Goal: Task Accomplishment & Management: Manage account settings

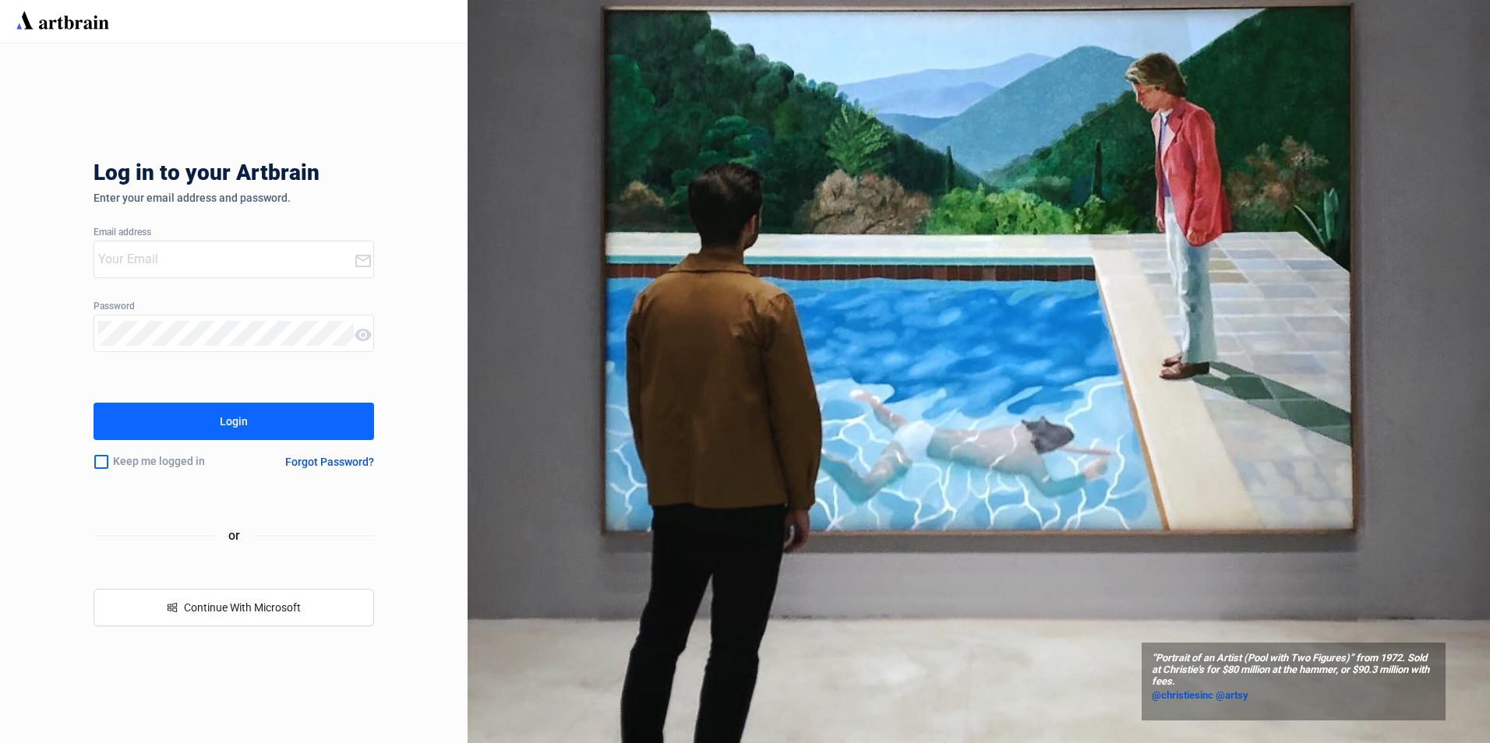
type input "[EMAIL_ADDRESS][PERSON_NAME][DOMAIN_NAME]"
drag, startPoint x: 0, startPoint y: 0, endPoint x: 324, endPoint y: 424, distance: 533.5
click at [324, 424] on button "Login" at bounding box center [233, 421] width 280 height 37
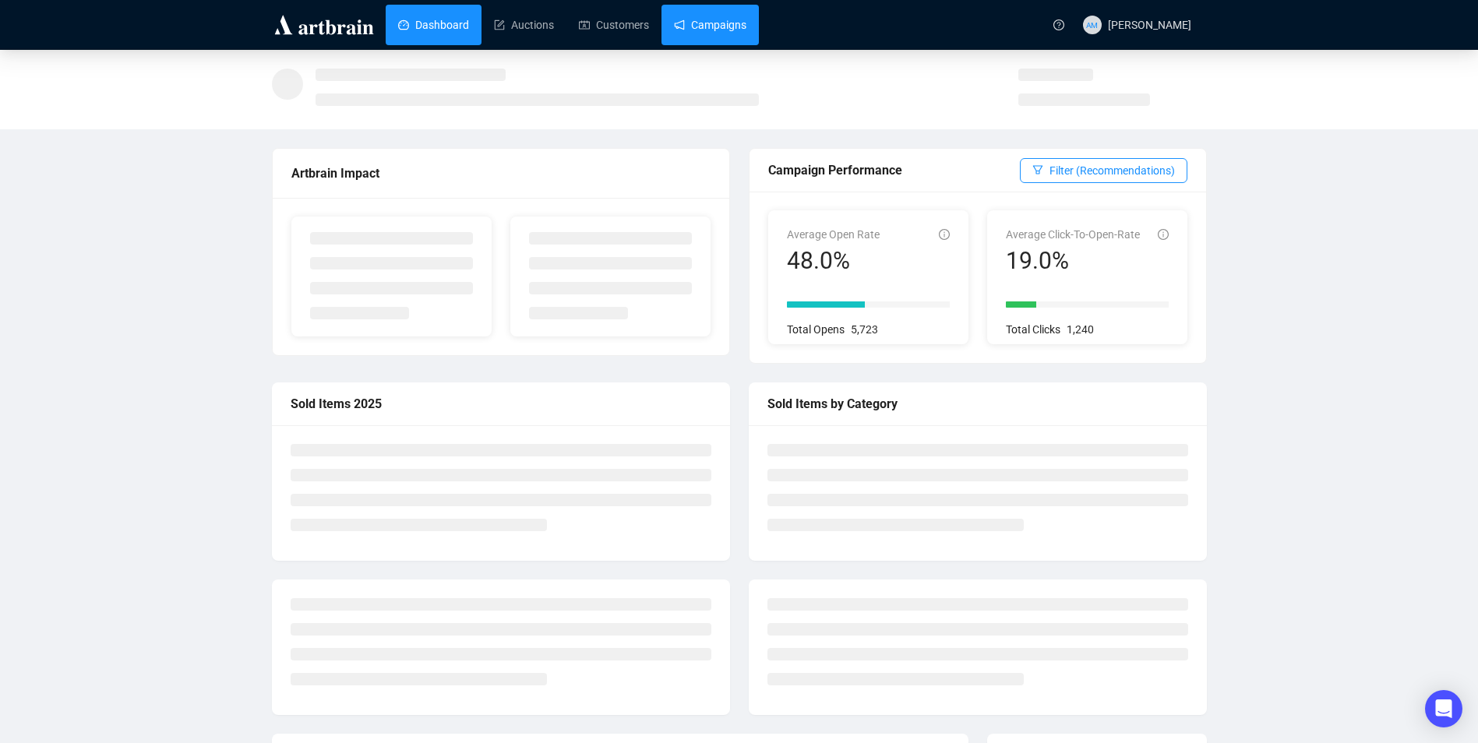
click at [714, 16] on link "Campaigns" at bounding box center [710, 25] width 72 height 41
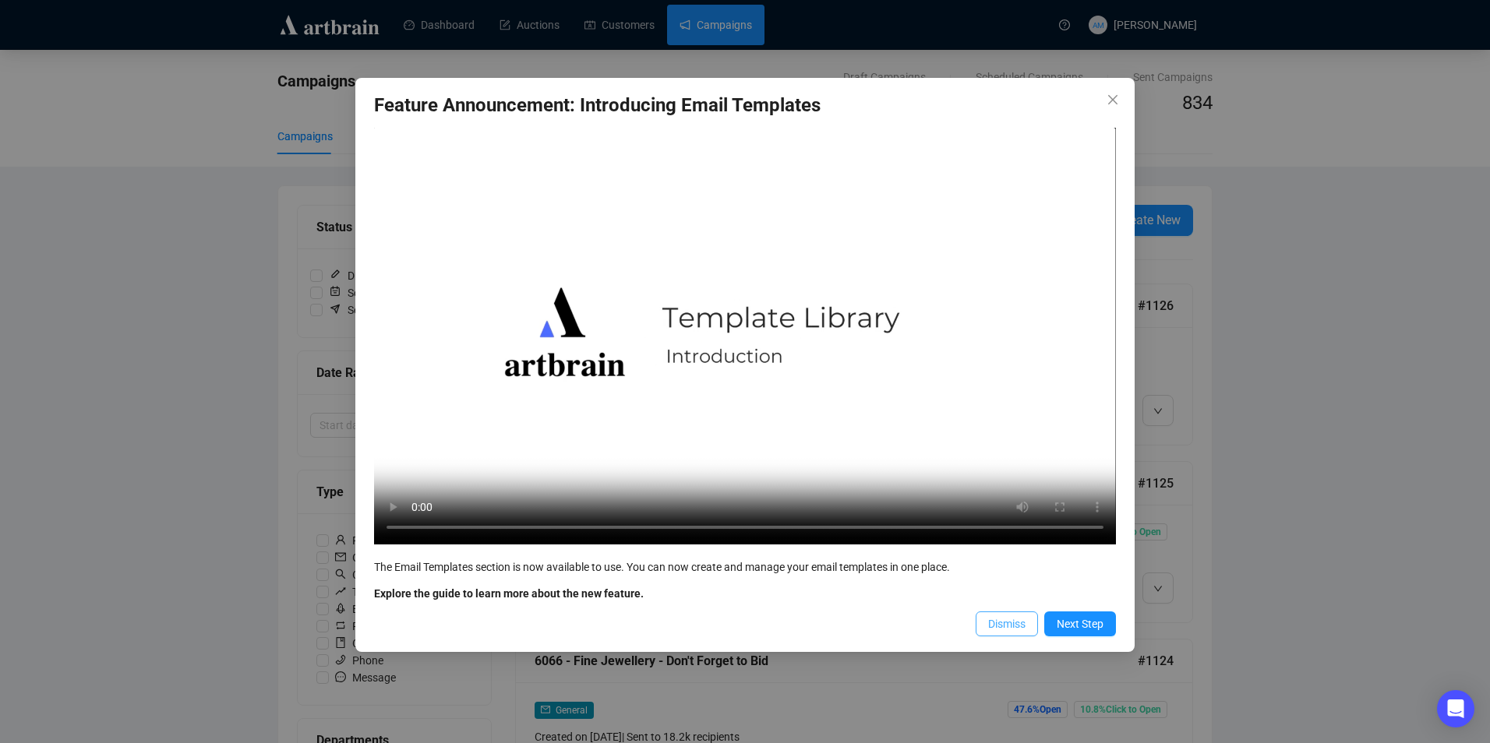
click at [994, 626] on span "Dismiss" at bounding box center [1006, 623] width 37 height 17
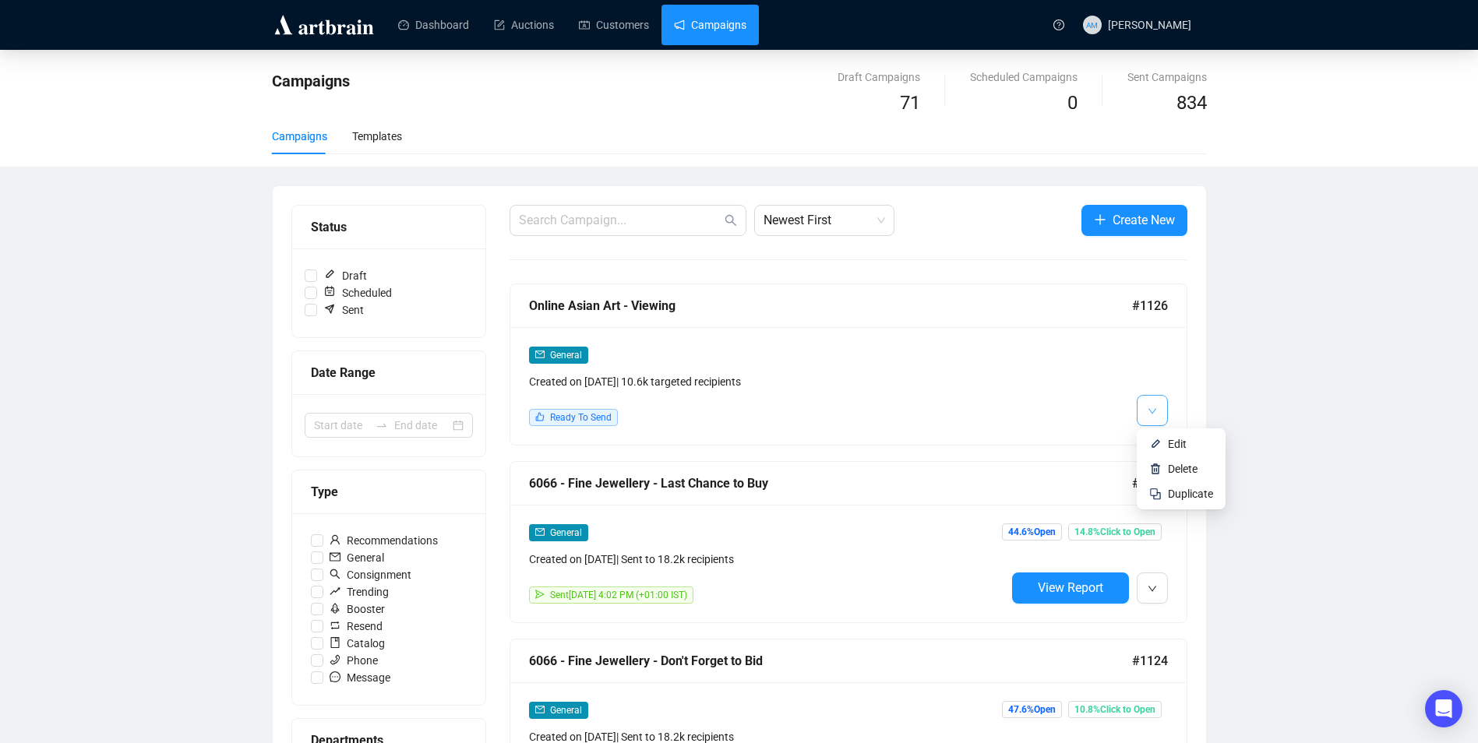
click at [1153, 414] on icon "down" at bounding box center [1152, 411] width 9 height 9
click at [1158, 446] on img at bounding box center [1155, 444] width 12 height 12
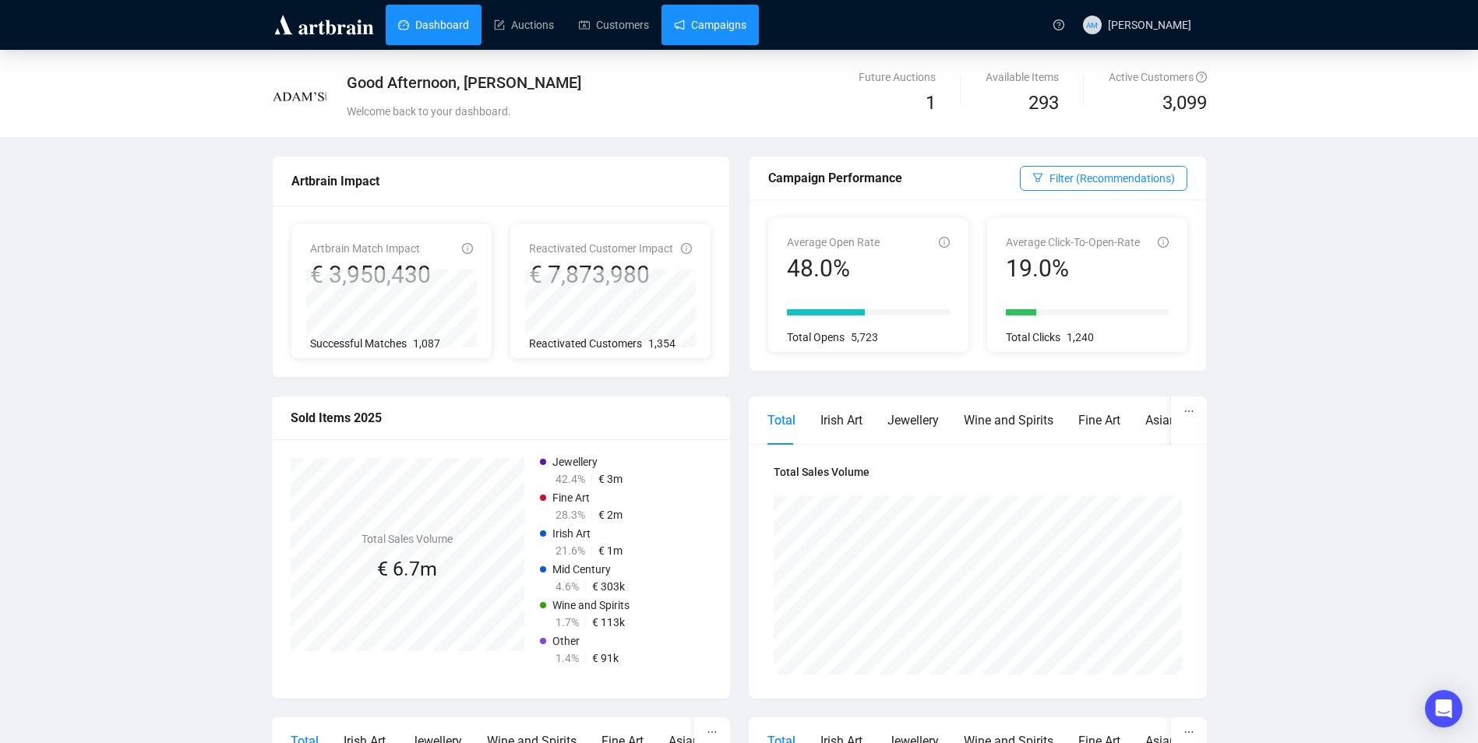
click at [716, 30] on link "Campaigns" at bounding box center [710, 25] width 72 height 41
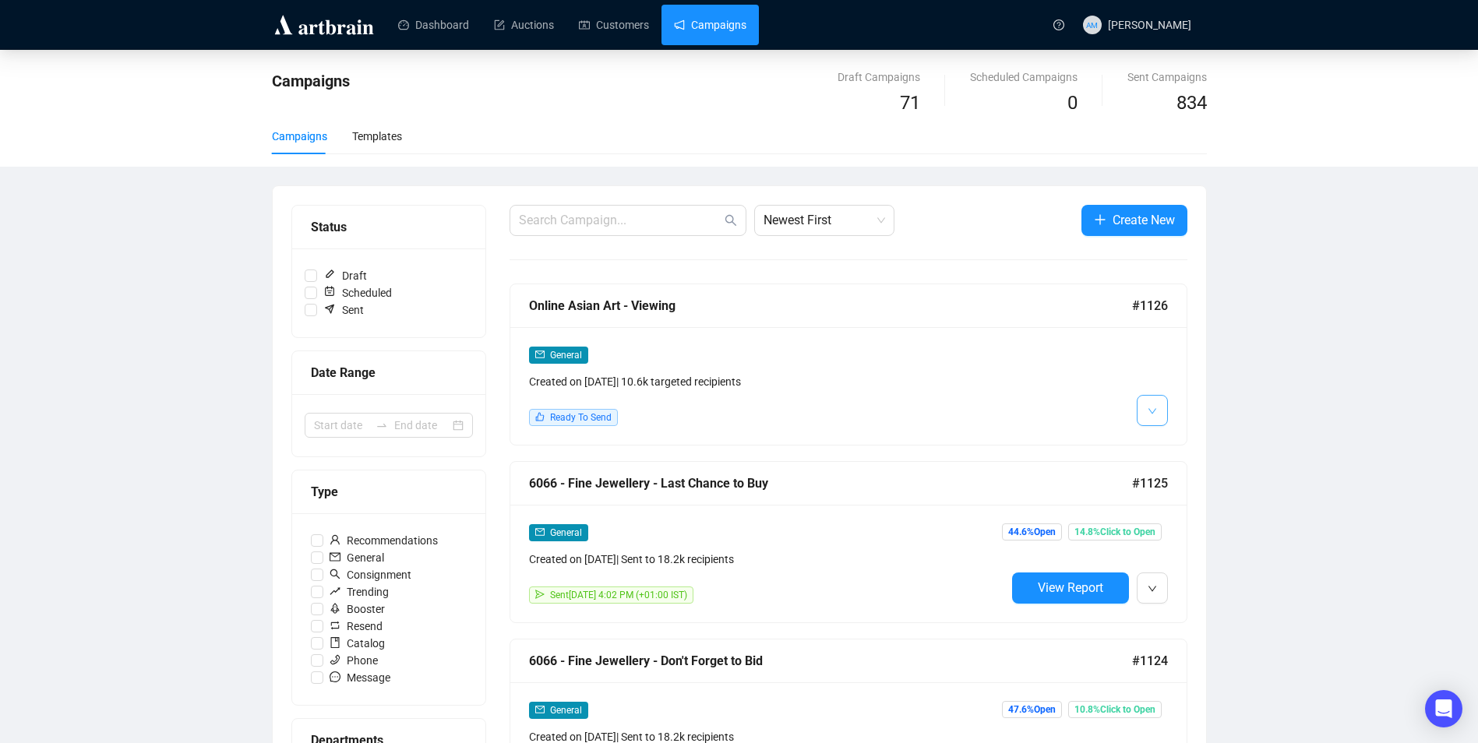
click at [1160, 407] on button "button" at bounding box center [1152, 410] width 31 height 31
click at [1182, 448] on span "Edit" at bounding box center [1177, 444] width 19 height 12
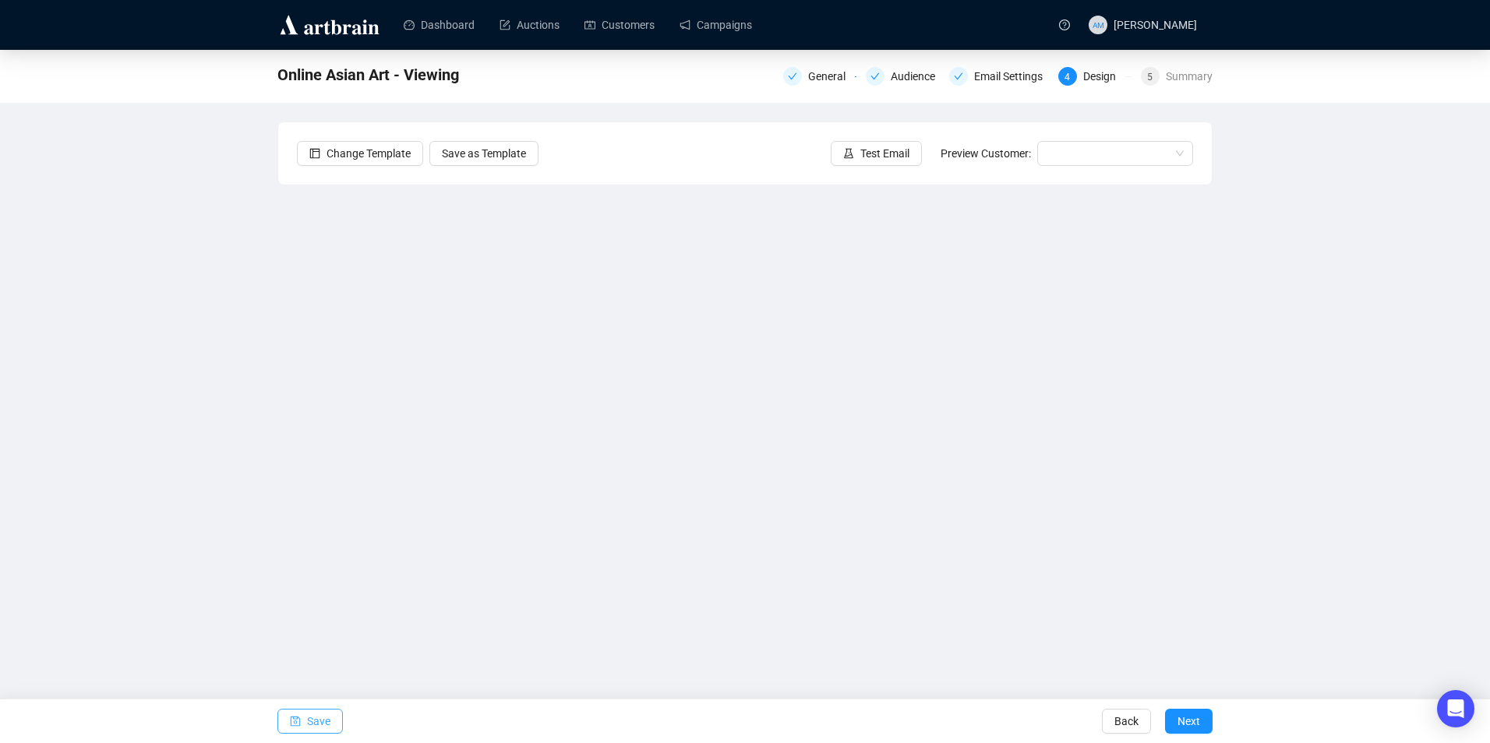
click at [316, 718] on span "Save" at bounding box center [318, 722] width 23 height 44
click at [308, 717] on span "Save" at bounding box center [318, 722] width 23 height 44
click at [890, 153] on span "Test Email" at bounding box center [884, 153] width 49 height 17
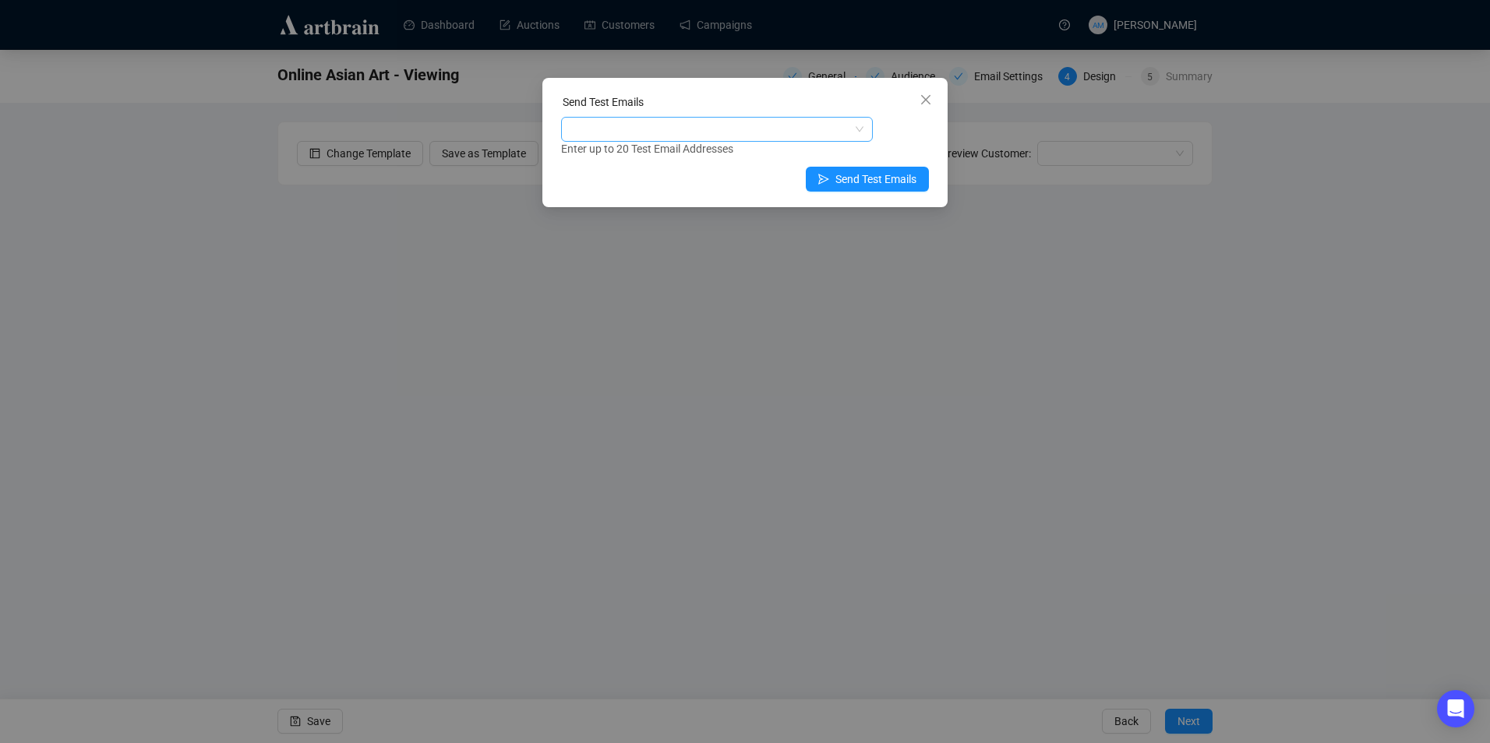
click at [775, 128] on div at bounding box center [708, 129] width 289 height 22
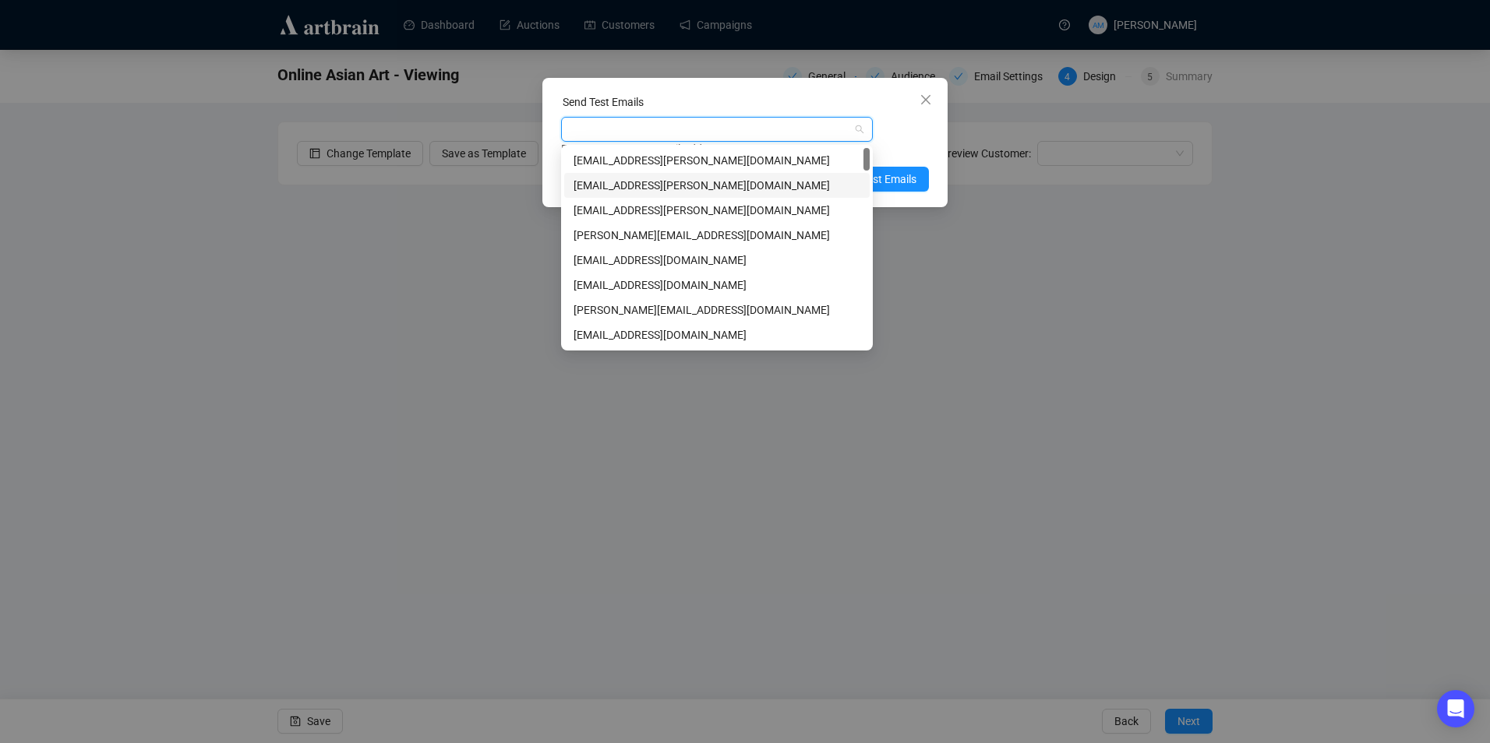
type input "w"
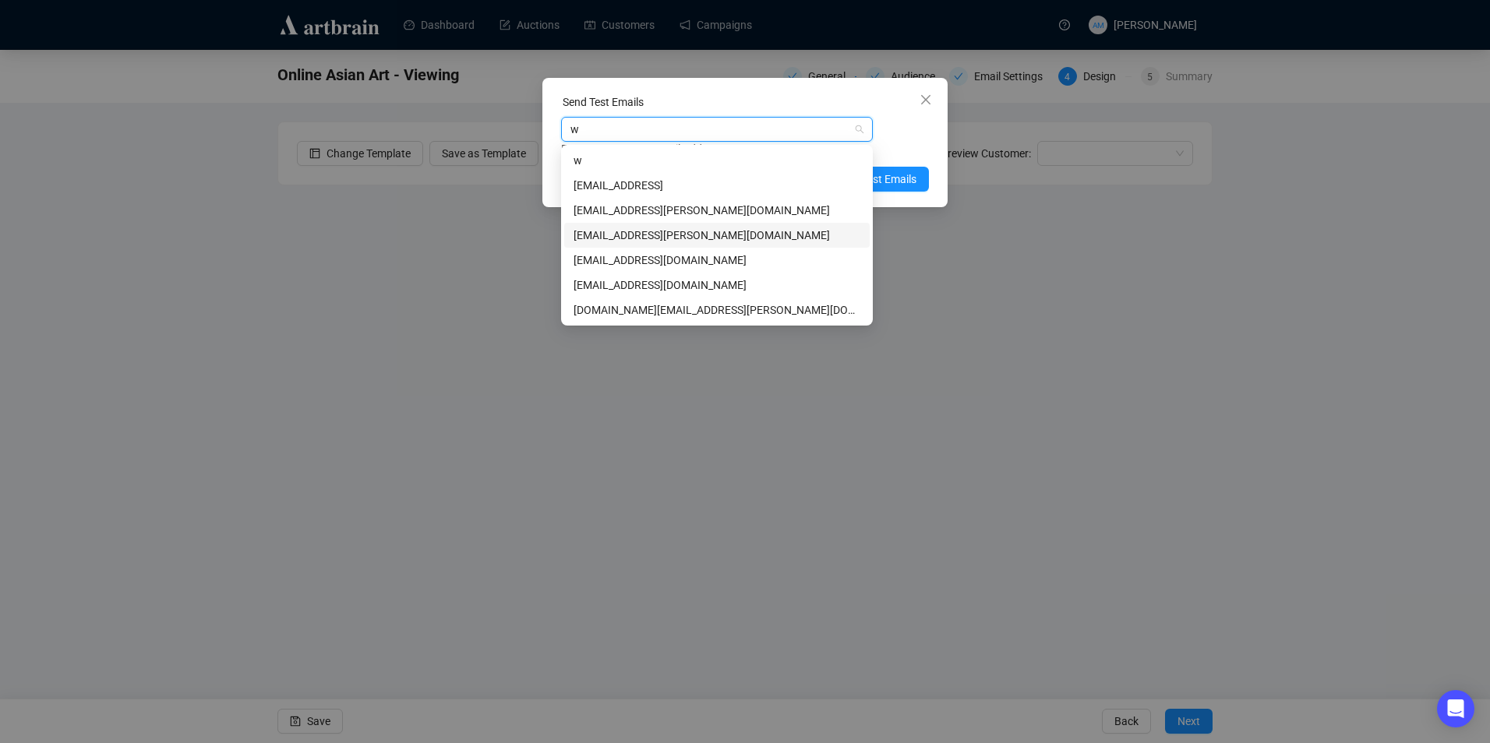
click at [691, 230] on div "[EMAIL_ADDRESS][PERSON_NAME][DOMAIN_NAME]" at bounding box center [716, 235] width 287 height 17
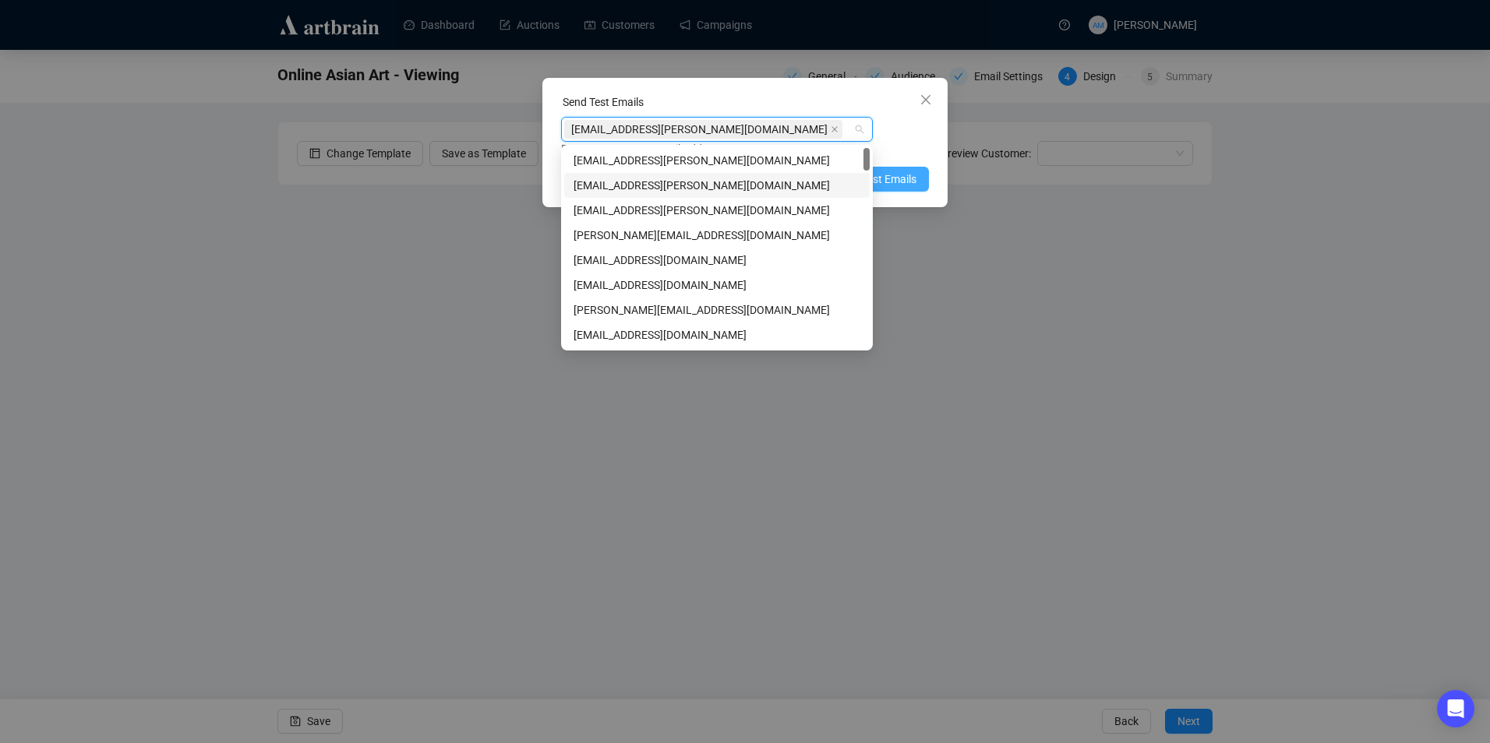
click at [890, 179] on span "Send Test Emails" at bounding box center [875, 179] width 81 height 17
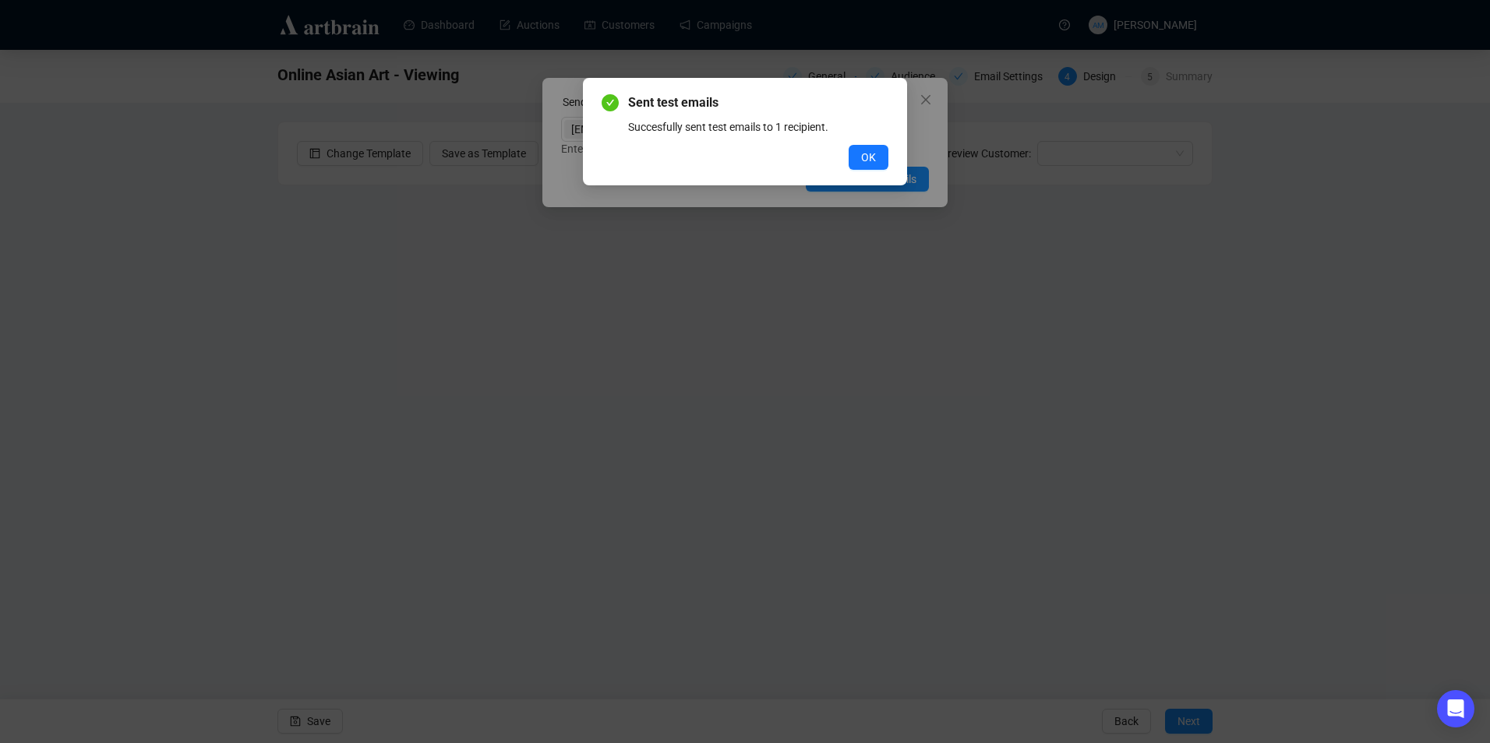
click at [861, 149] on button "OK" at bounding box center [868, 157] width 40 height 25
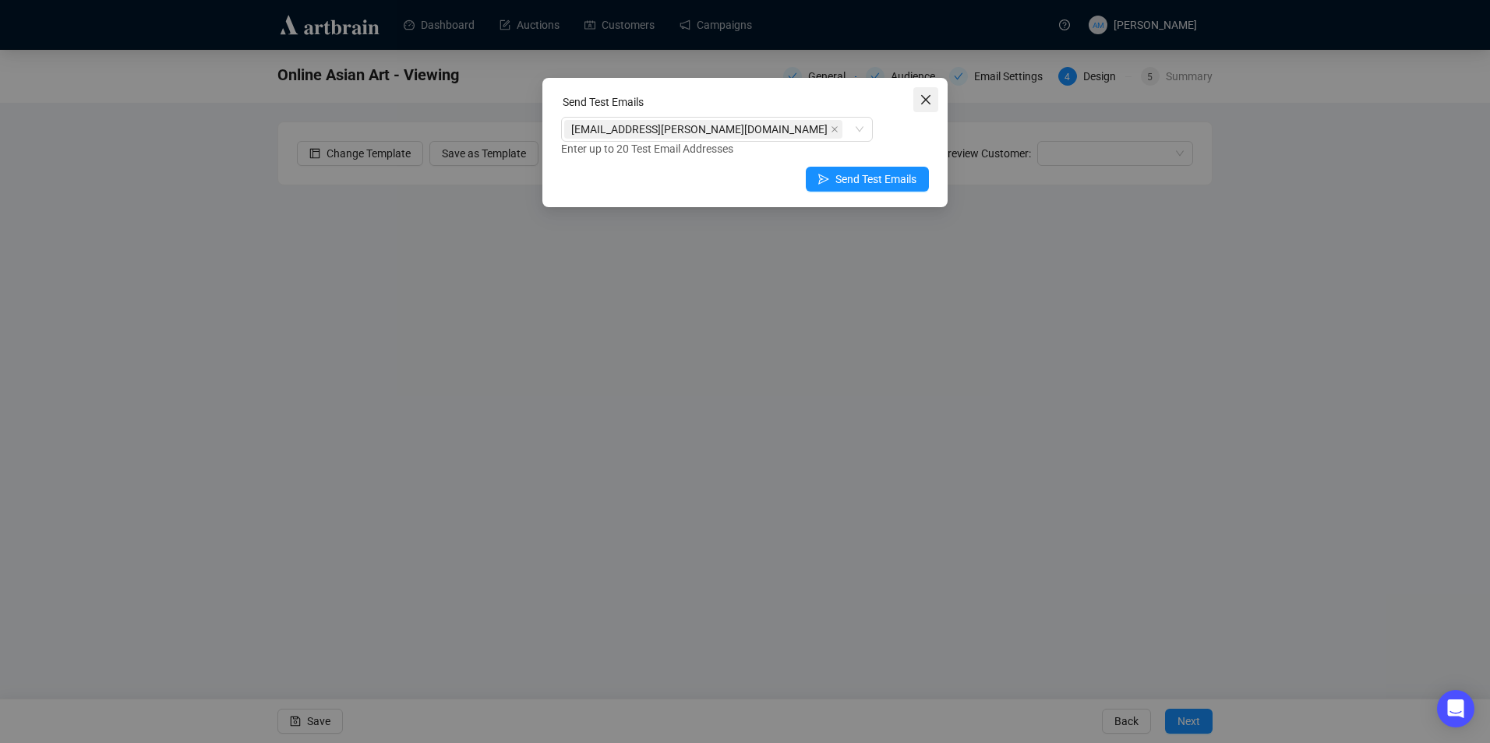
click at [924, 105] on icon "close" at bounding box center [925, 99] width 12 height 12
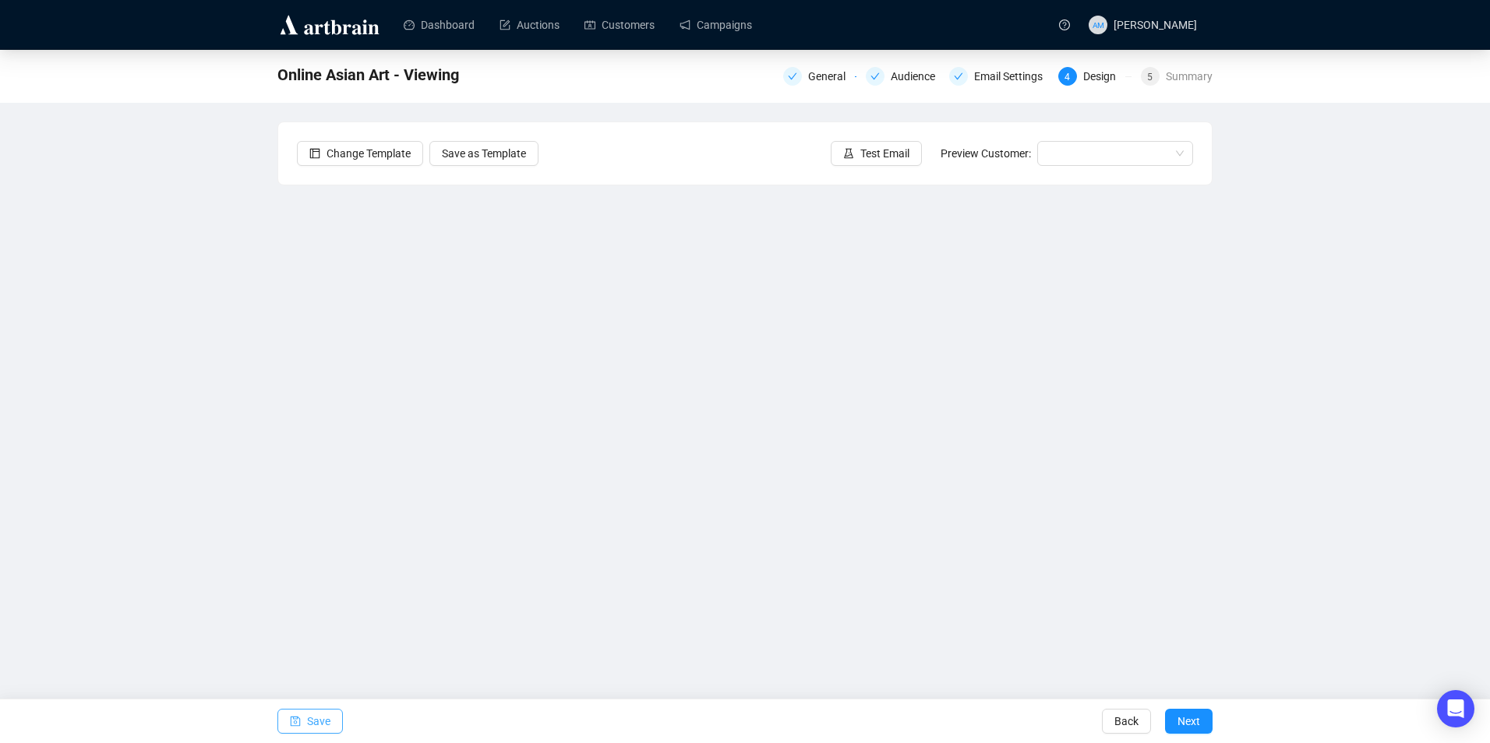
click at [319, 724] on span "Save" at bounding box center [318, 722] width 23 height 44
click at [307, 717] on span "Save" at bounding box center [318, 722] width 23 height 44
click at [316, 718] on span "Save" at bounding box center [318, 722] width 23 height 44
click at [299, 720] on icon "save" at bounding box center [295, 721] width 11 height 11
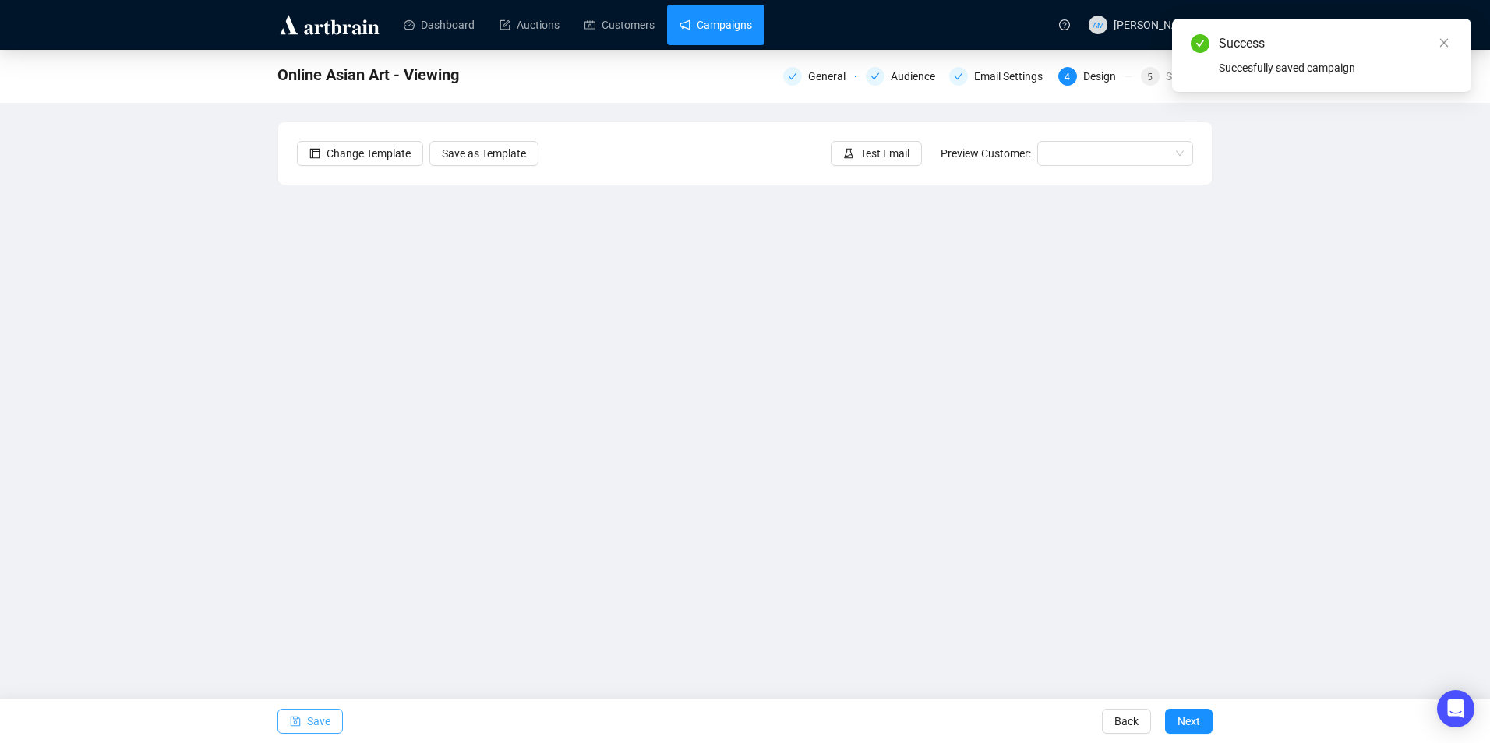
click at [732, 36] on link "Campaigns" at bounding box center [715, 25] width 72 height 41
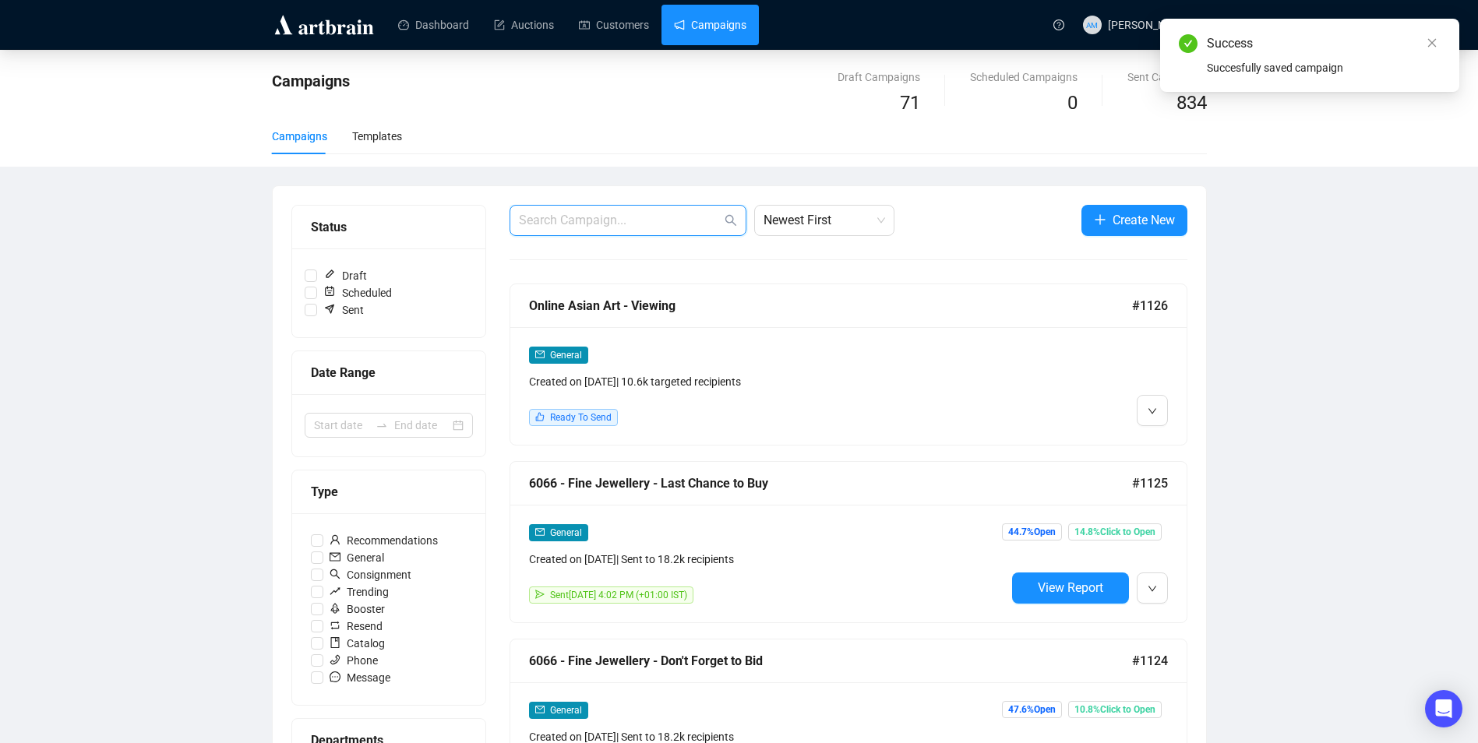
click at [644, 214] on input "text" at bounding box center [620, 220] width 203 height 19
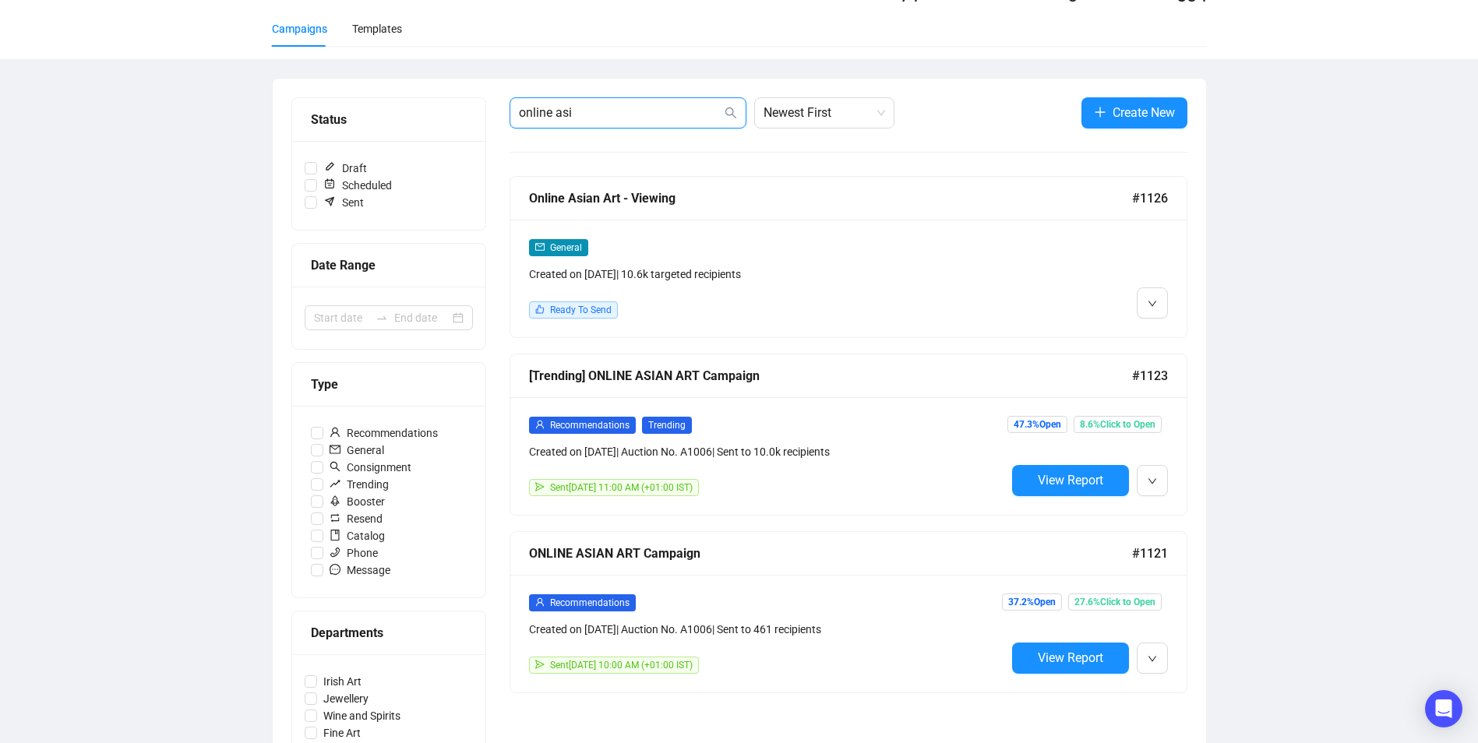
scroll to position [100, 0]
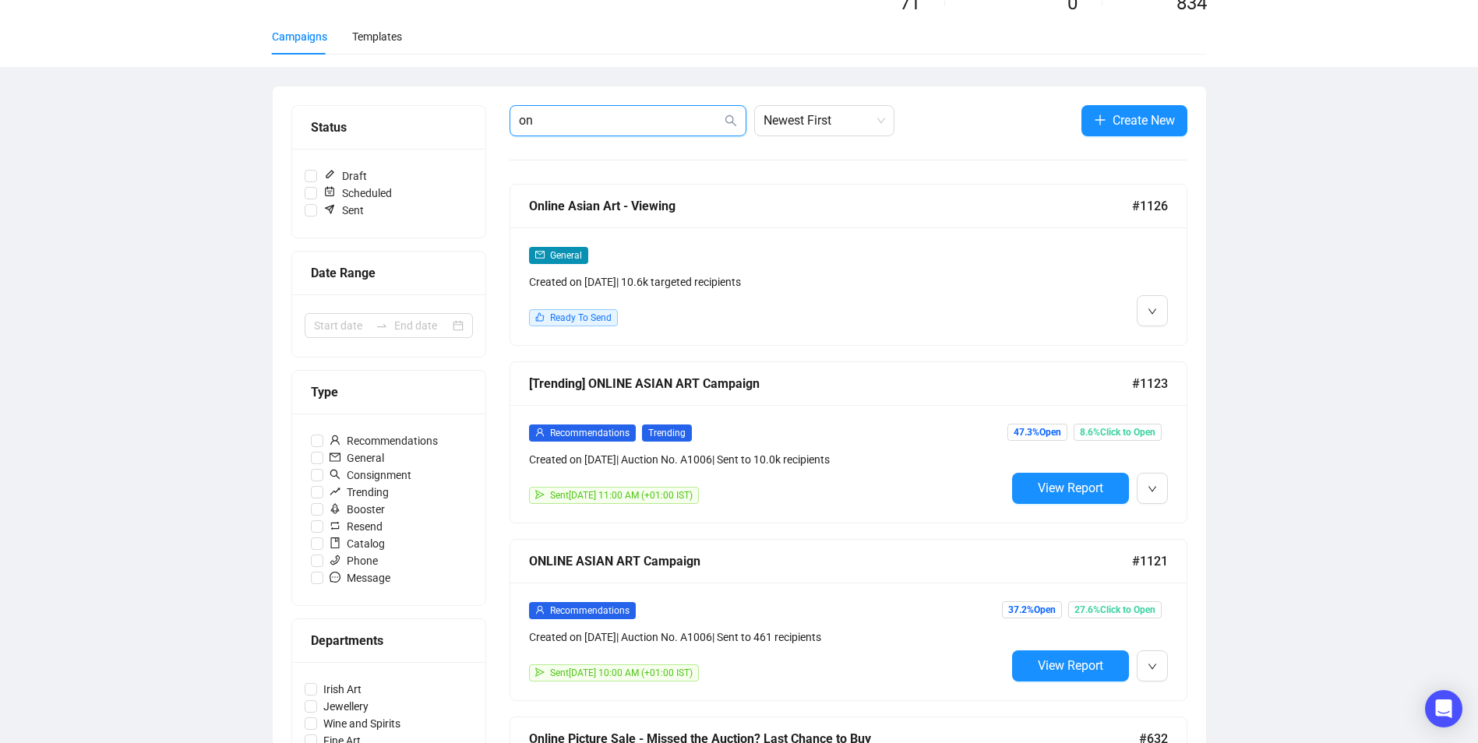
type input "o"
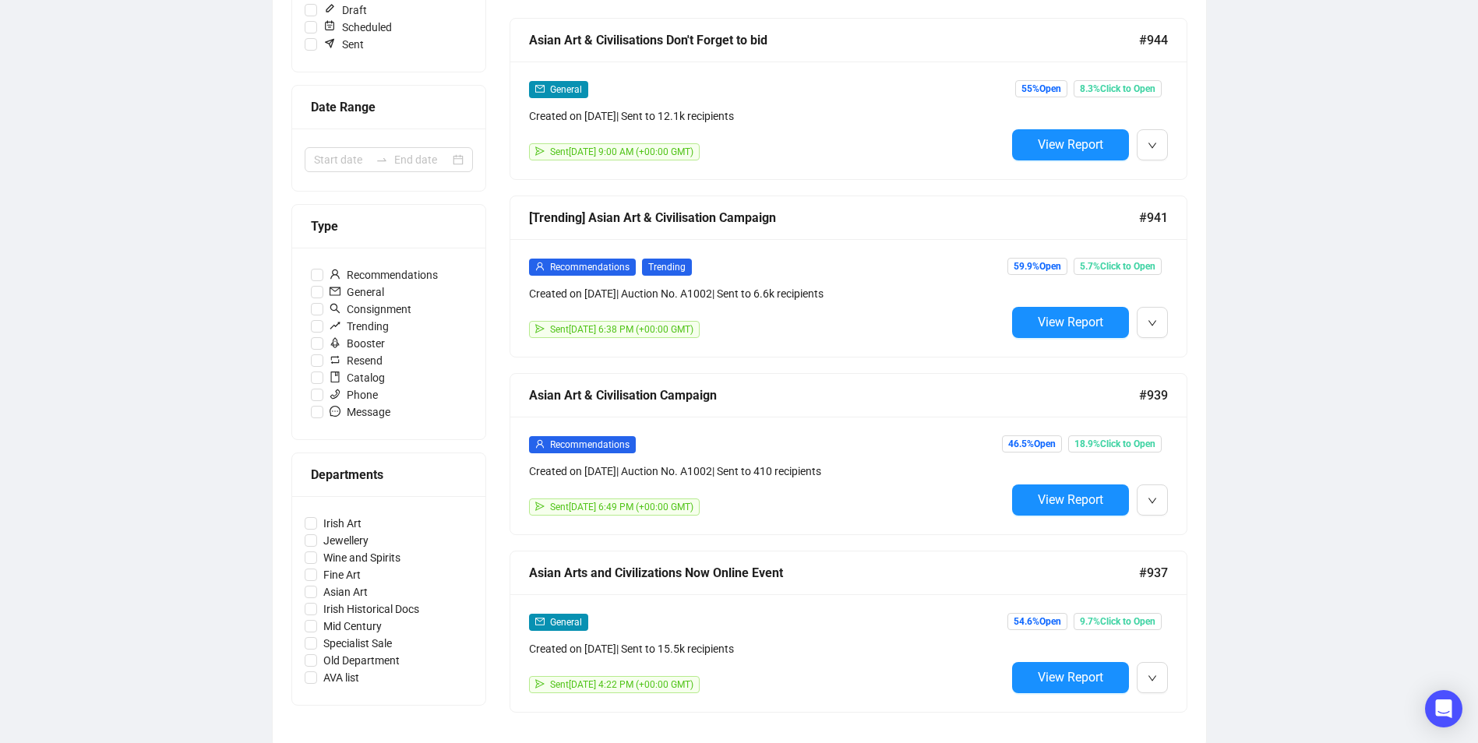
scroll to position [267, 0]
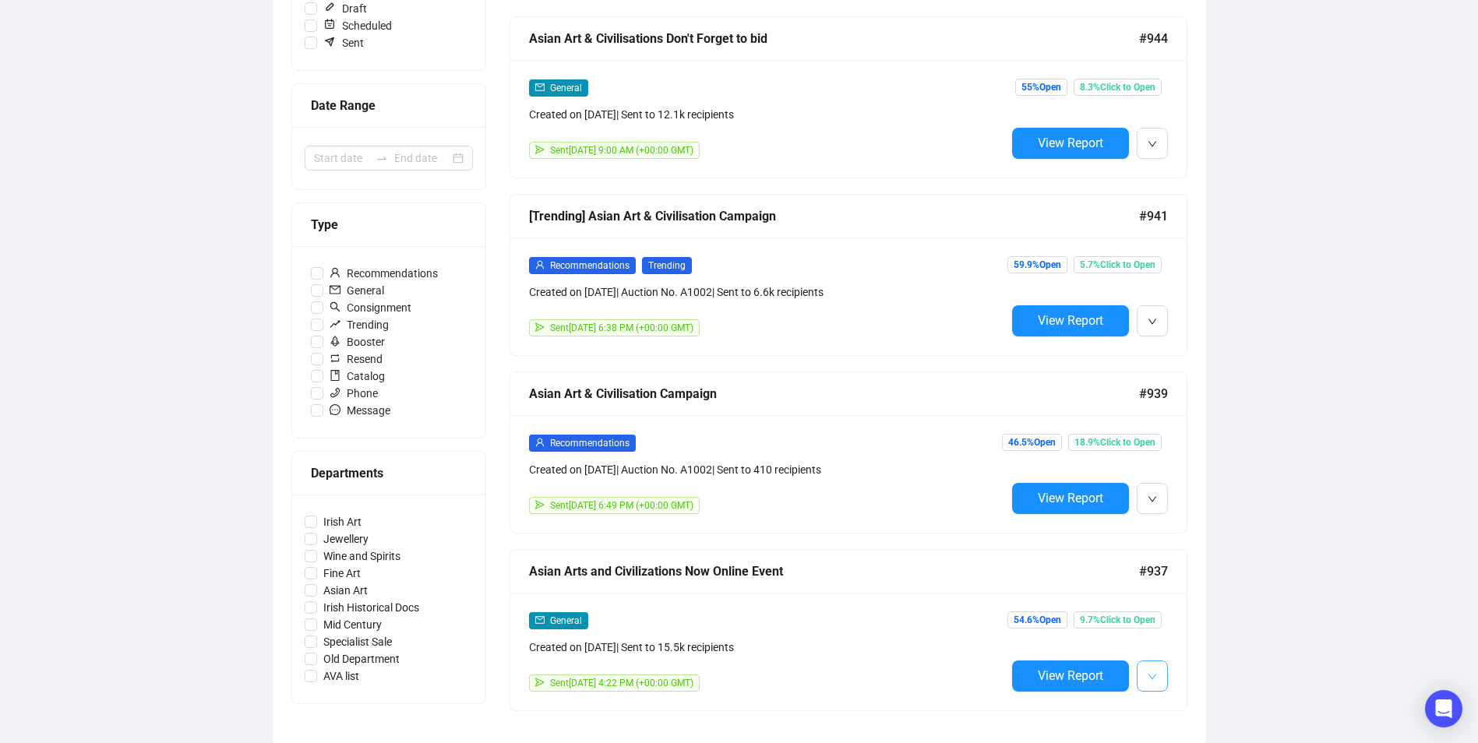
type input "asian ci"
click at [1145, 671] on button "button" at bounding box center [1152, 676] width 31 height 31
click at [1201, 569] on span "Edit" at bounding box center [1229, 563] width 122 height 17
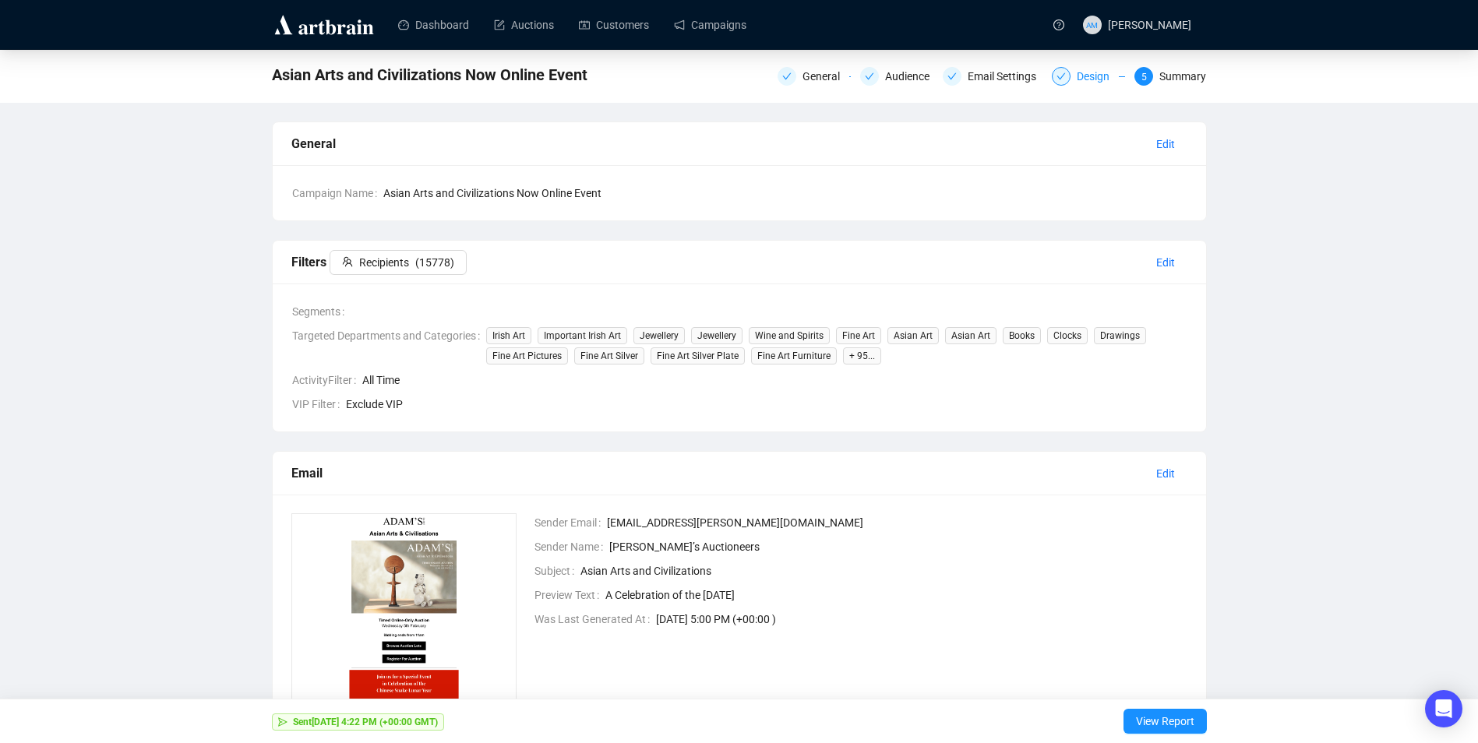
click at [1080, 68] on div "Design" at bounding box center [1098, 76] width 42 height 19
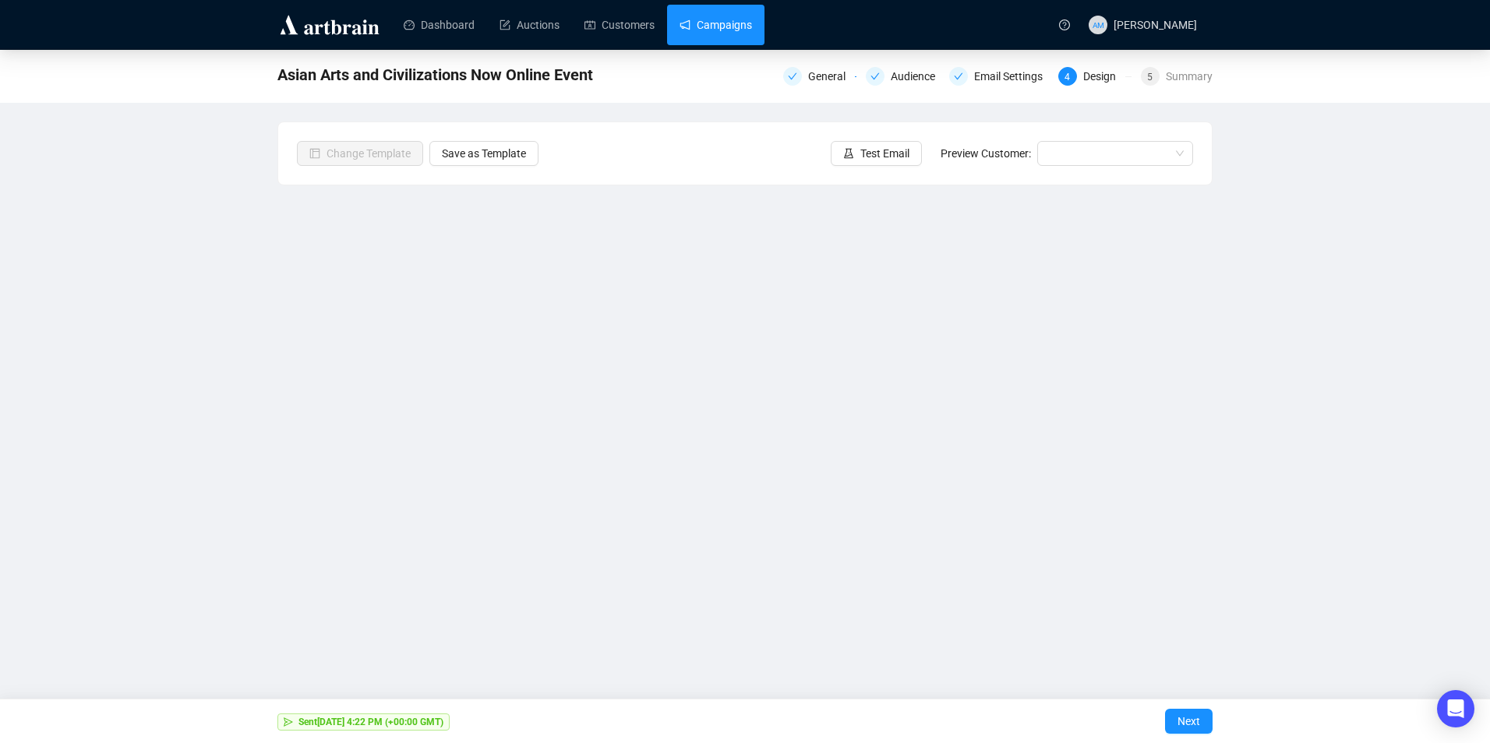
click at [725, 38] on link "Campaigns" at bounding box center [715, 25] width 72 height 41
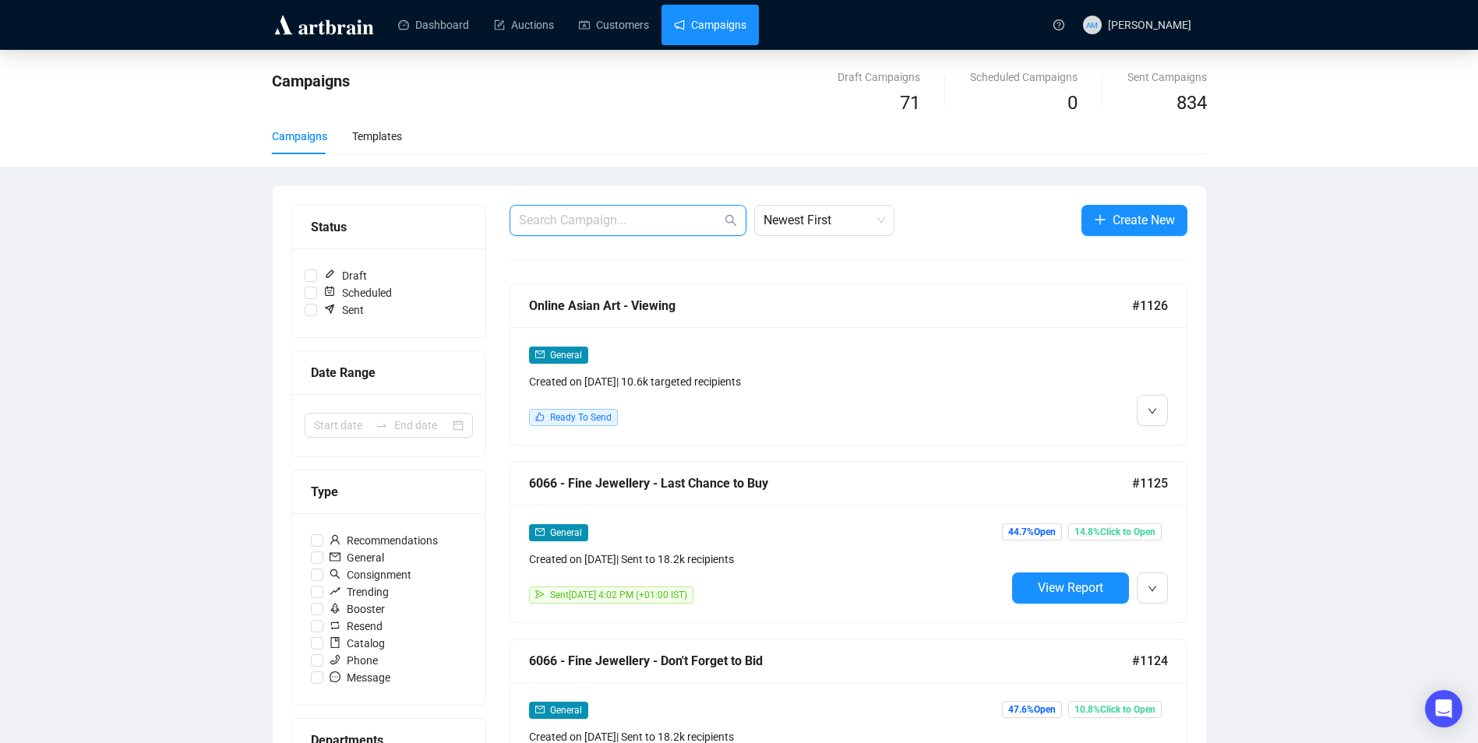
click at [623, 220] on input "text" at bounding box center [620, 220] width 203 height 19
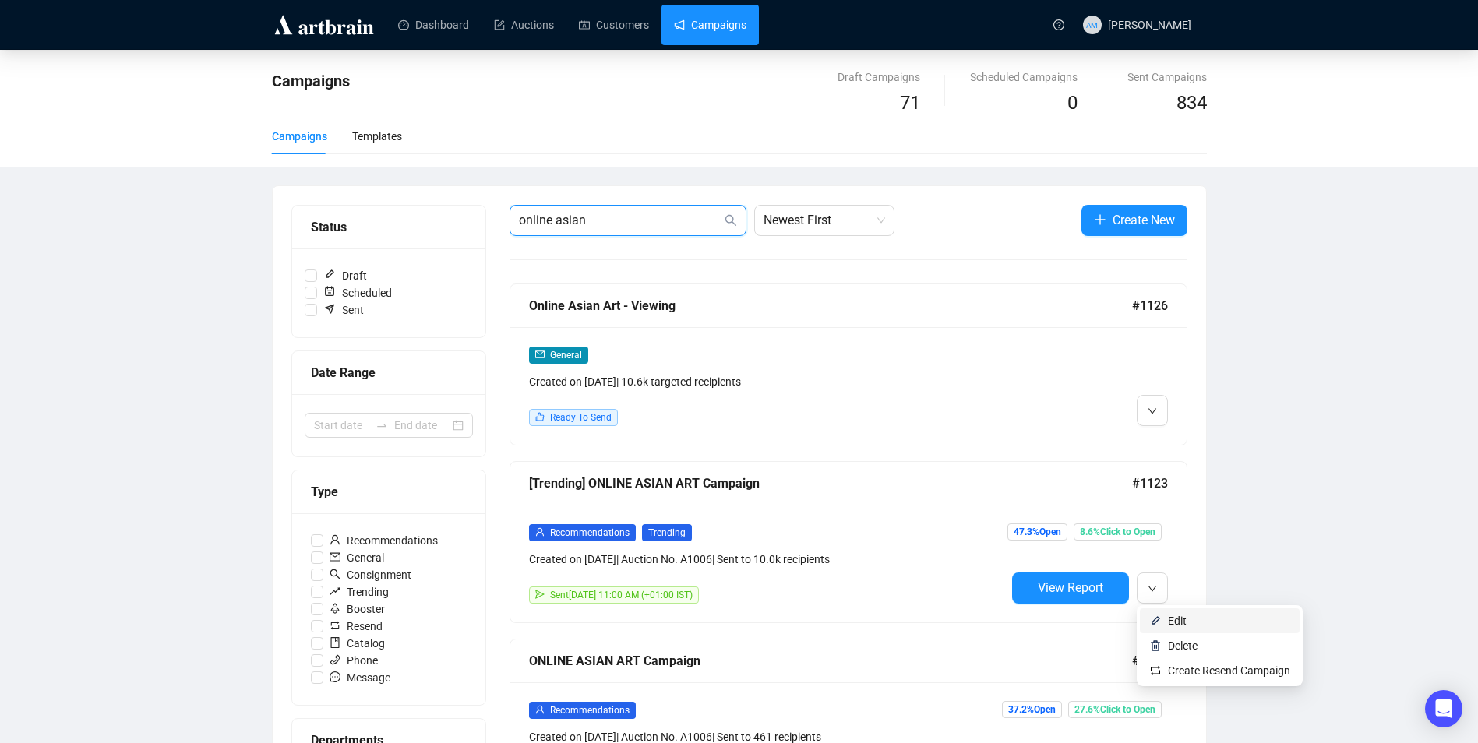
type input "online asian"
click at [1176, 615] on span "Edit" at bounding box center [1177, 621] width 19 height 12
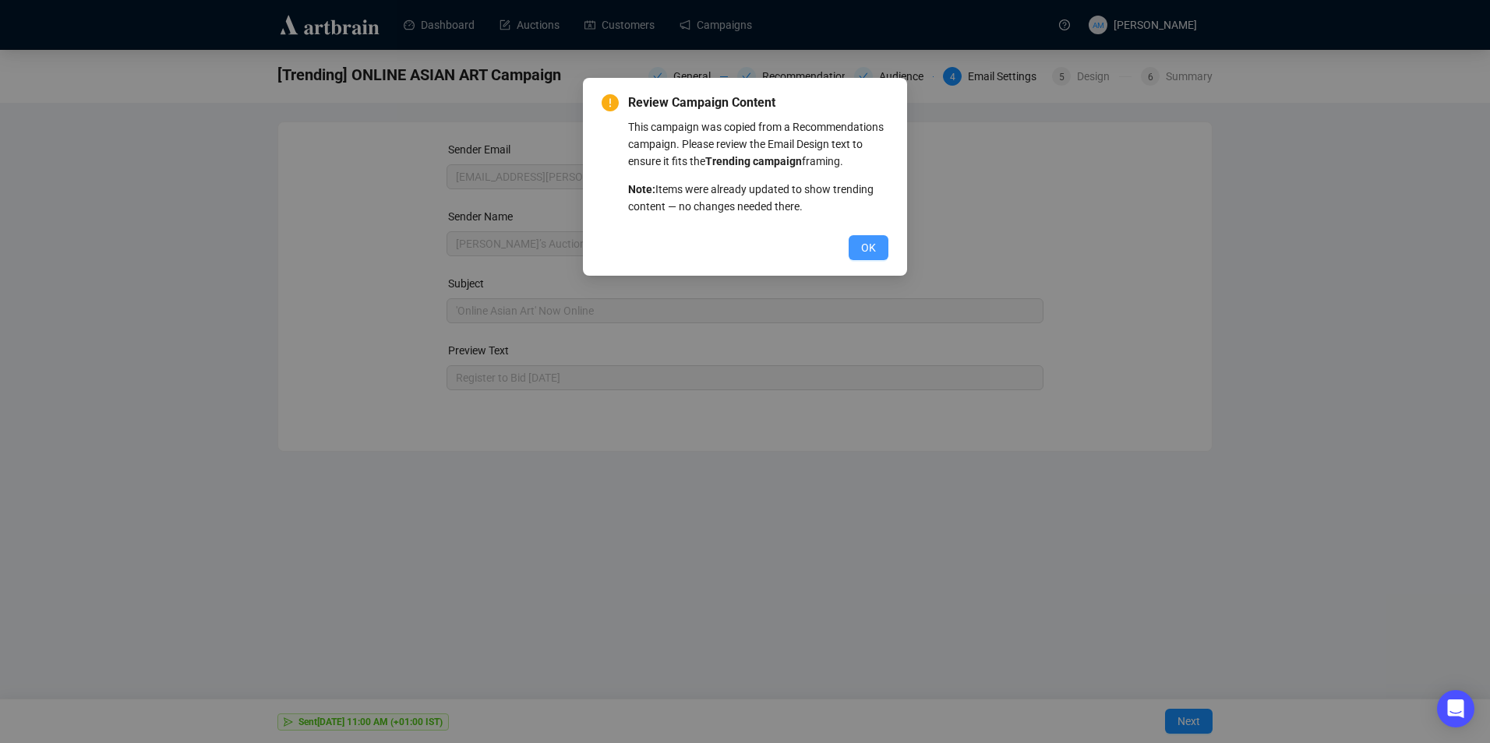
click at [875, 249] on span "OK" at bounding box center [868, 247] width 15 height 17
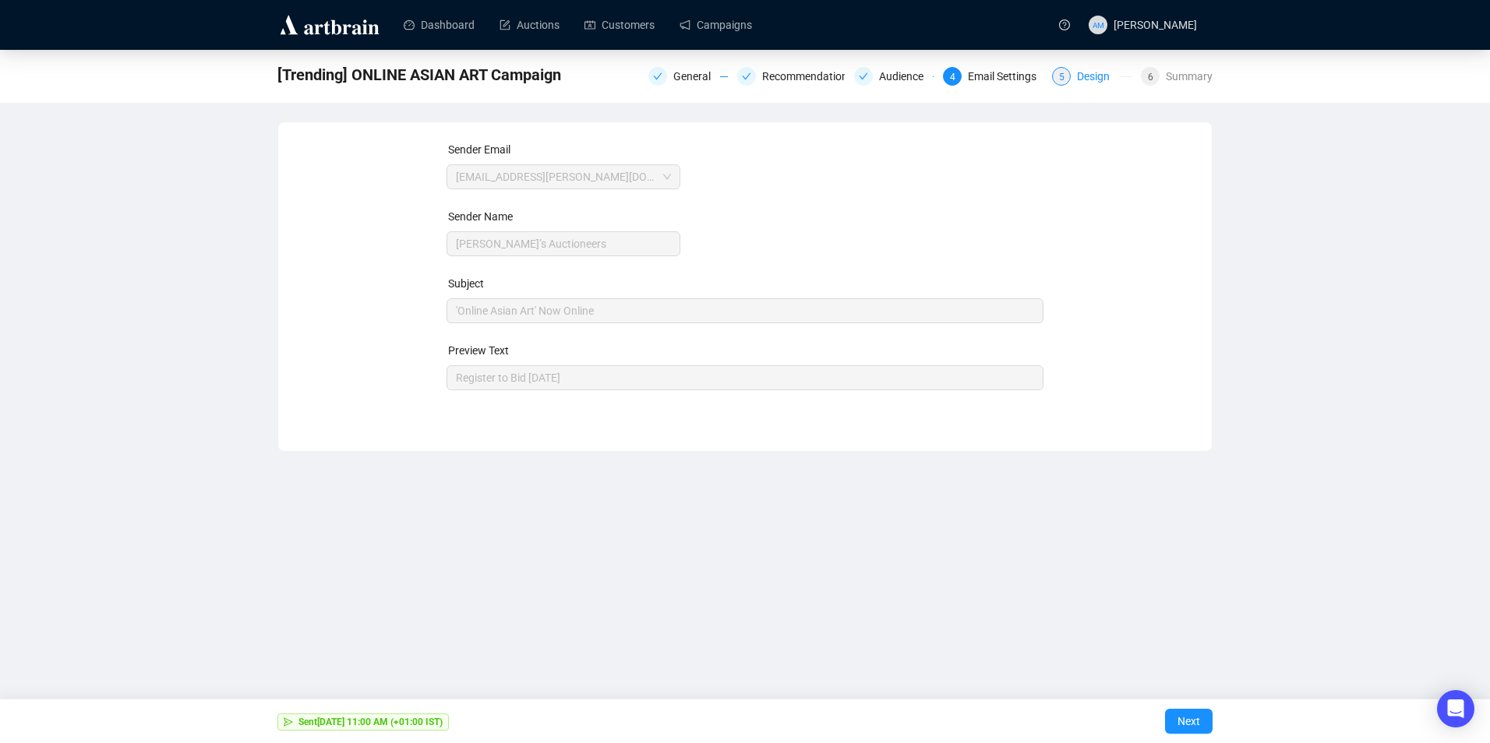
click at [1076, 73] on div "5 Design" at bounding box center [1091, 76] width 79 height 19
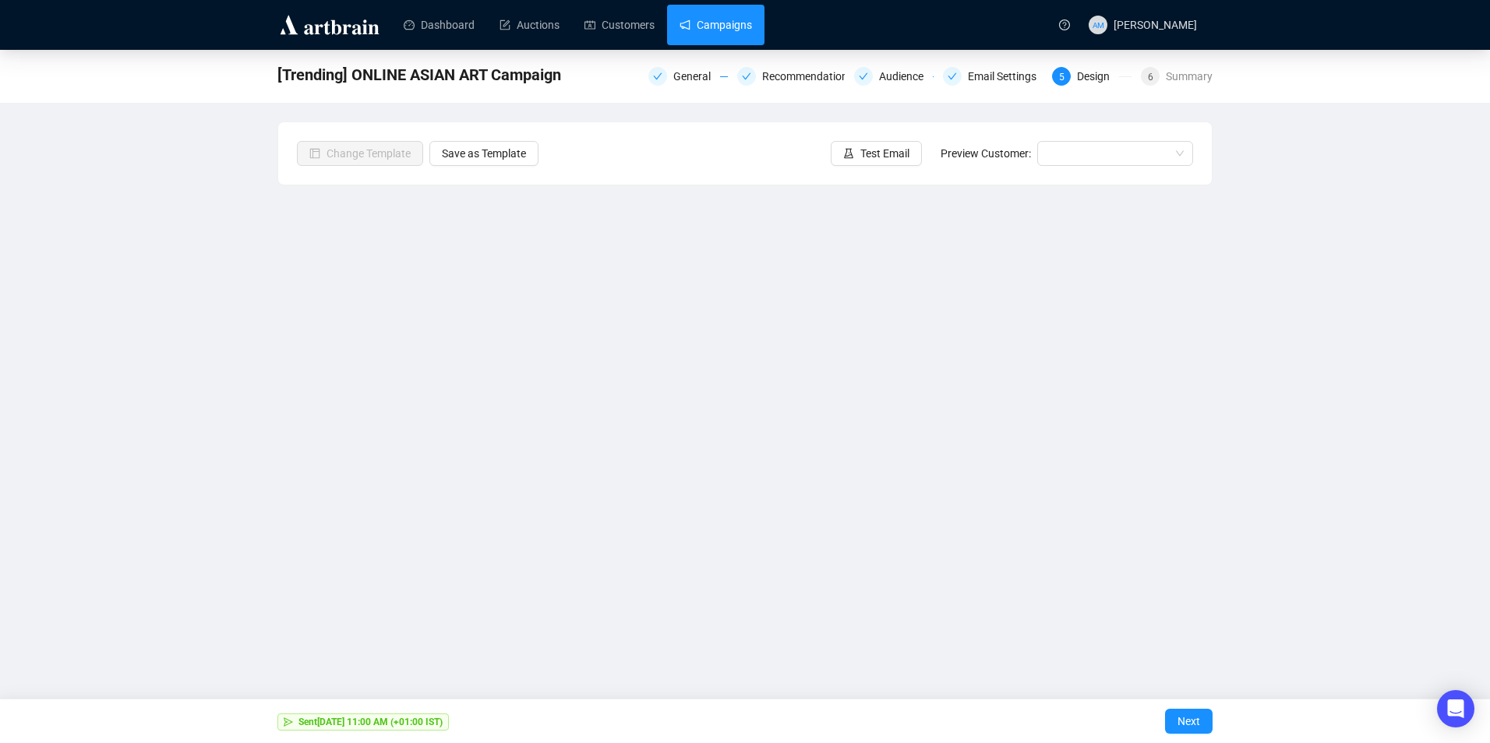
click at [713, 24] on link "Campaigns" at bounding box center [715, 25] width 72 height 41
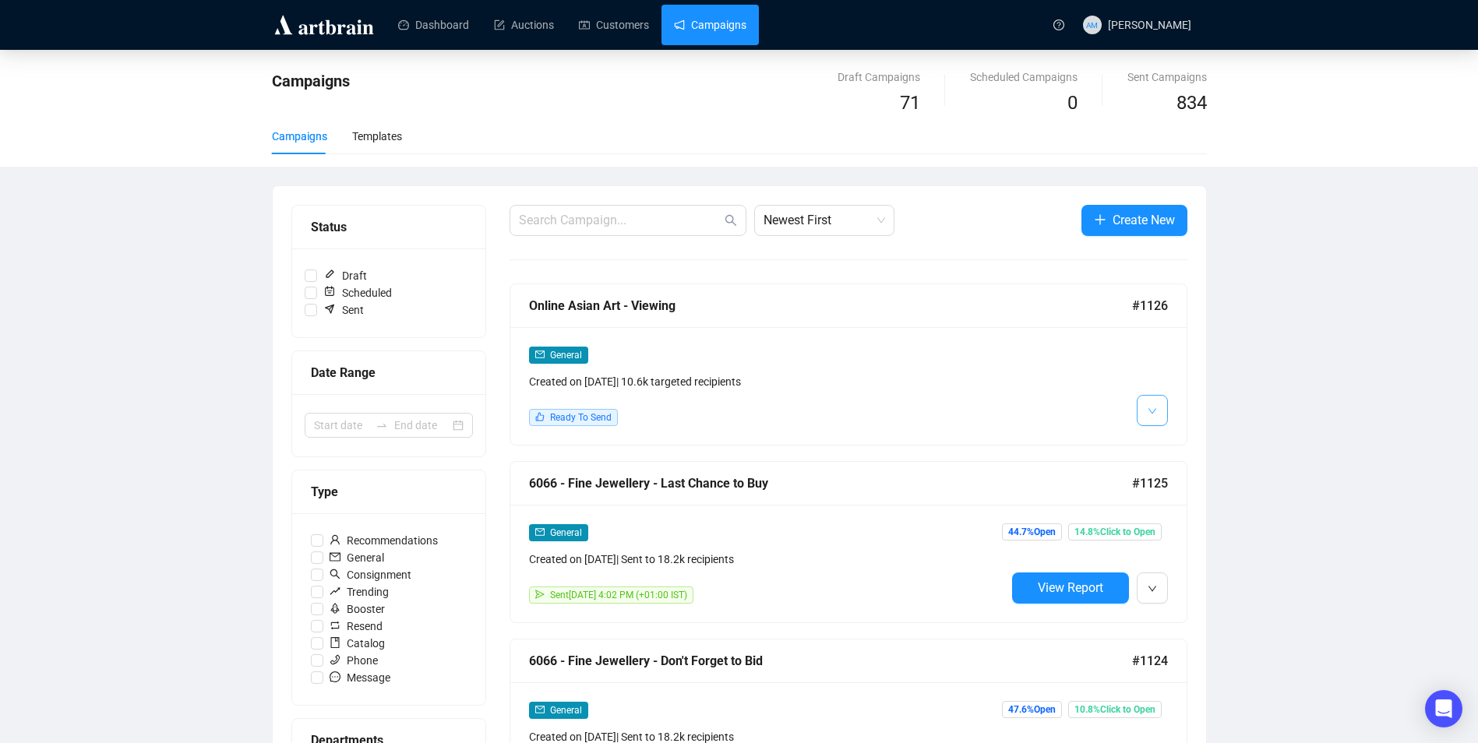
click at [1154, 414] on icon "down" at bounding box center [1152, 411] width 9 height 9
click at [1172, 446] on span "Edit" at bounding box center [1177, 444] width 19 height 12
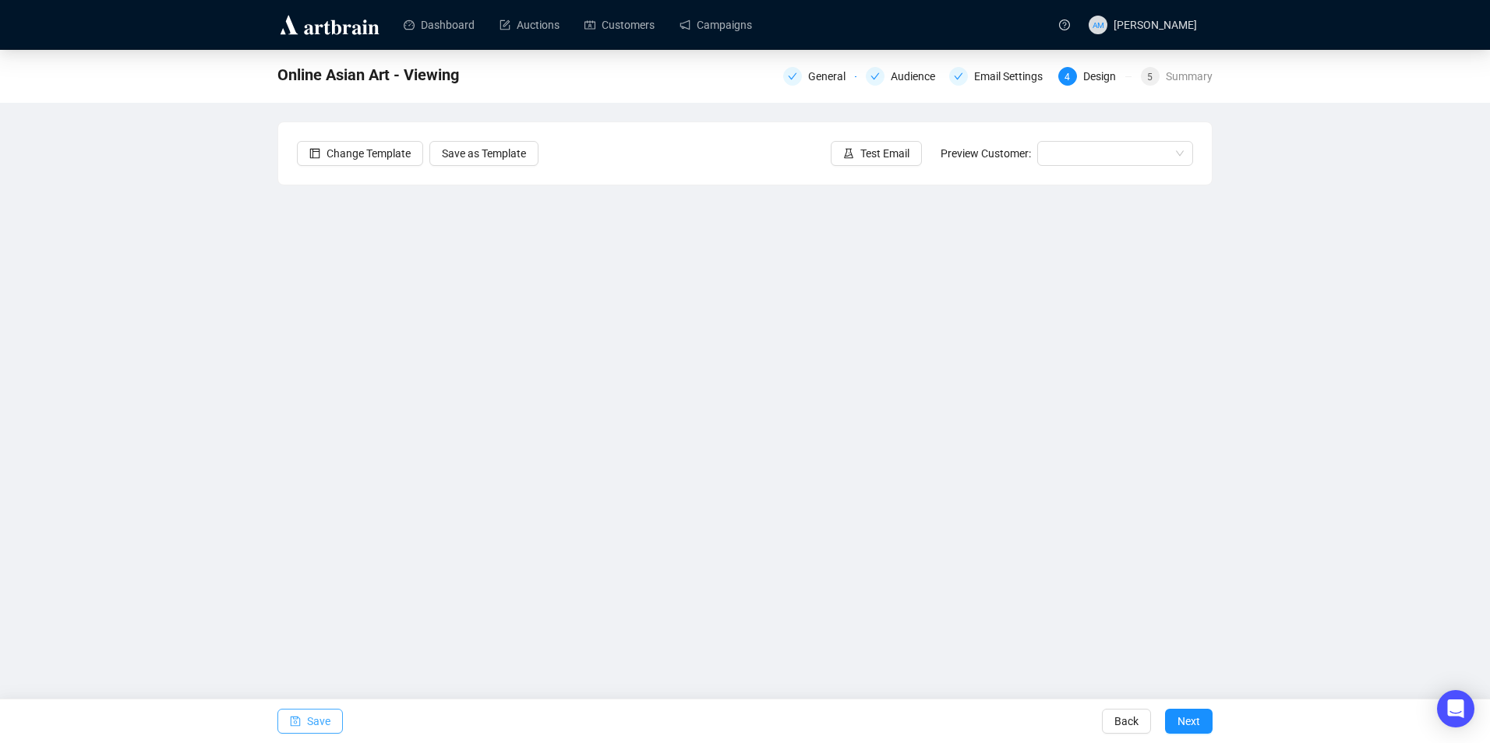
click at [324, 712] on span "Save" at bounding box center [318, 722] width 23 height 44
click at [707, 36] on link "Campaigns" at bounding box center [715, 25] width 72 height 41
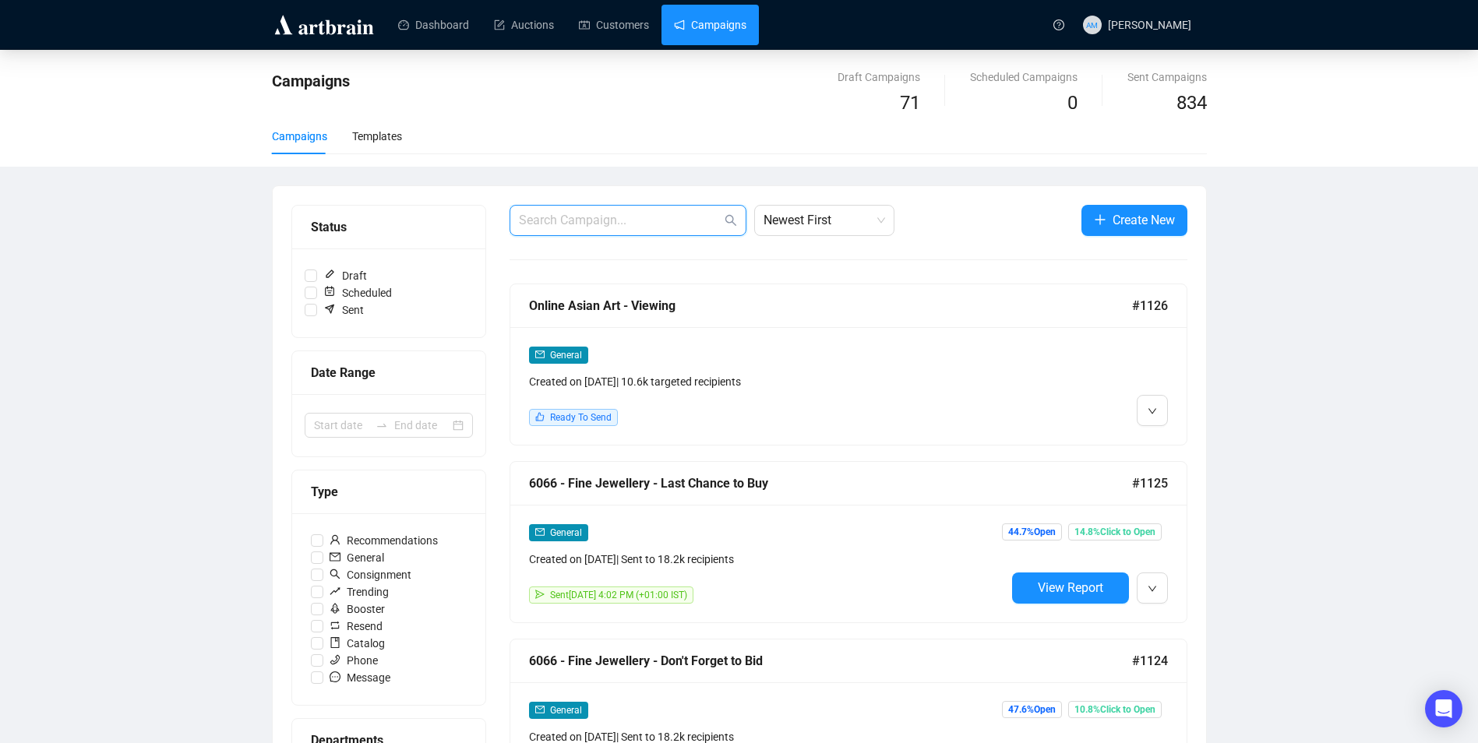
click at [627, 217] on input "text" at bounding box center [620, 220] width 203 height 19
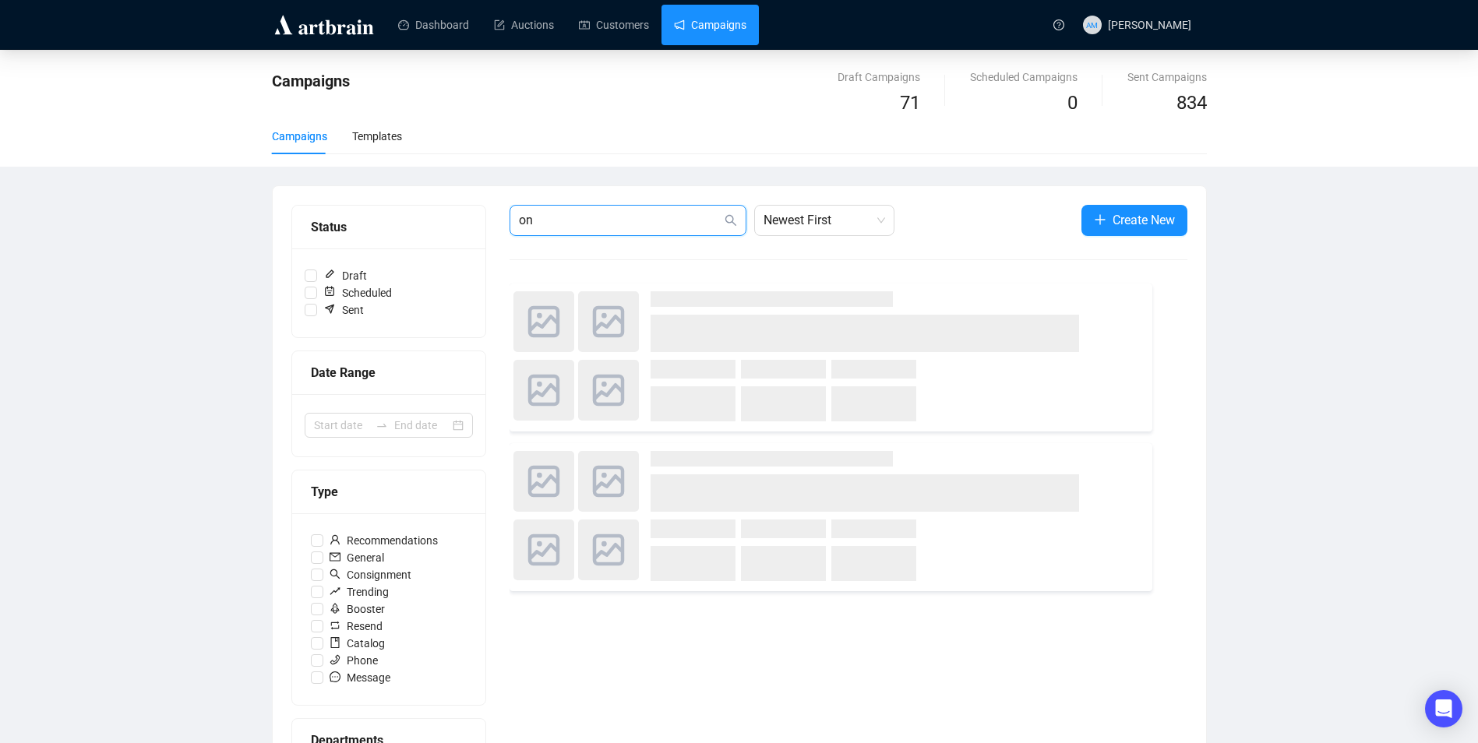
type input "o"
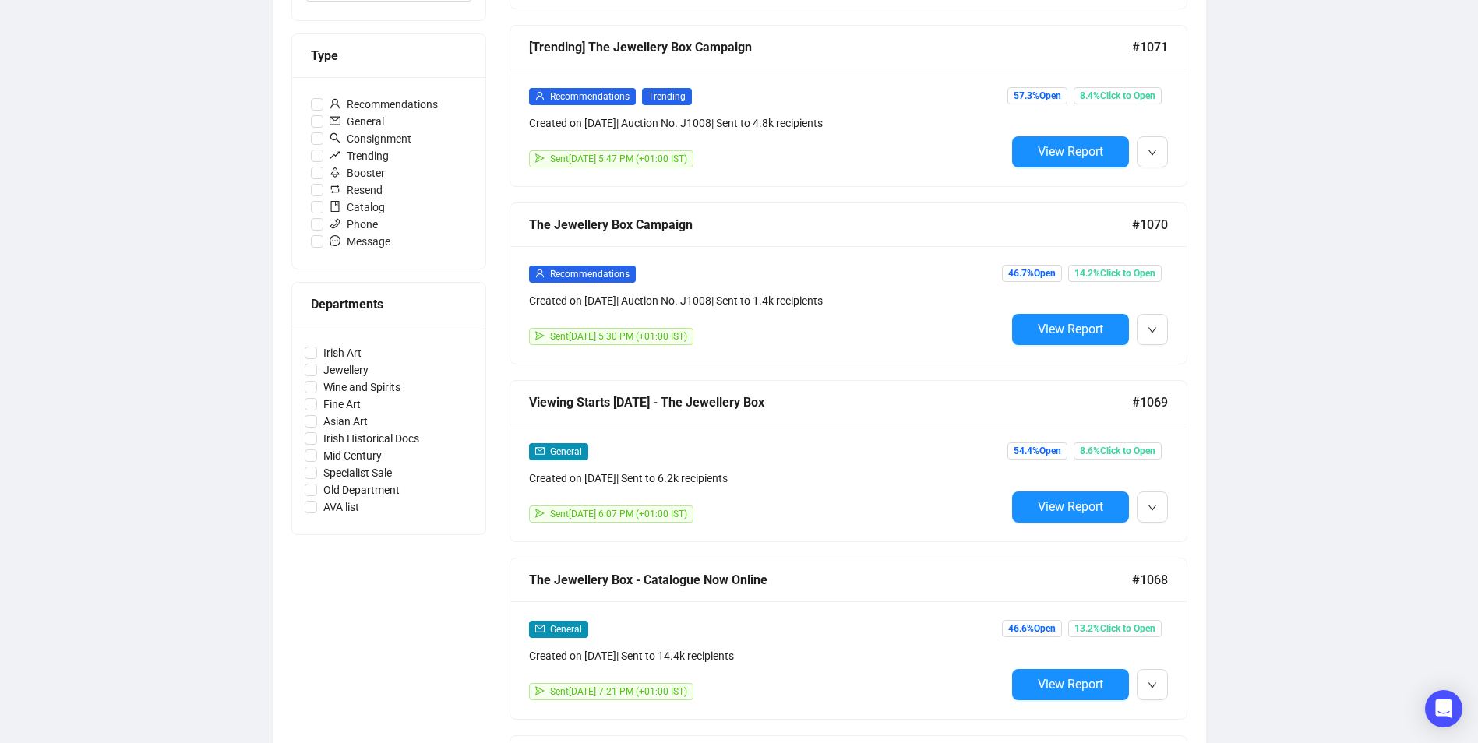
scroll to position [467, 0]
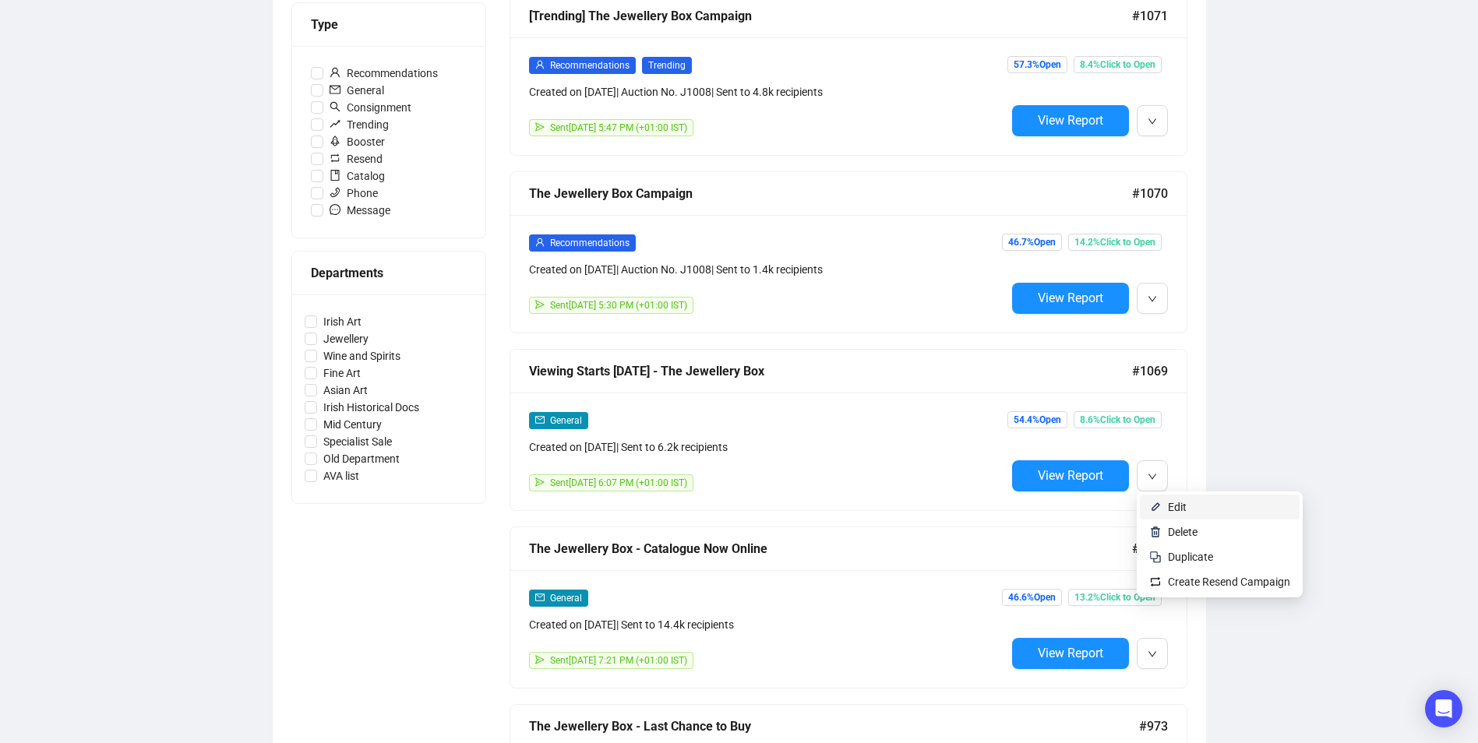
type input "jewellery box"
click at [1169, 503] on span "Edit" at bounding box center [1177, 507] width 19 height 12
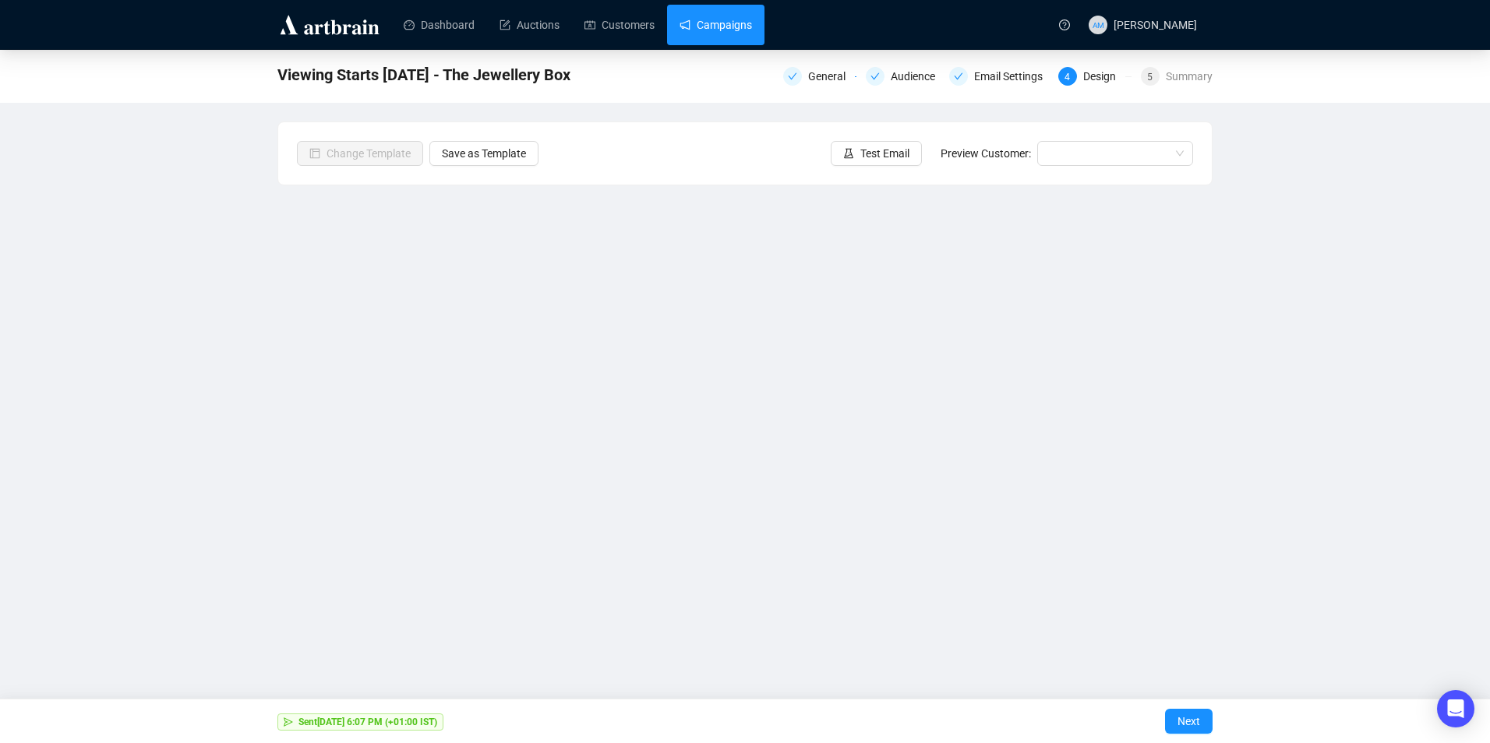
click at [734, 23] on link "Campaigns" at bounding box center [715, 25] width 72 height 41
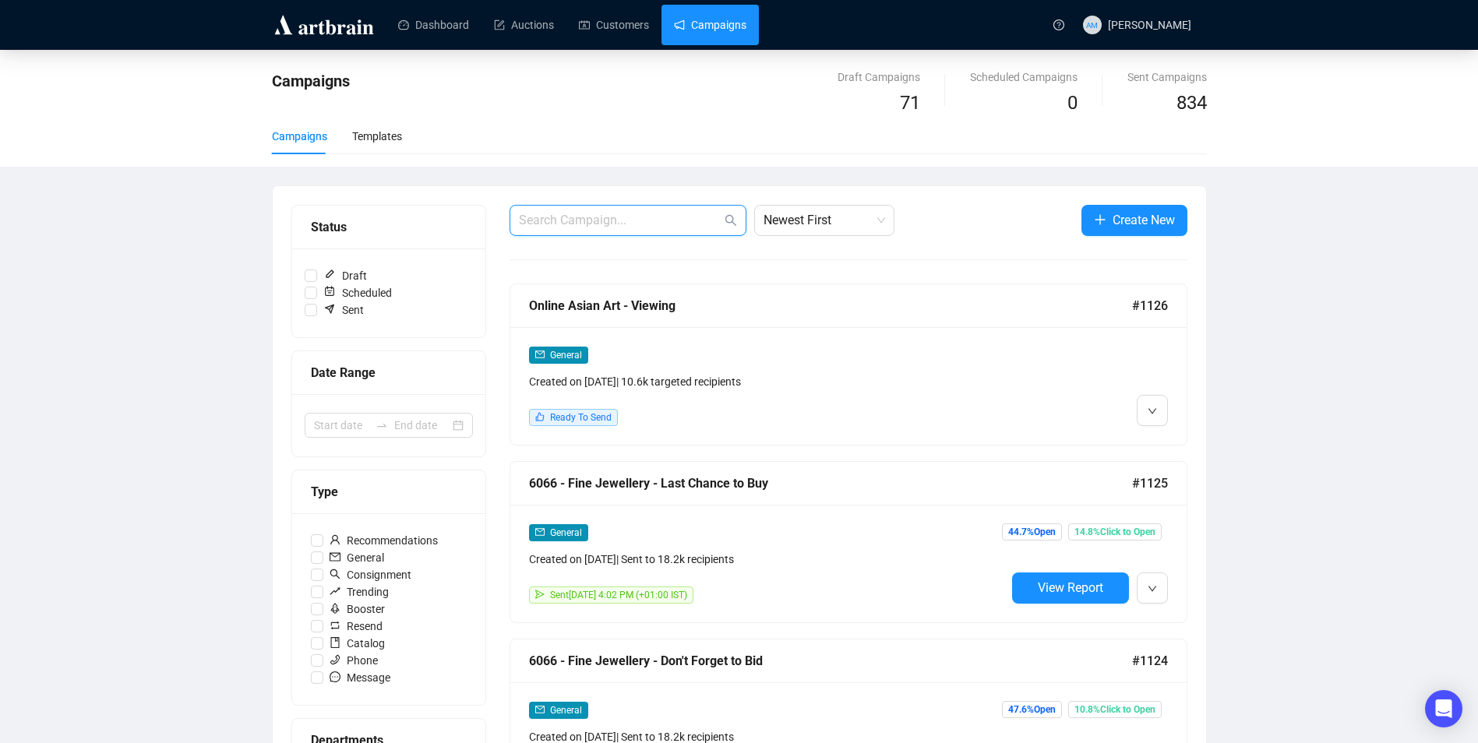
click at [677, 213] on input "text" at bounding box center [620, 220] width 203 height 19
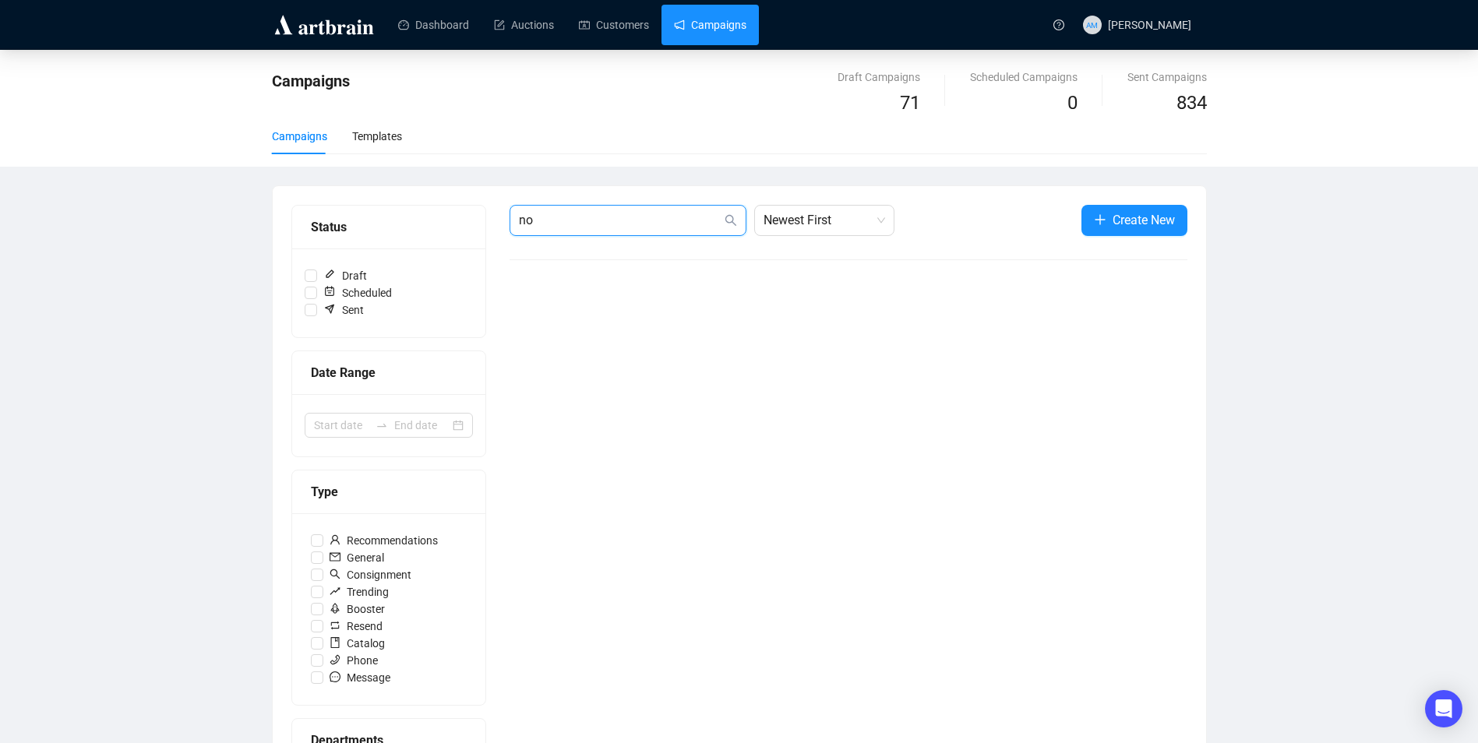
type input "n"
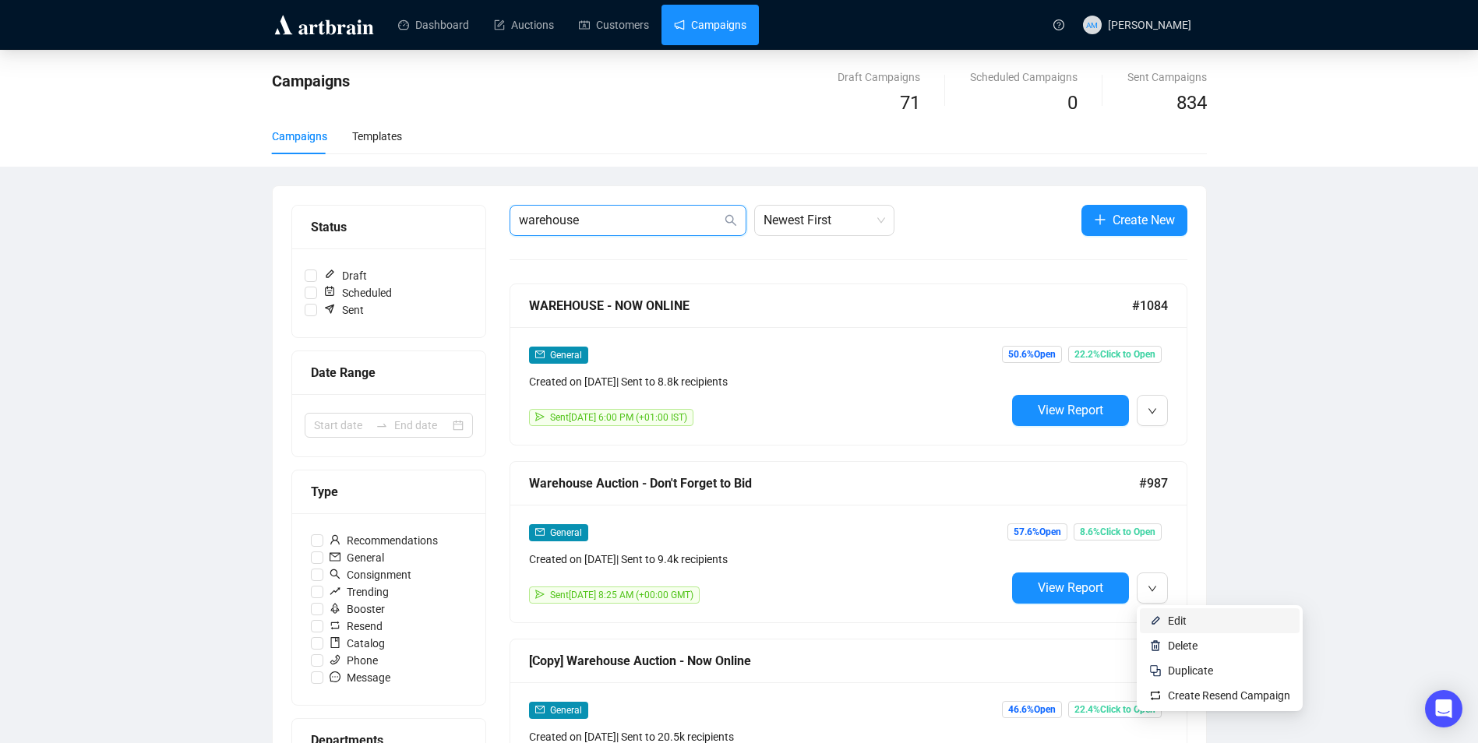
type input "warehouse"
click at [1172, 615] on span "Edit" at bounding box center [1177, 621] width 19 height 12
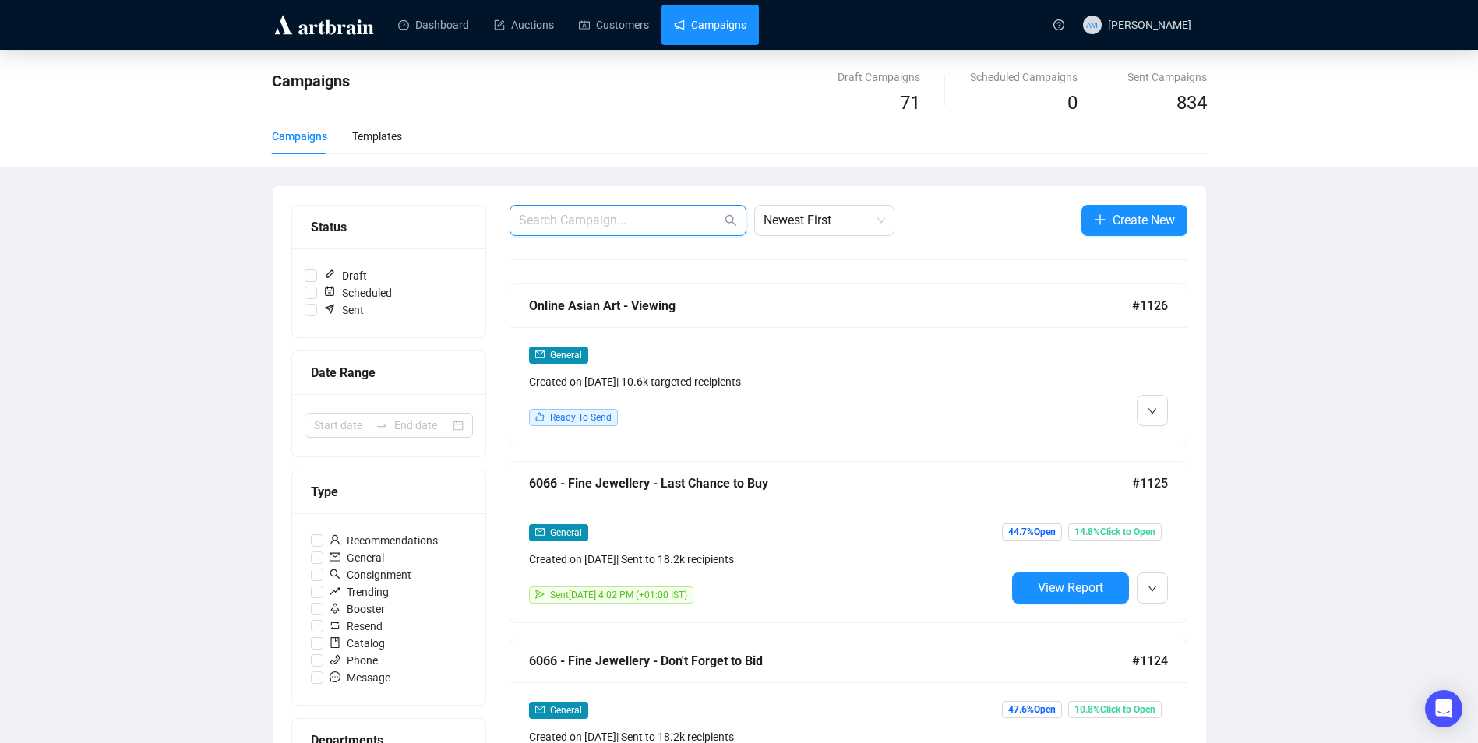
click at [619, 211] on input "text" at bounding box center [620, 220] width 203 height 19
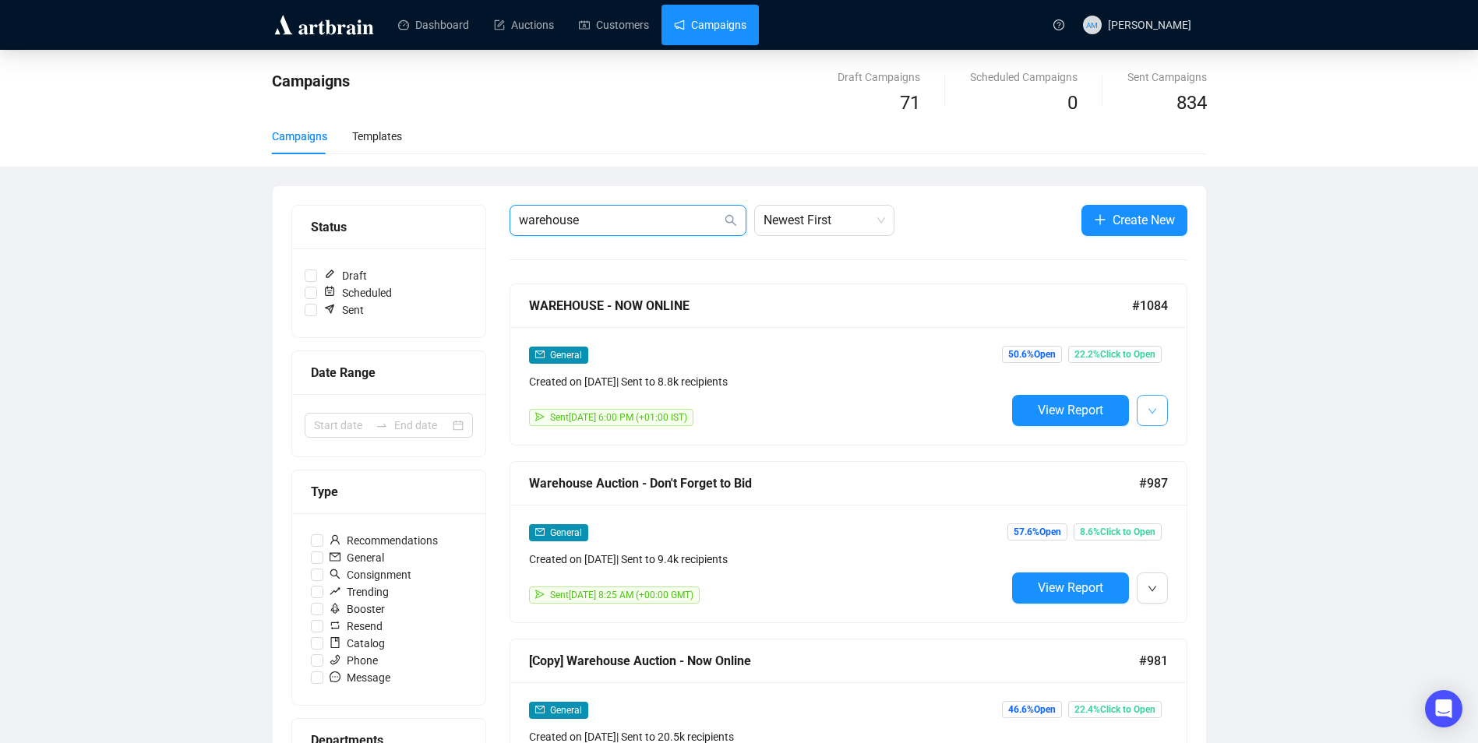
type input "warehouse"
click at [1160, 398] on button "button" at bounding box center [1152, 410] width 31 height 31
click at [1158, 447] on img at bounding box center [1155, 444] width 12 height 12
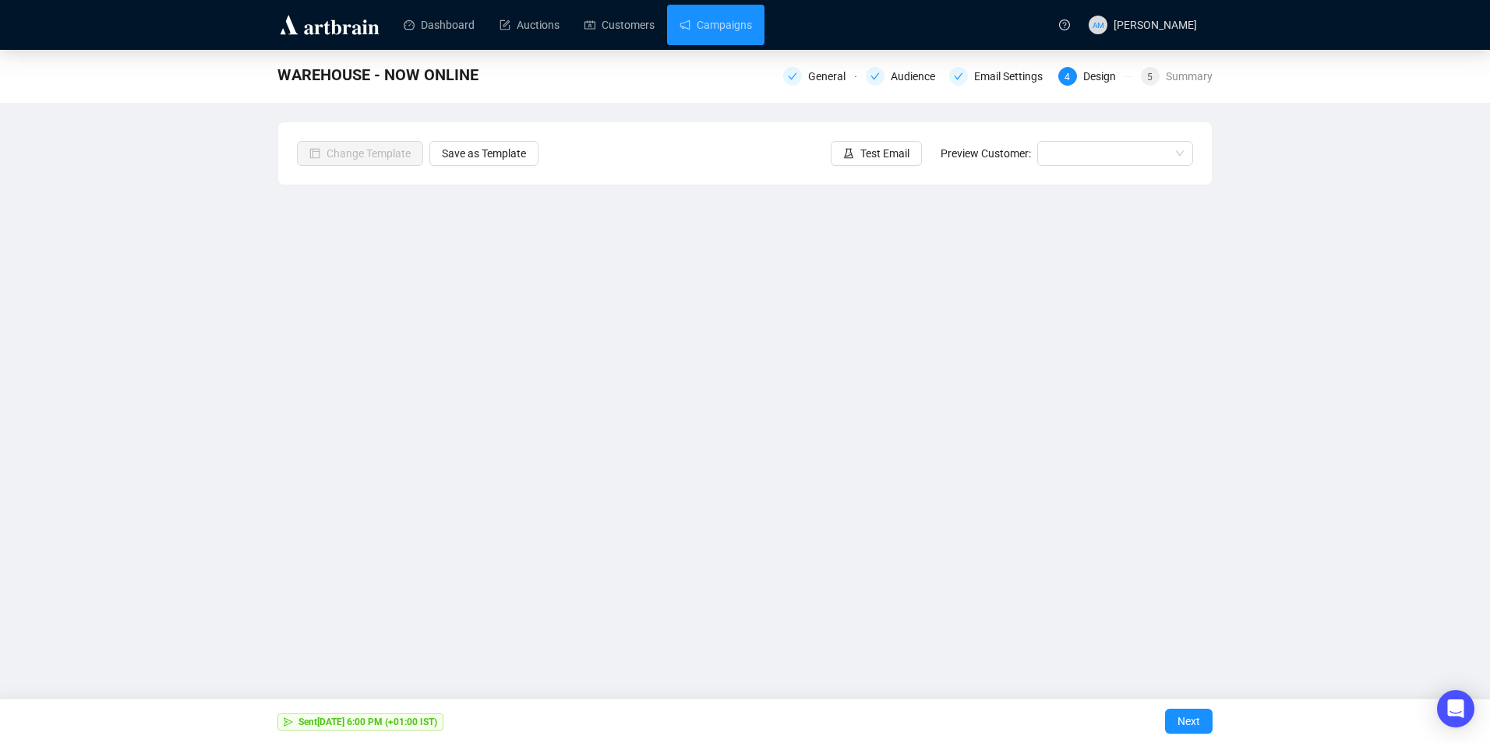
drag, startPoint x: 742, startPoint y: 23, endPoint x: 742, endPoint y: 48, distance: 24.9
click at [742, 23] on link "Campaigns" at bounding box center [715, 25] width 72 height 41
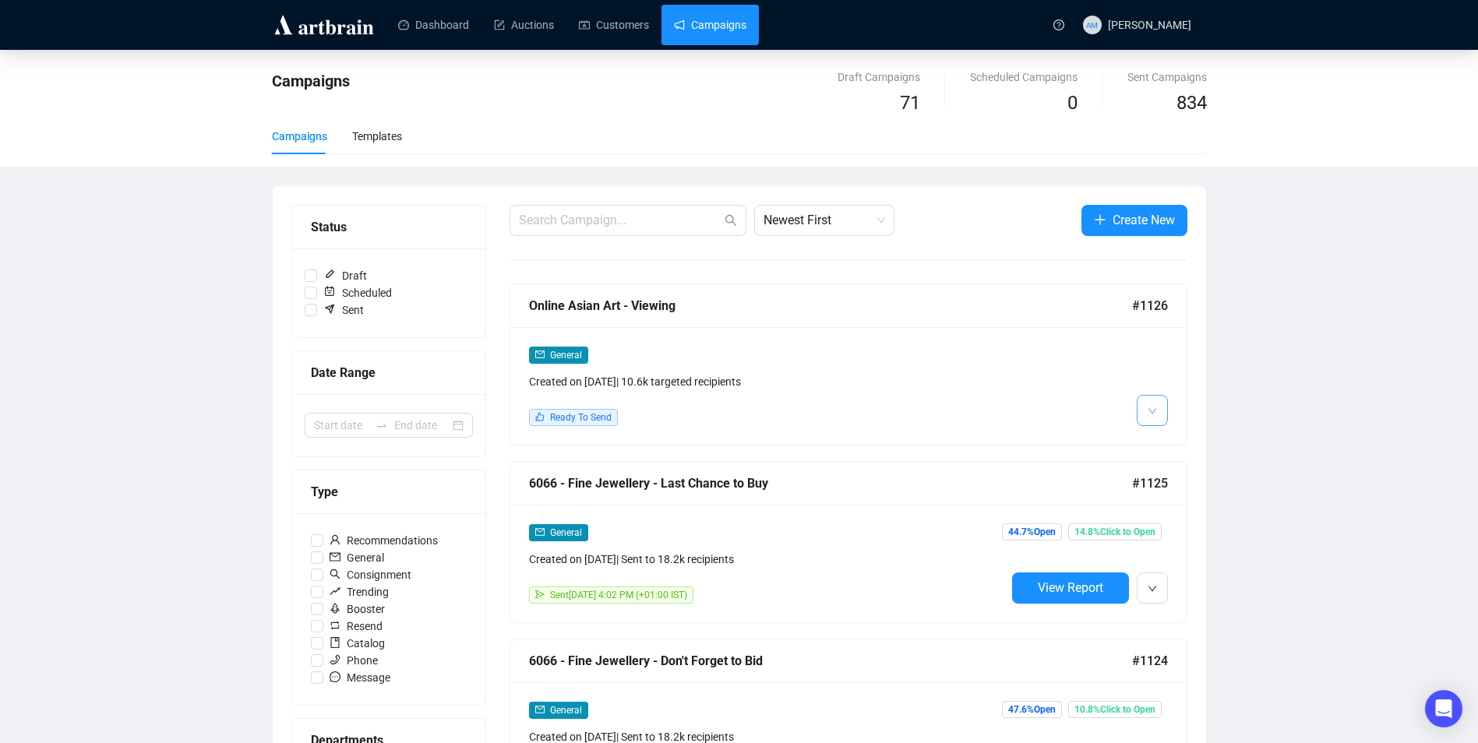
click at [1155, 420] on button "button" at bounding box center [1152, 410] width 31 height 31
click at [1171, 441] on span "Edit" at bounding box center [1177, 444] width 19 height 12
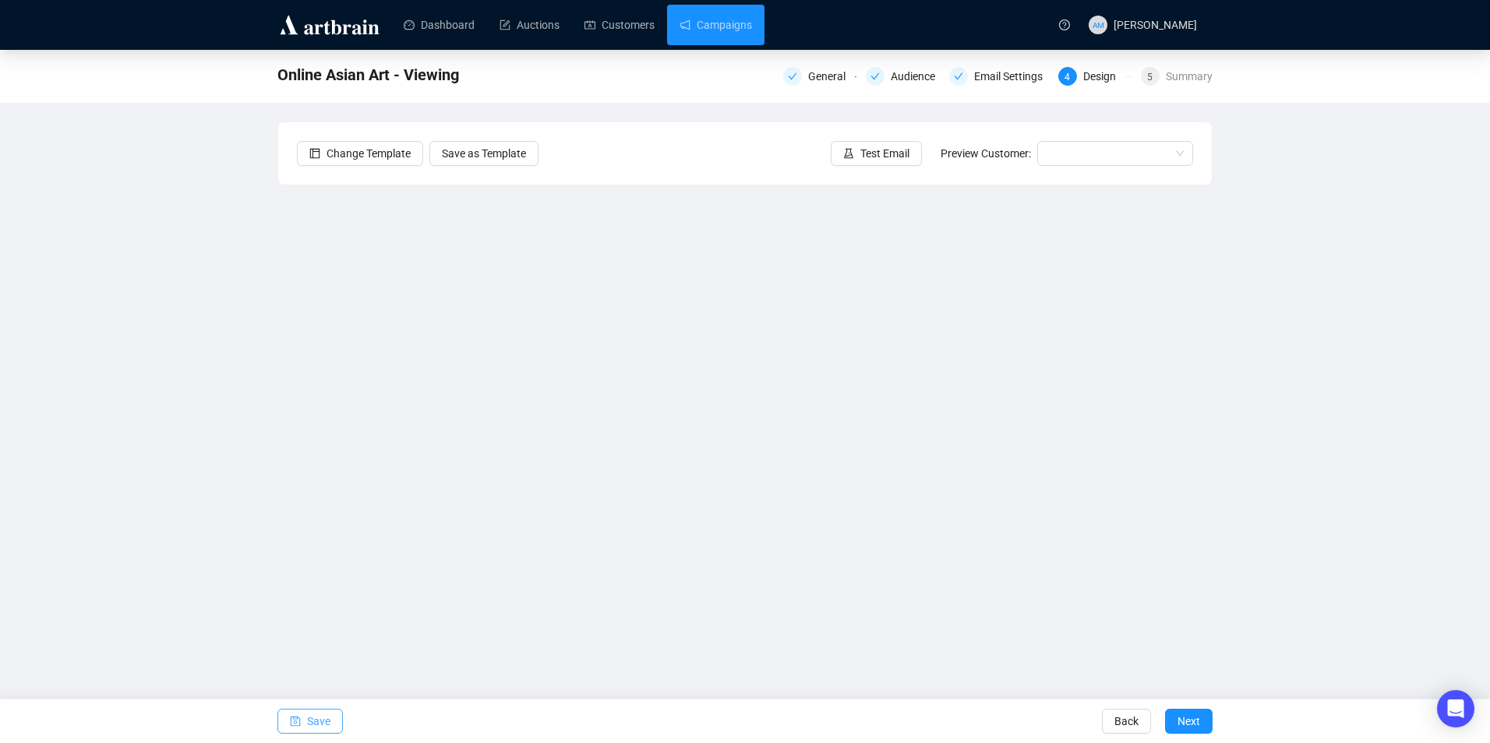
click at [318, 719] on span "Save" at bounding box center [318, 722] width 23 height 44
click at [311, 718] on span "Save" at bounding box center [318, 722] width 23 height 44
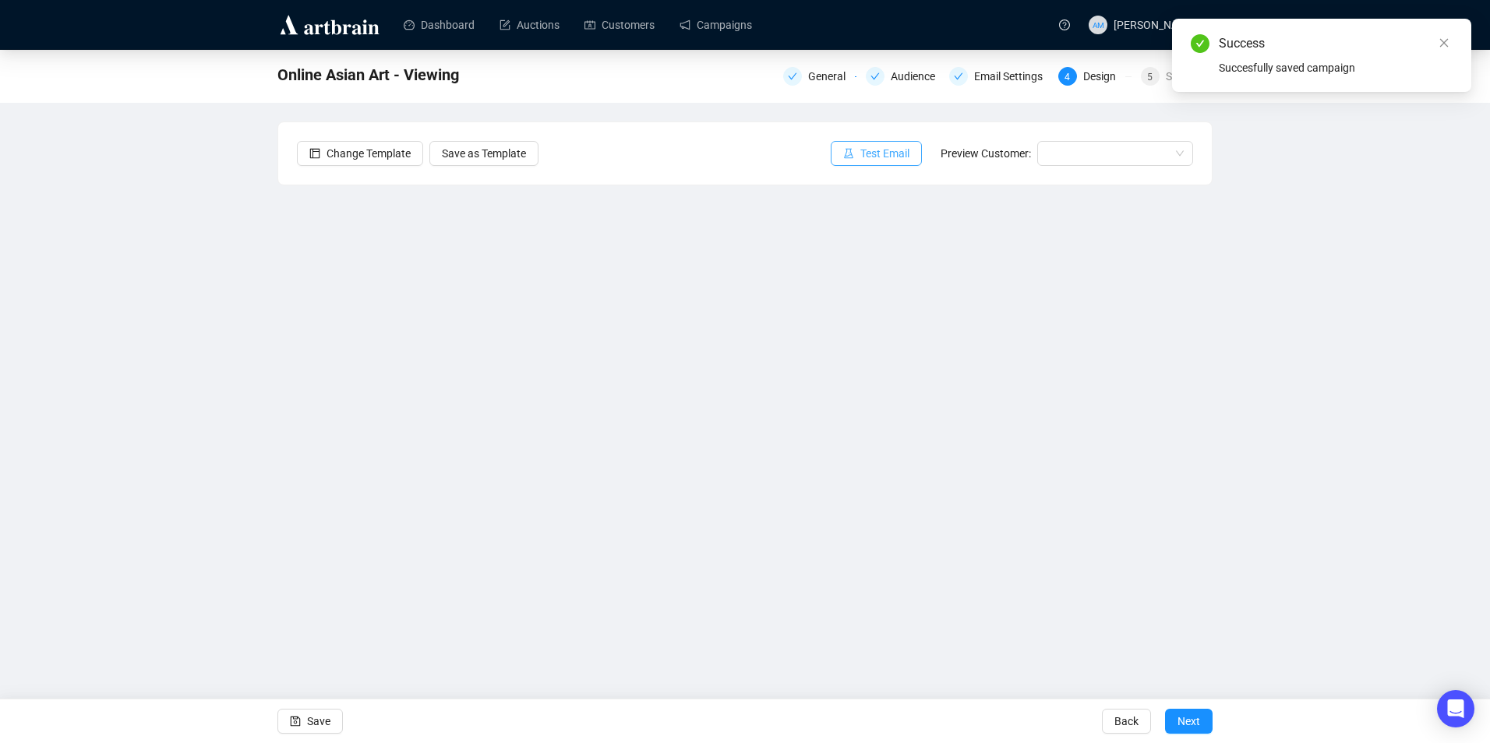
click at [899, 151] on span "Test Email" at bounding box center [884, 153] width 49 height 17
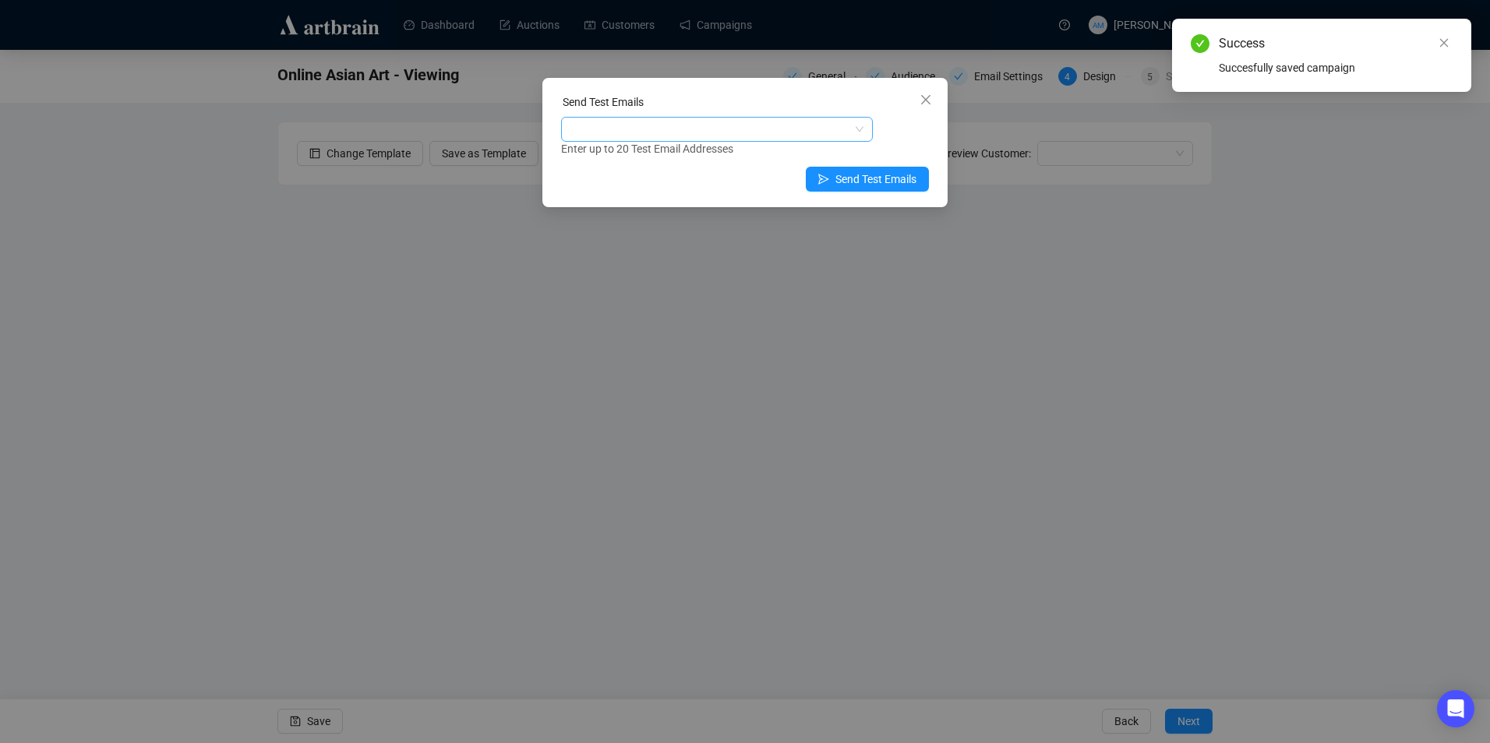
click at [763, 132] on div at bounding box center [708, 129] width 289 height 22
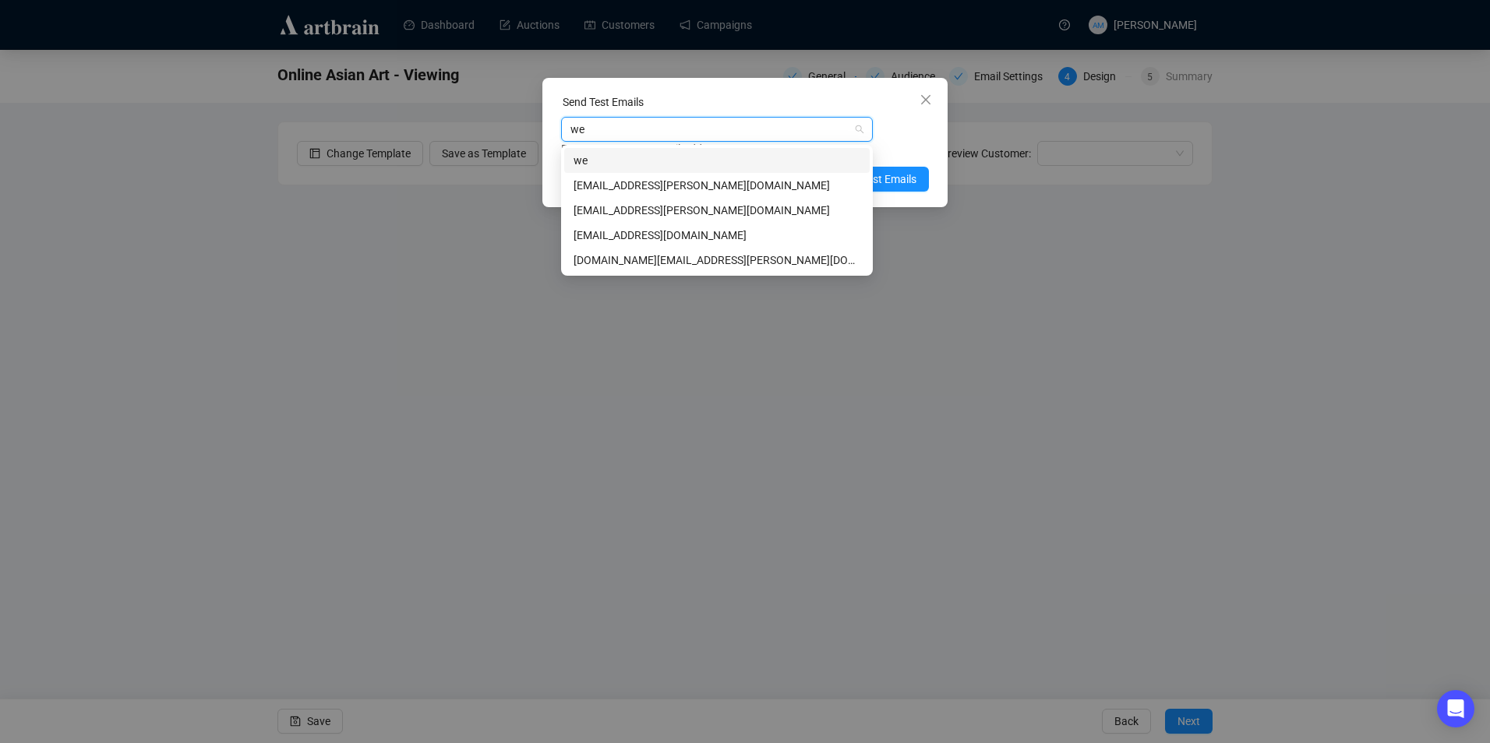
type input "wei"
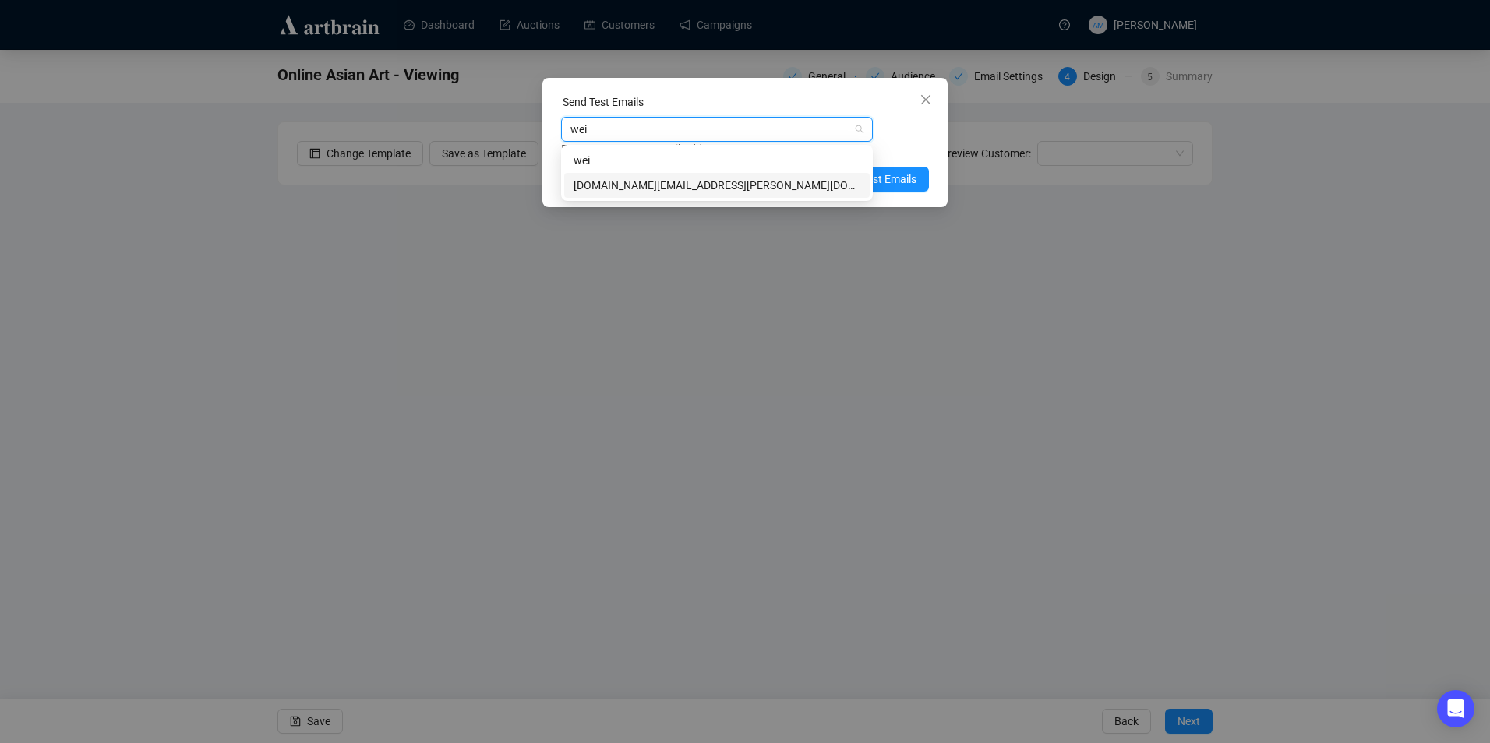
click at [728, 178] on div "[DOMAIN_NAME][EMAIL_ADDRESS][PERSON_NAME][DOMAIN_NAME]" at bounding box center [716, 185] width 287 height 17
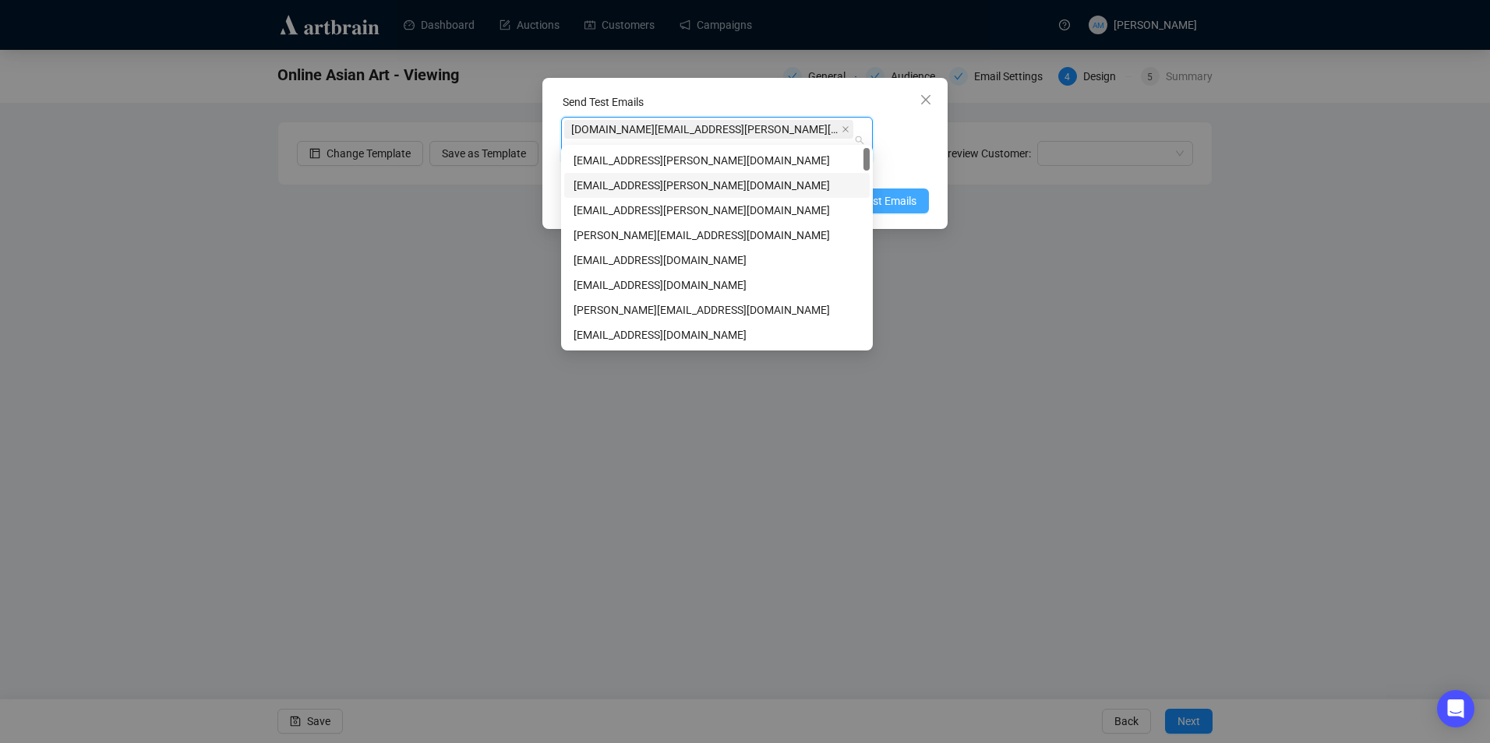
click at [908, 192] on span "Send Test Emails" at bounding box center [875, 200] width 81 height 17
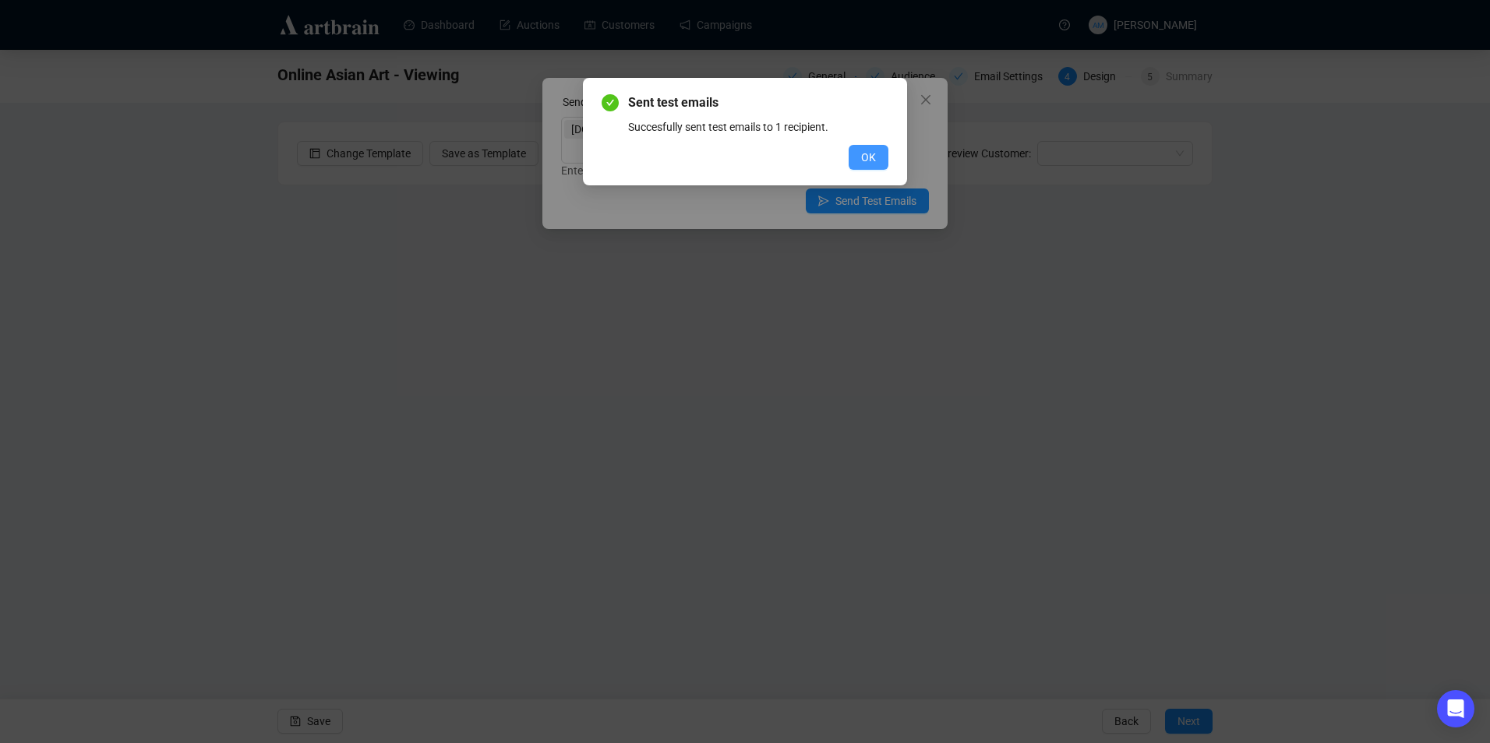
click at [869, 157] on span "OK" at bounding box center [868, 157] width 15 height 17
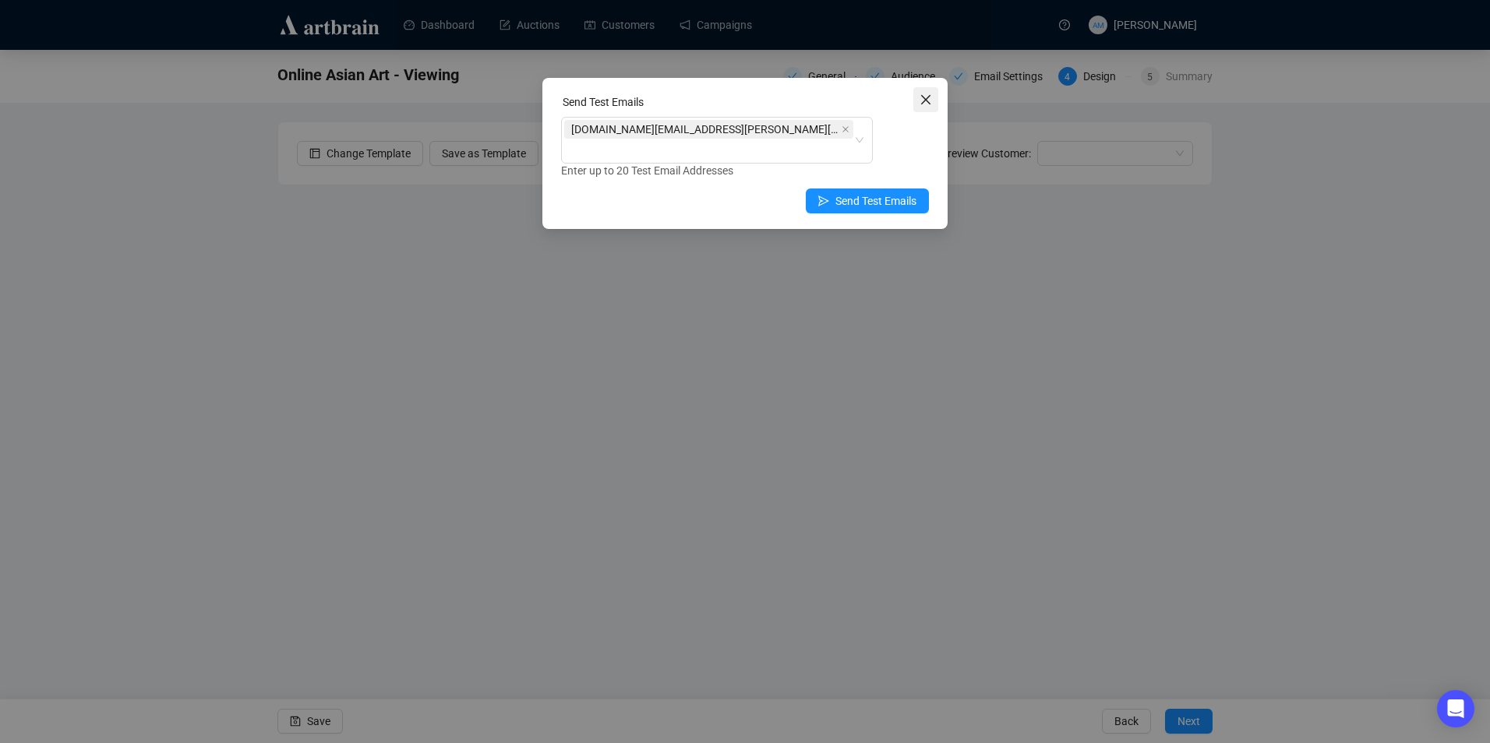
click at [928, 100] on icon "close" at bounding box center [925, 99] width 12 height 12
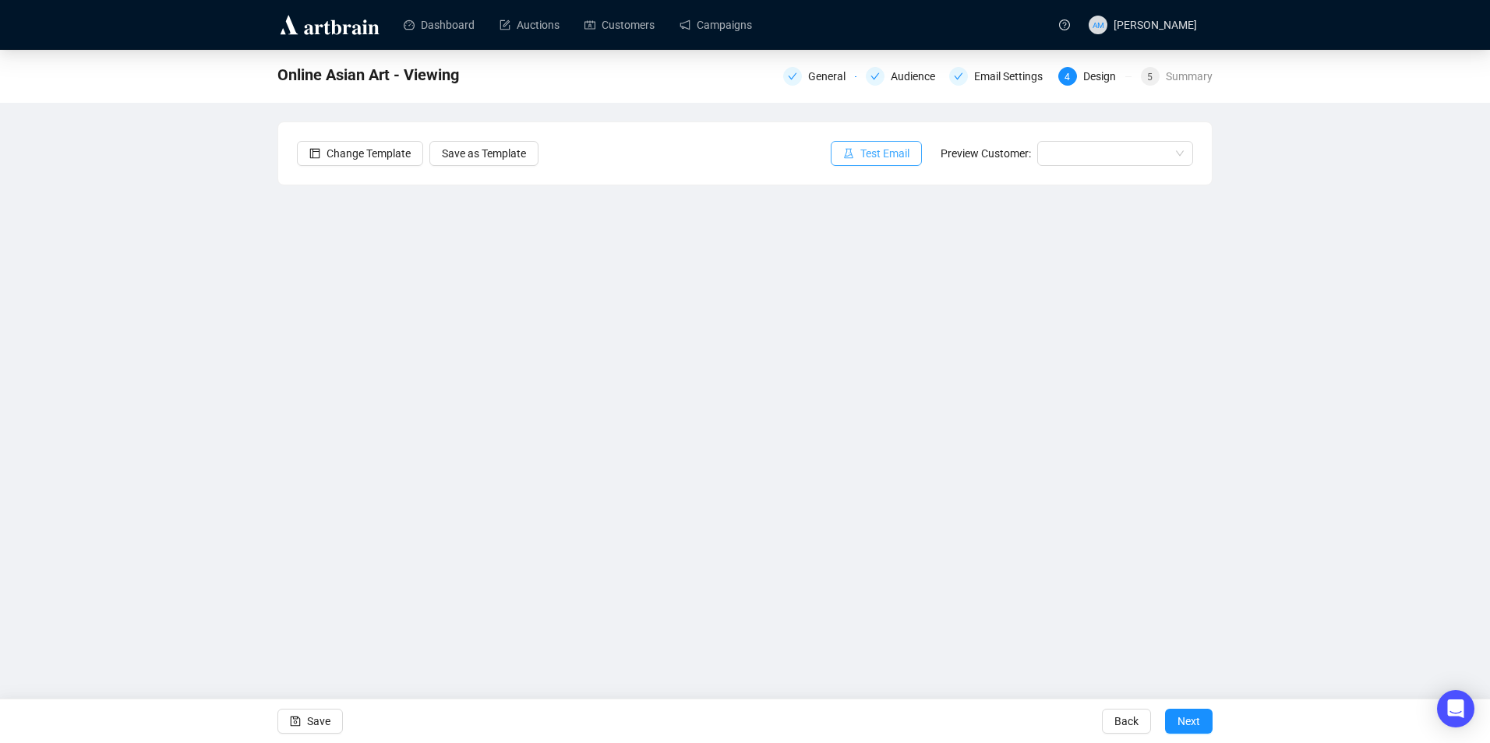
click at [862, 153] on button "Test Email" at bounding box center [875, 153] width 91 height 25
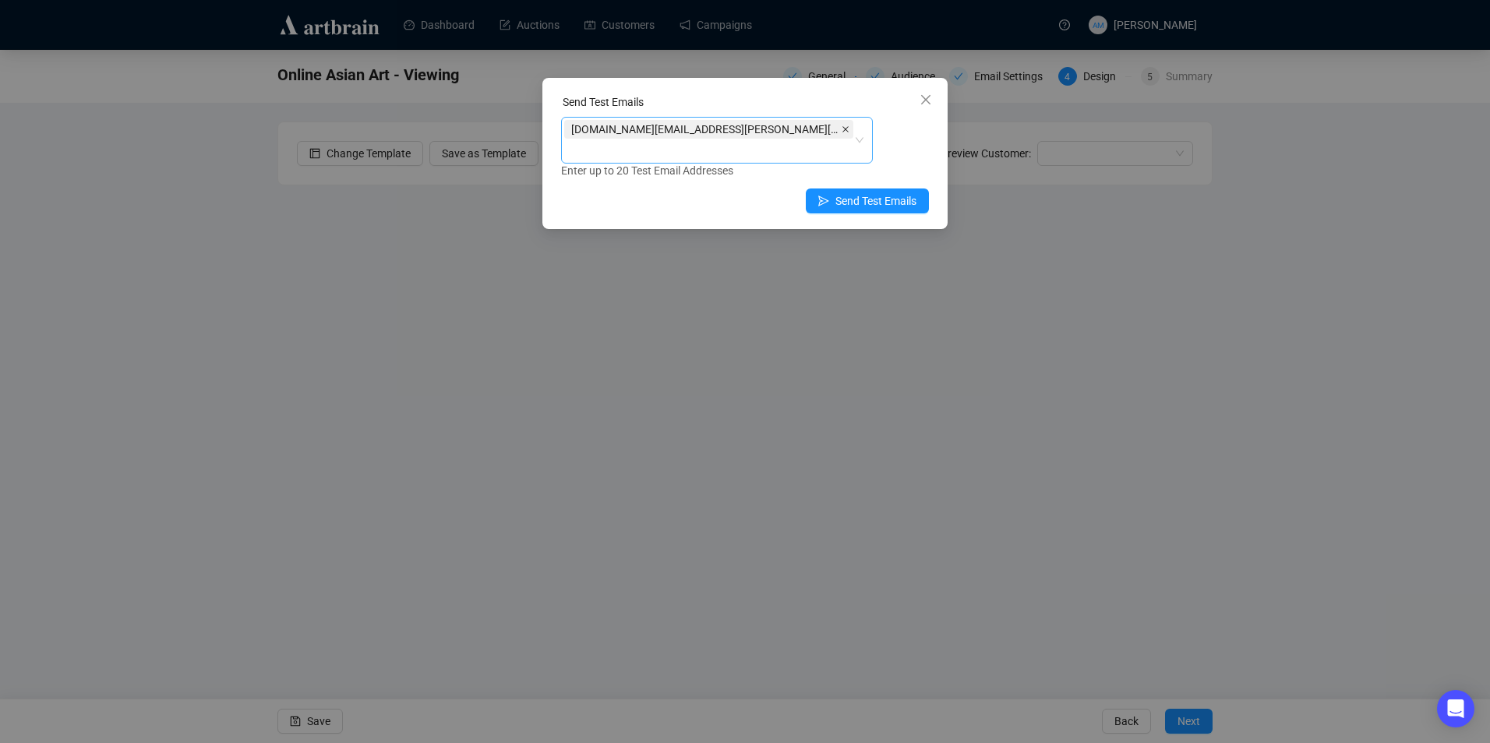
click at [841, 129] on icon "close" at bounding box center [845, 129] width 8 height 8
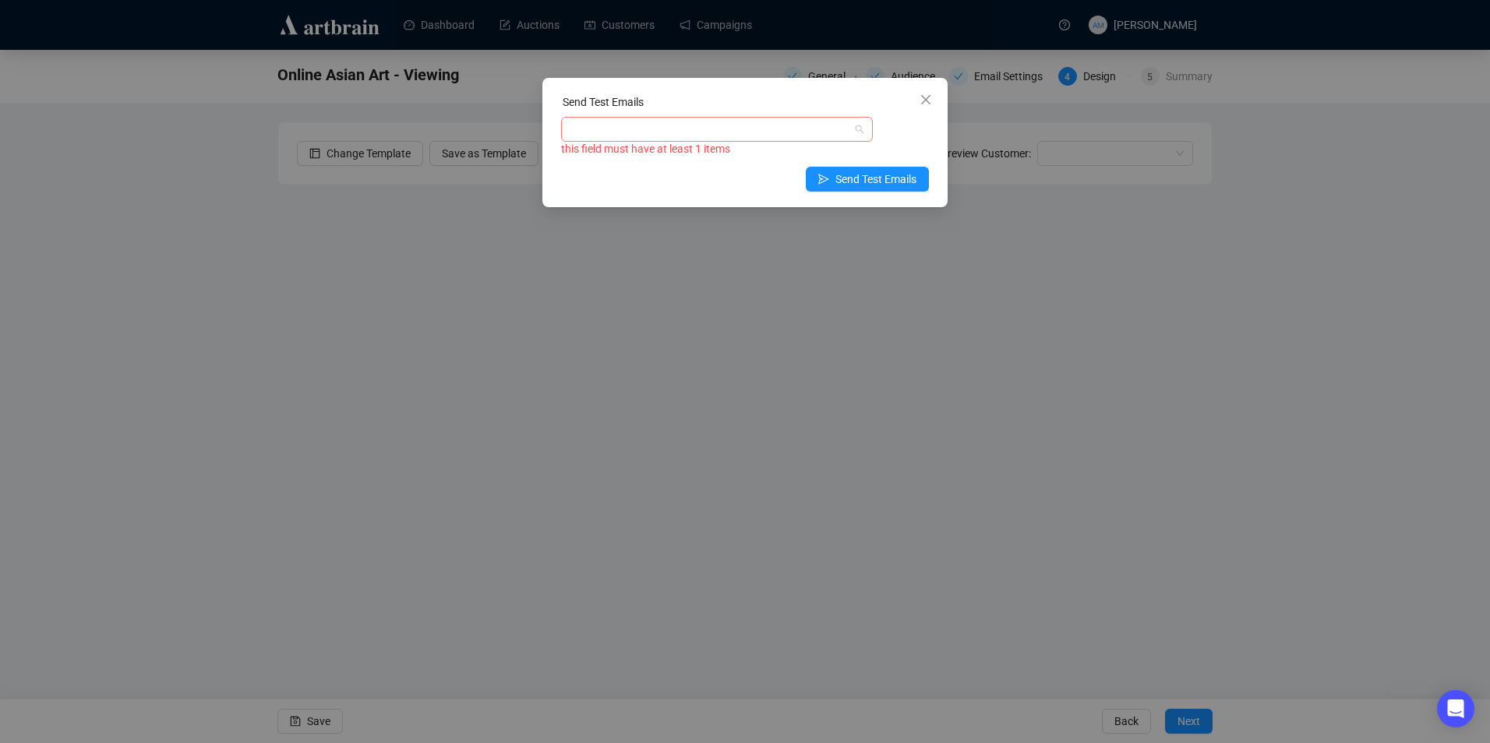
click at [668, 135] on div at bounding box center [708, 129] width 289 height 22
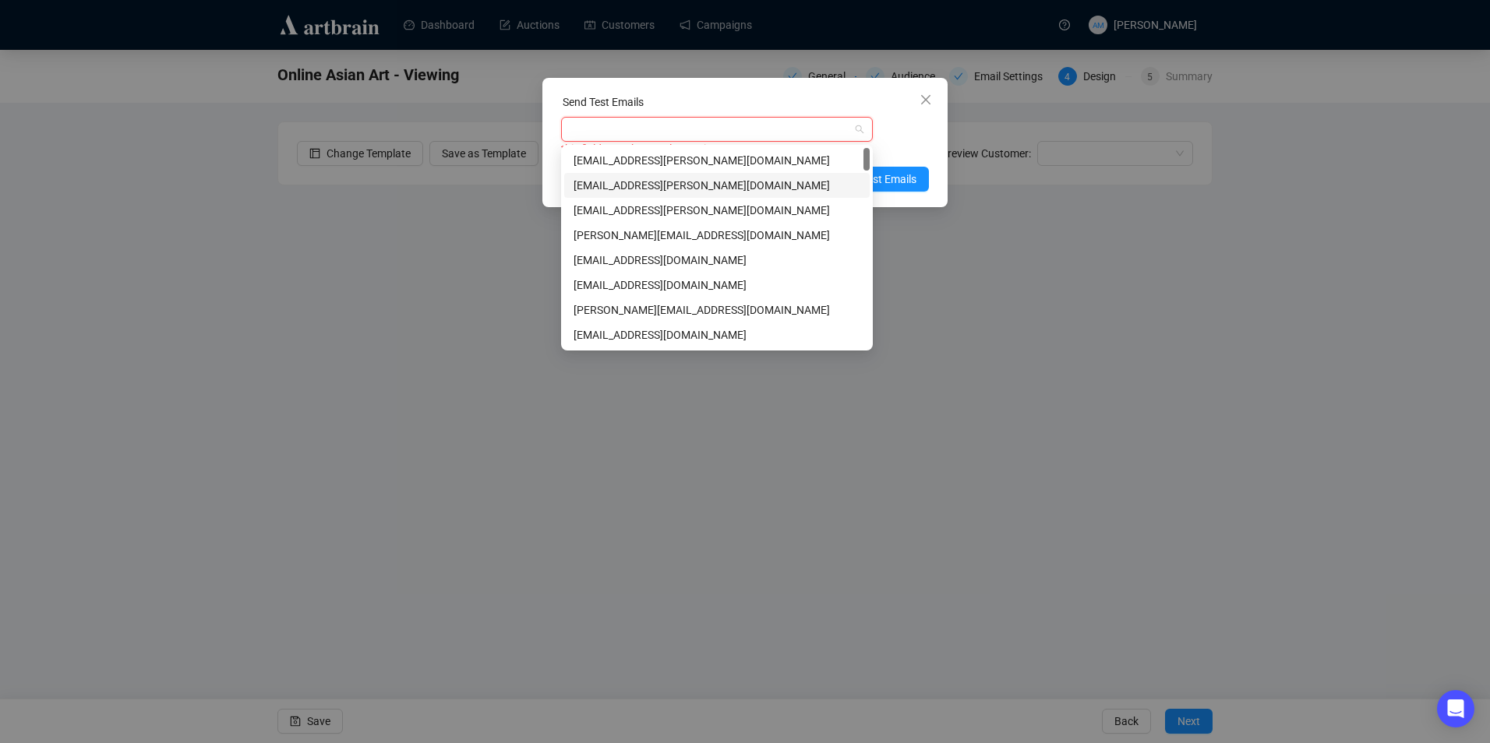
click at [654, 187] on div "[EMAIL_ADDRESS][PERSON_NAME][DOMAIN_NAME]" at bounding box center [716, 185] width 287 height 17
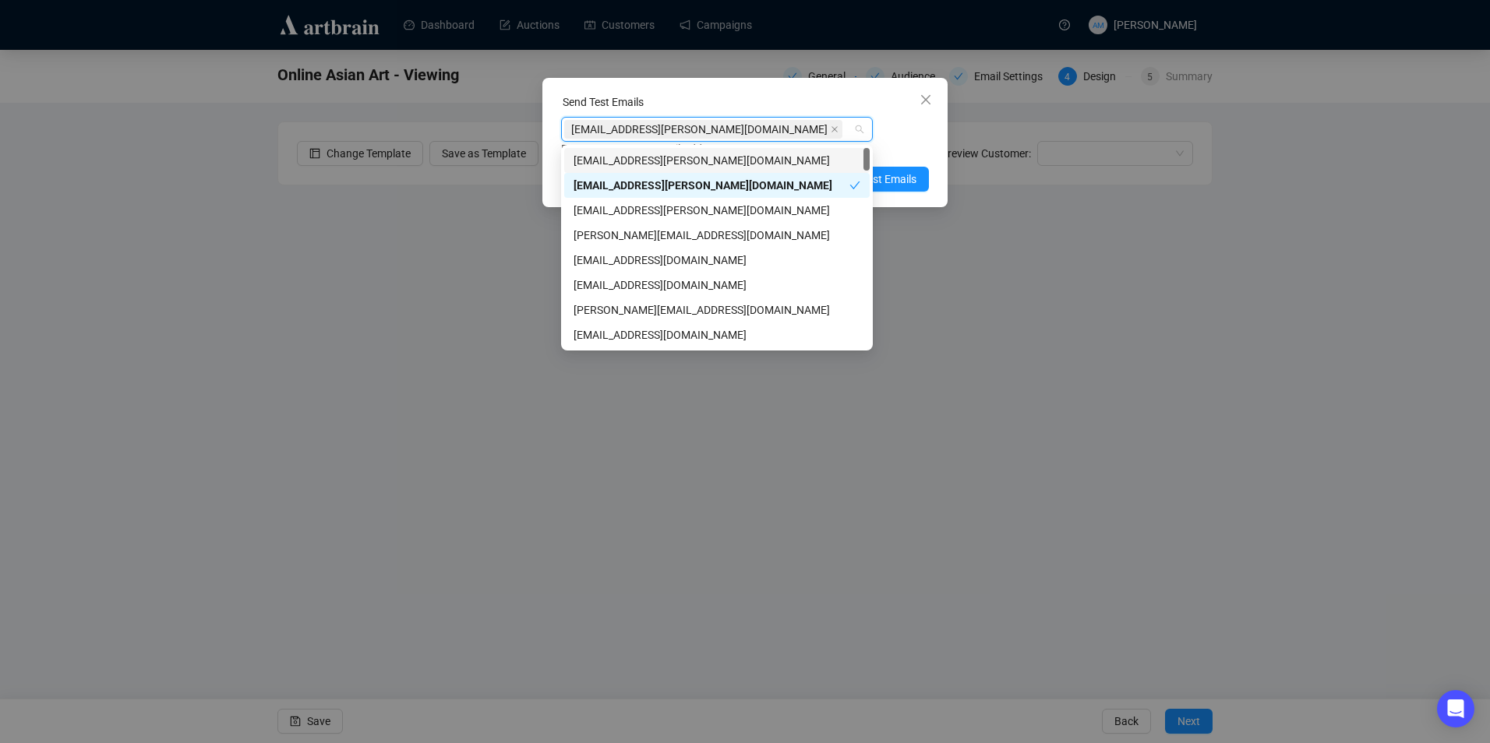
click at [892, 139] on div "[EMAIL_ADDRESS][PERSON_NAME][DOMAIN_NAME] Enter up to 20 Test Email Addresses" at bounding box center [745, 137] width 368 height 41
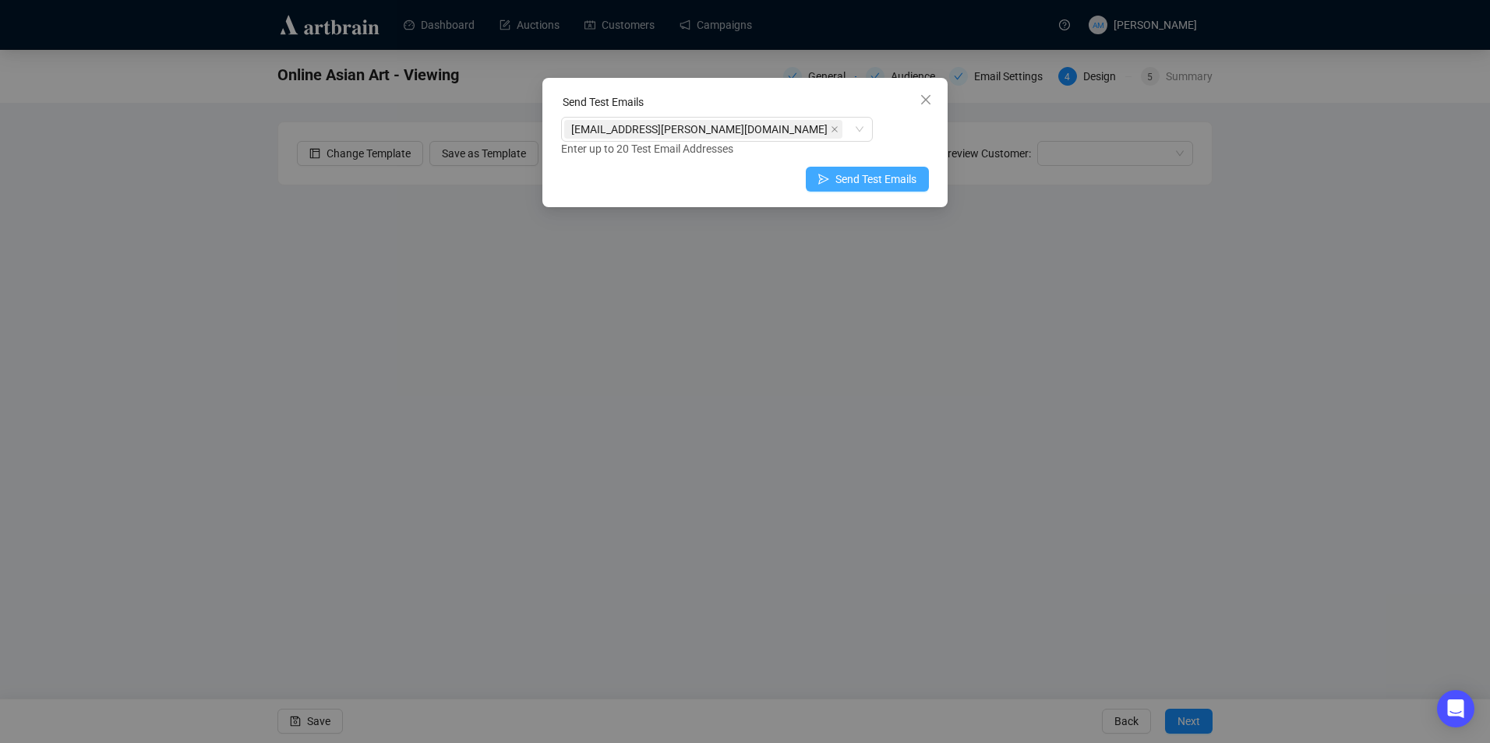
click at [890, 177] on span "Send Test Emails" at bounding box center [875, 179] width 81 height 17
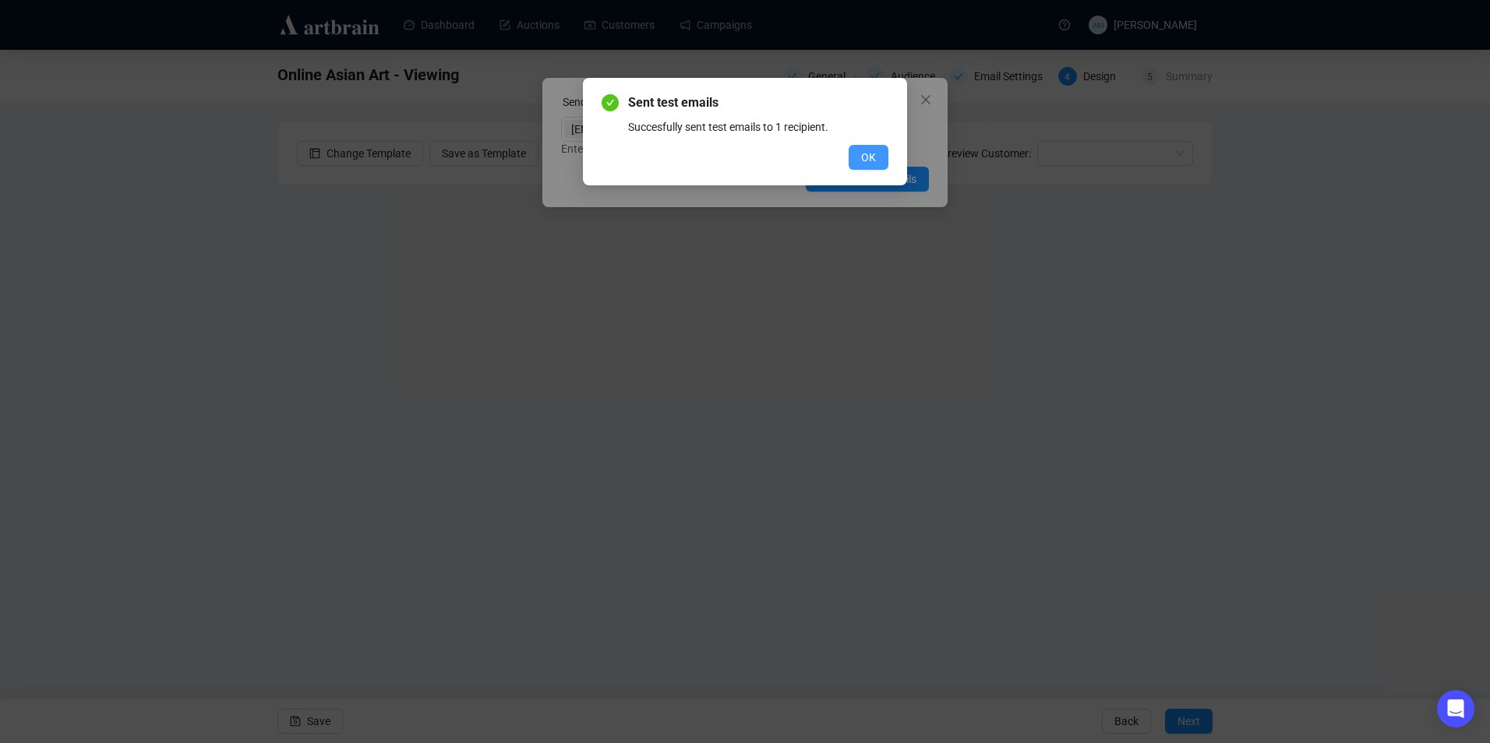
click at [848, 163] on button "OK" at bounding box center [868, 157] width 40 height 25
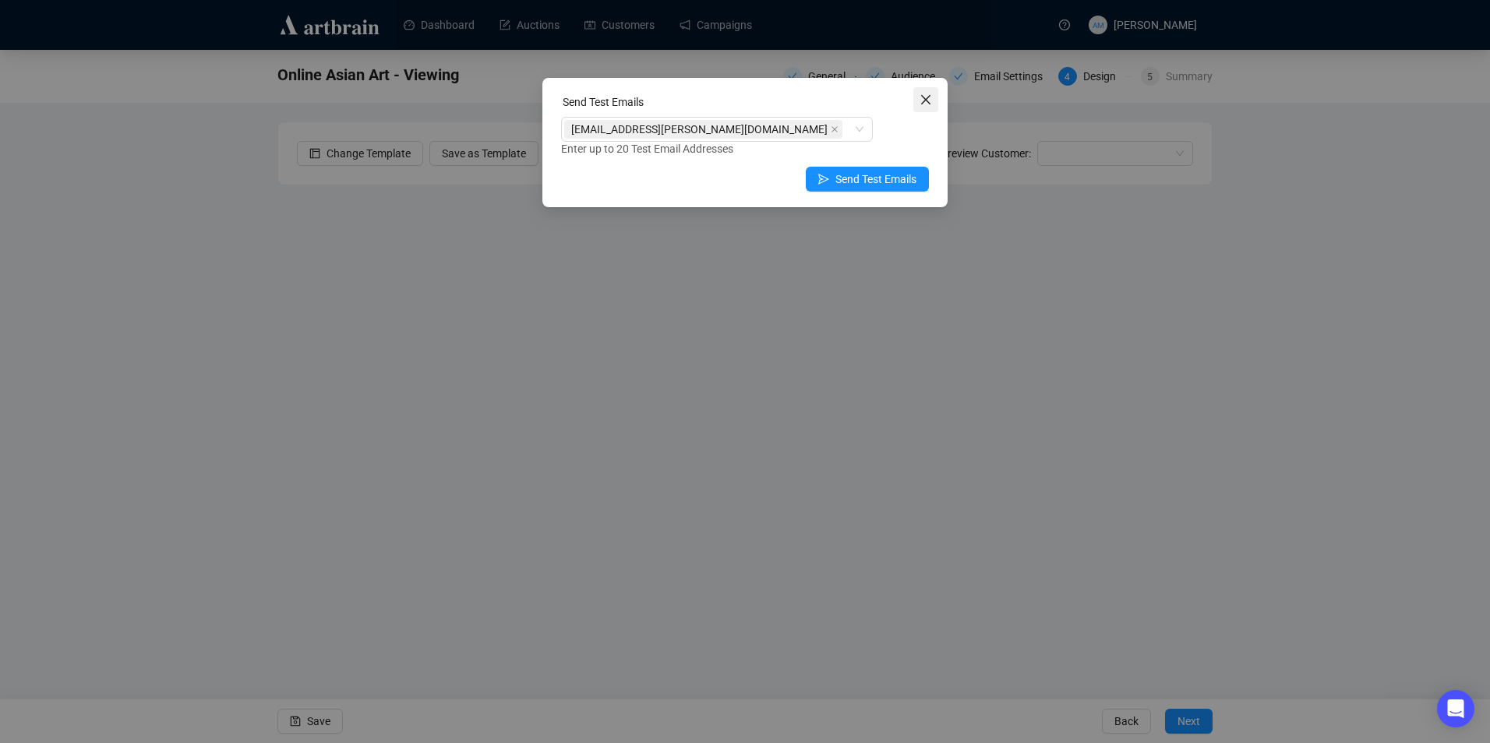
click at [923, 101] on icon "close" at bounding box center [925, 99] width 12 height 12
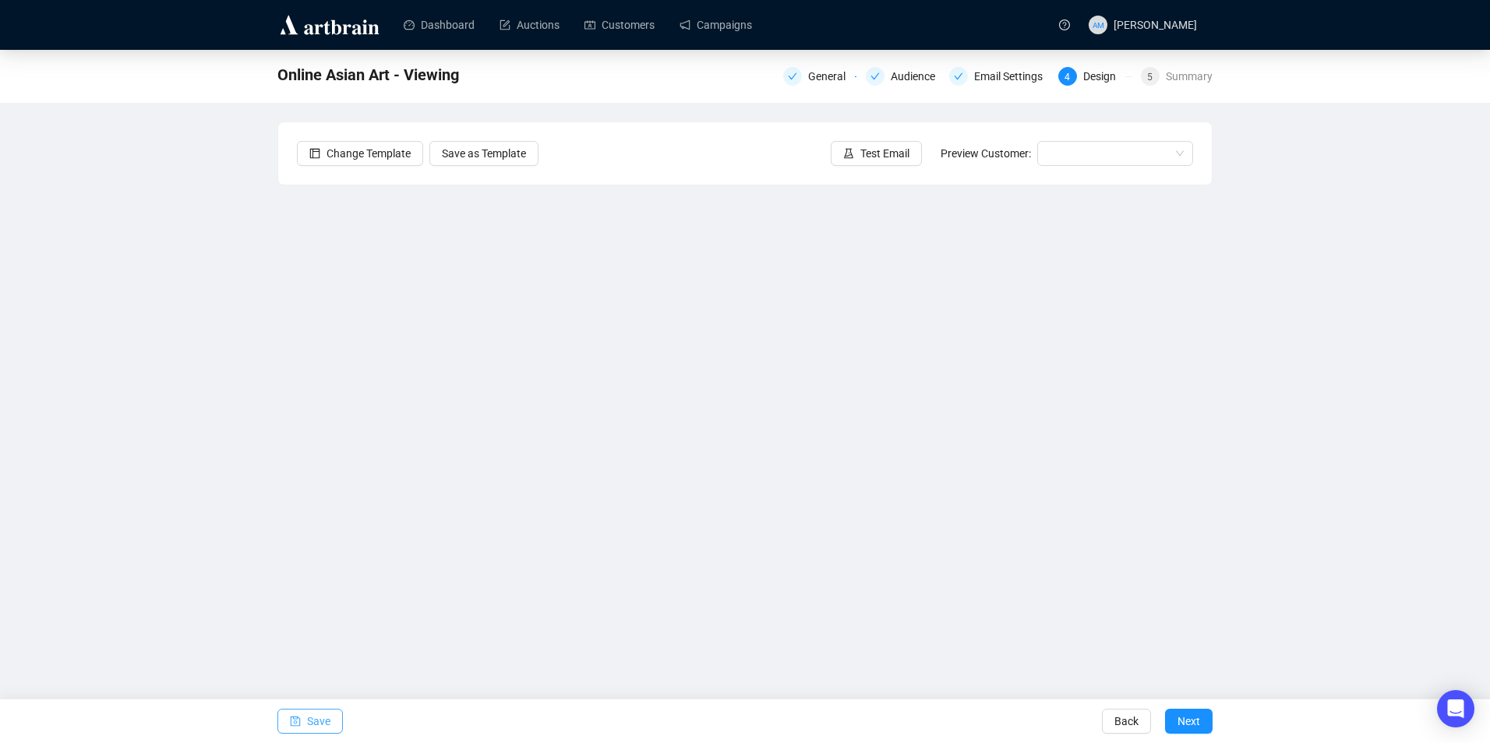
click at [310, 721] on span "Save" at bounding box center [318, 722] width 23 height 44
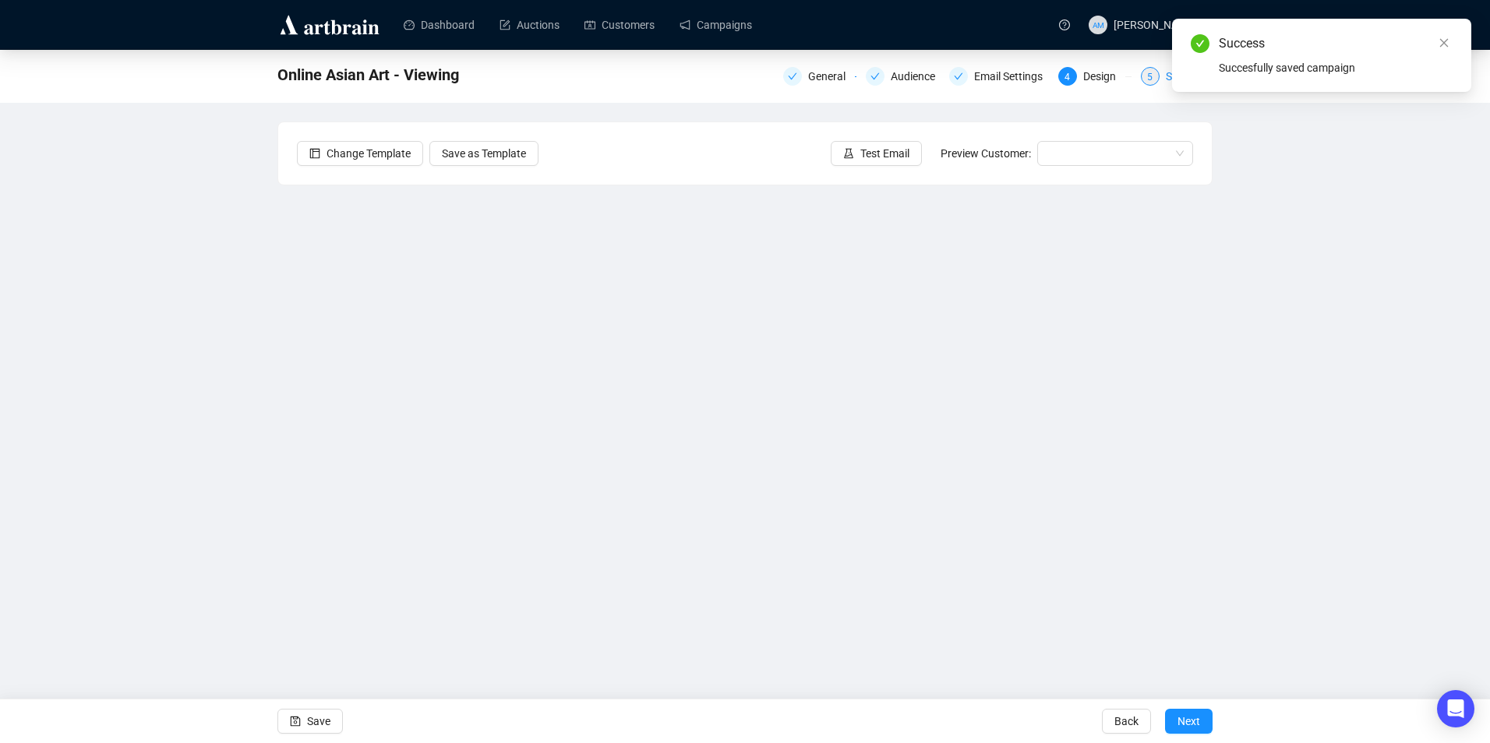
click at [1158, 81] on div "5" at bounding box center [1150, 76] width 19 height 19
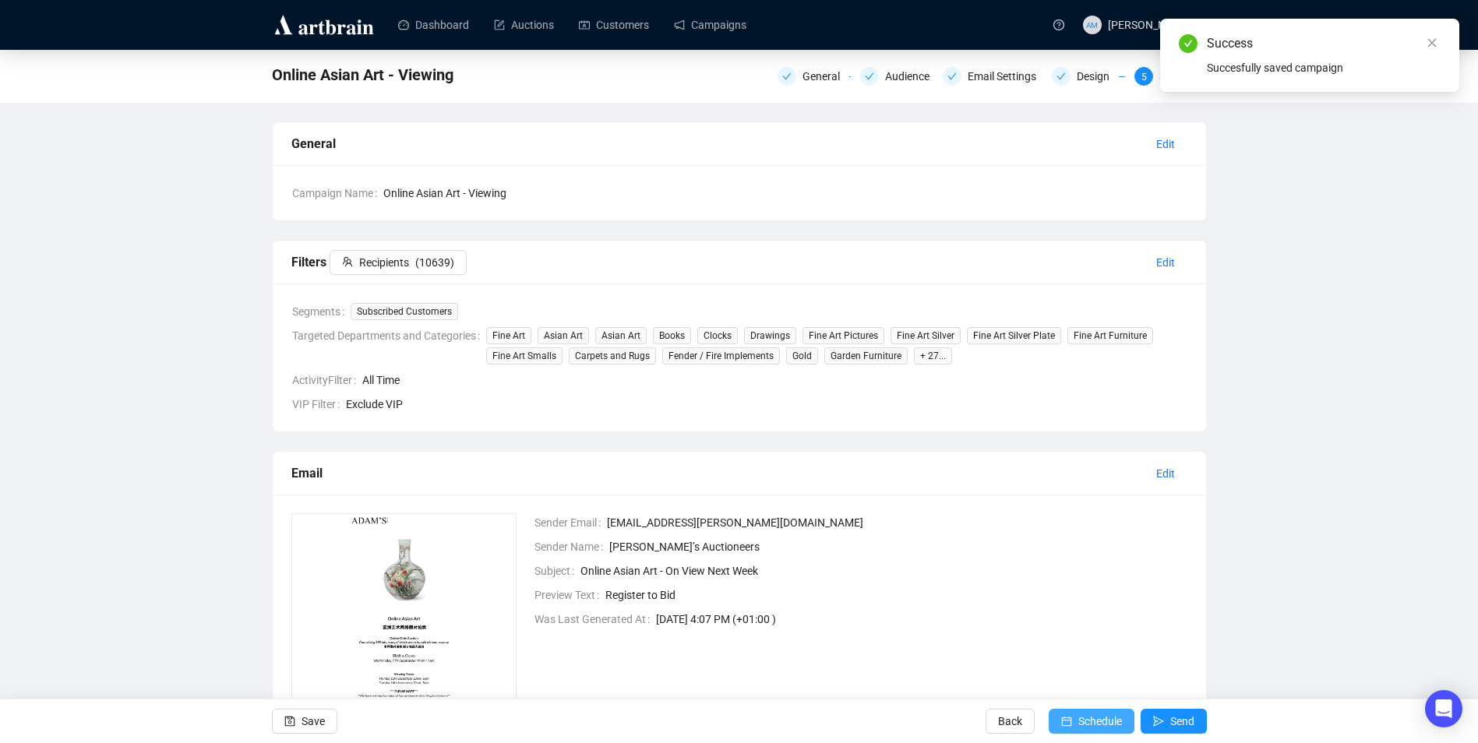
click at [1113, 723] on span "Schedule" at bounding box center [1100, 722] width 44 height 44
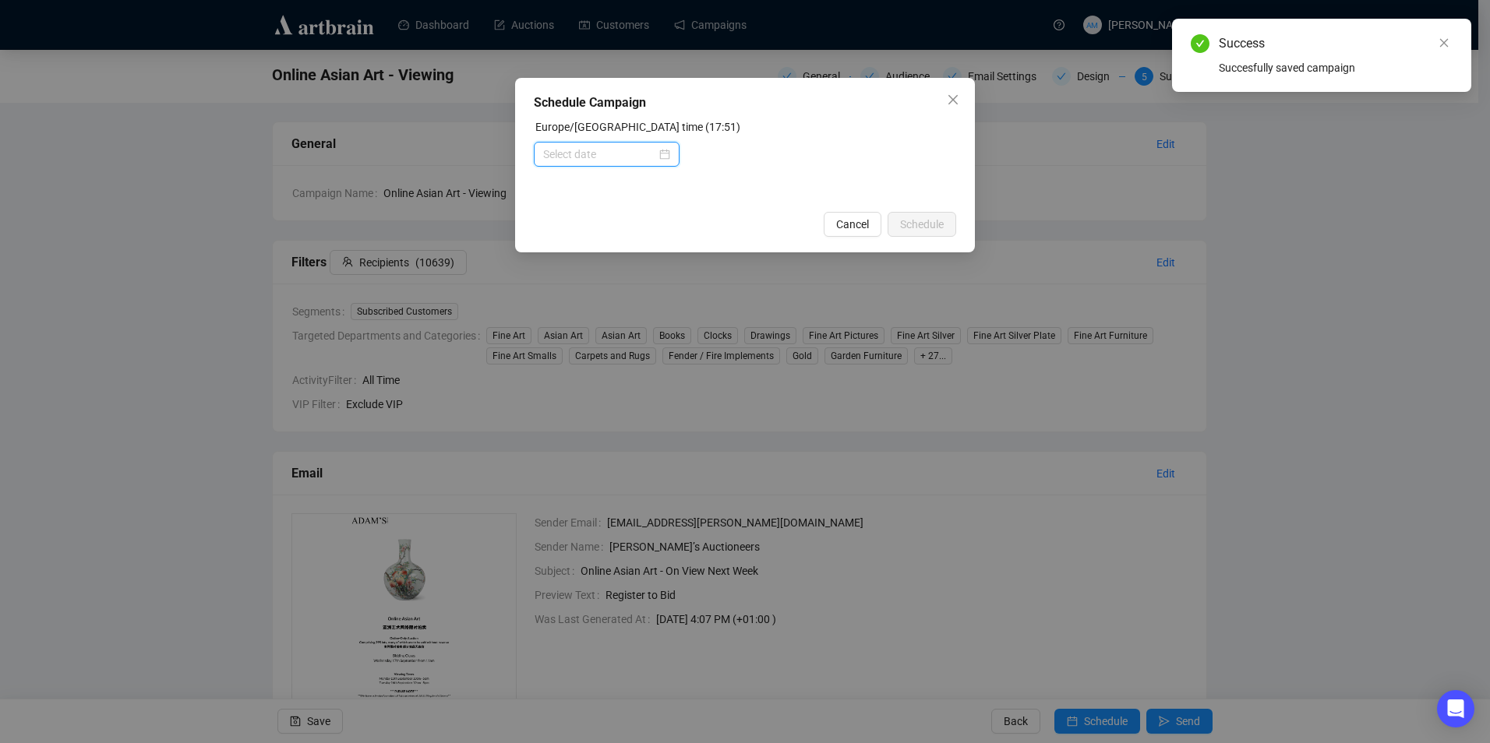
click at [630, 148] on input at bounding box center [599, 154] width 113 height 17
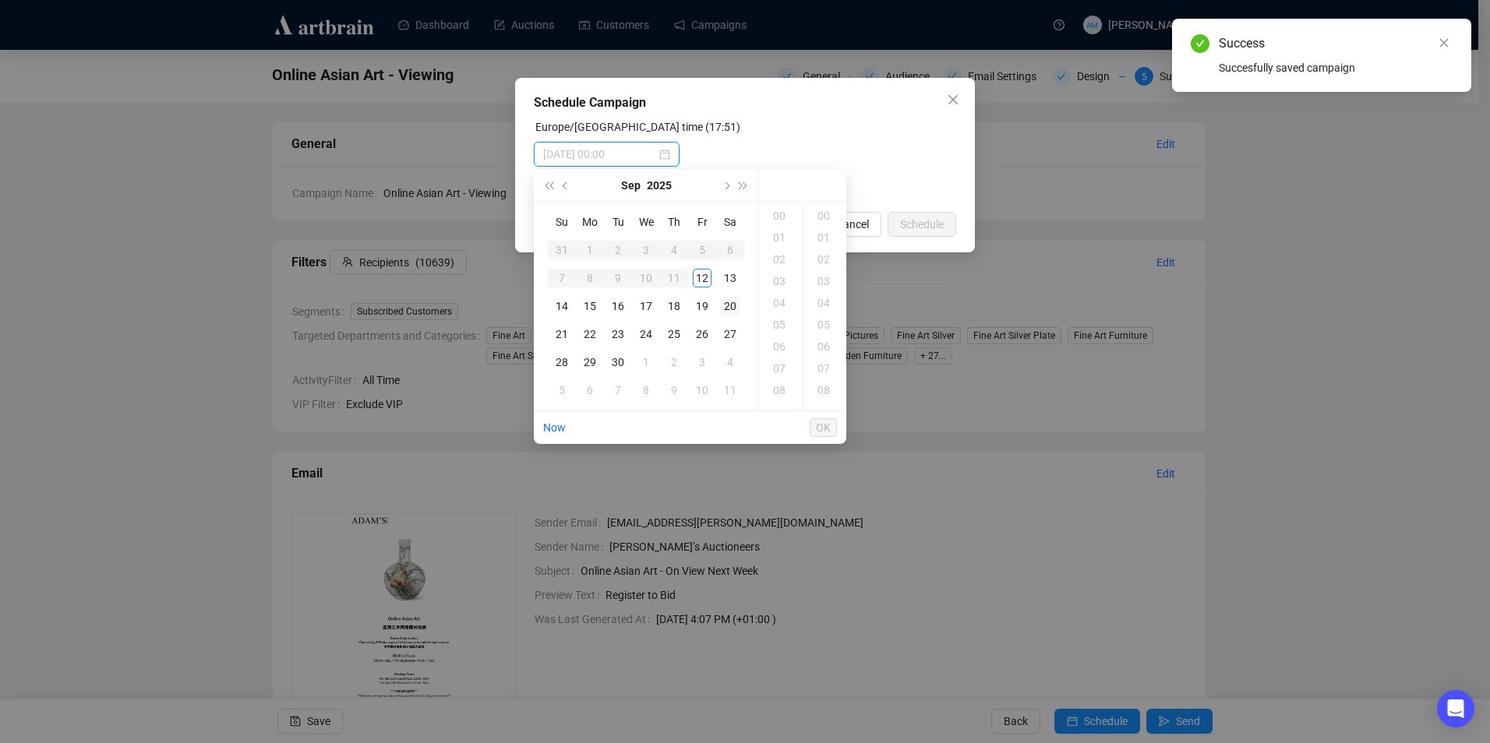
type input "[DATE] 00:00"
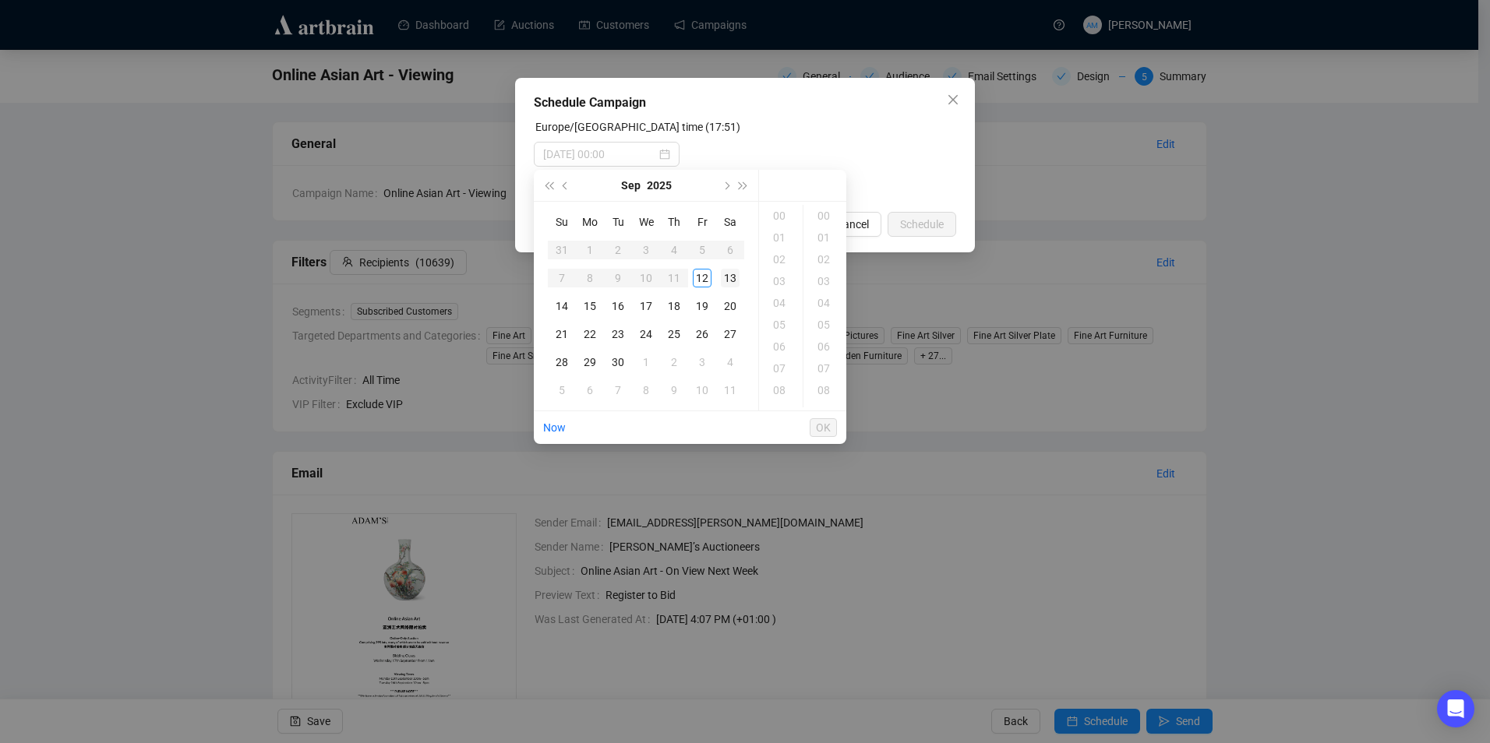
click at [732, 277] on div "13" at bounding box center [730, 278] width 19 height 19
click at [780, 273] on div "10" at bounding box center [780, 278] width 37 height 22
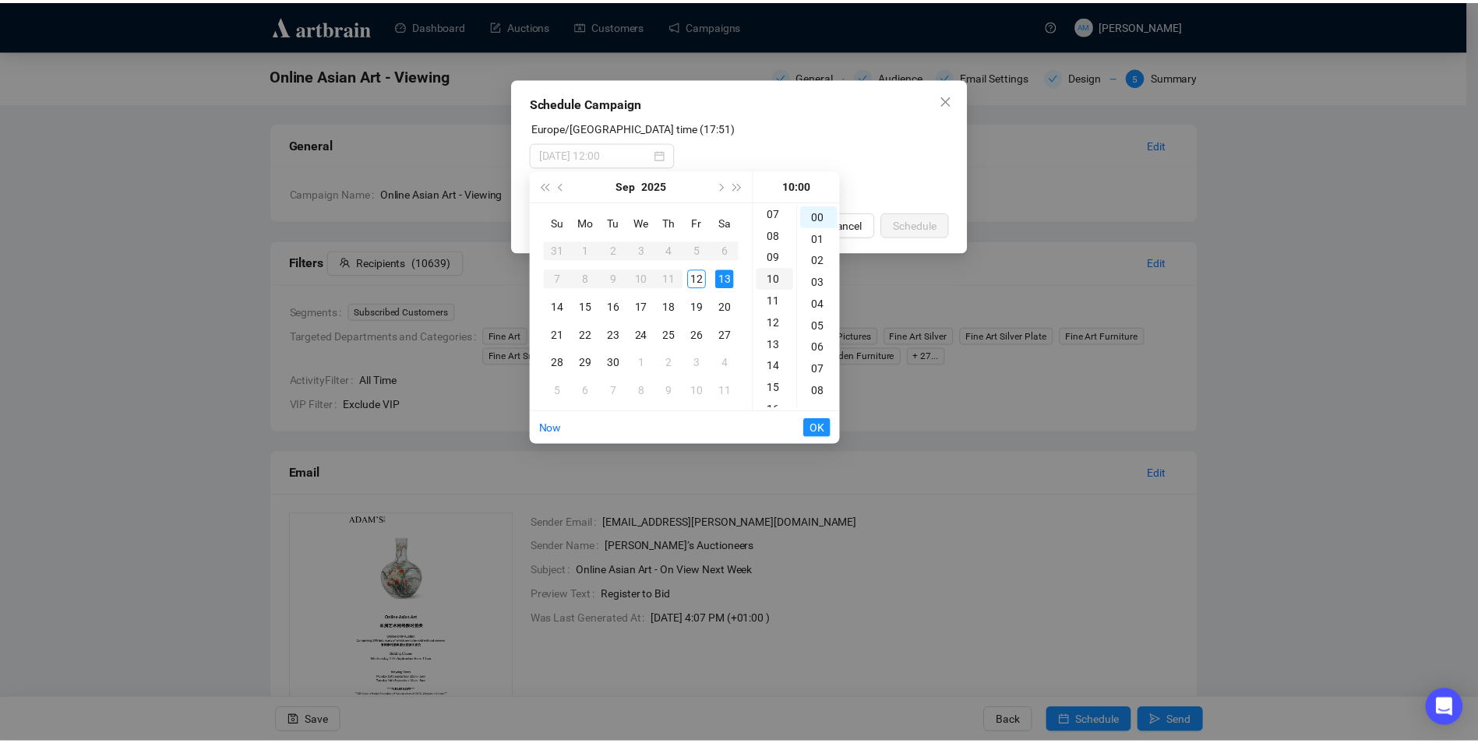
scroll to position [218, 0]
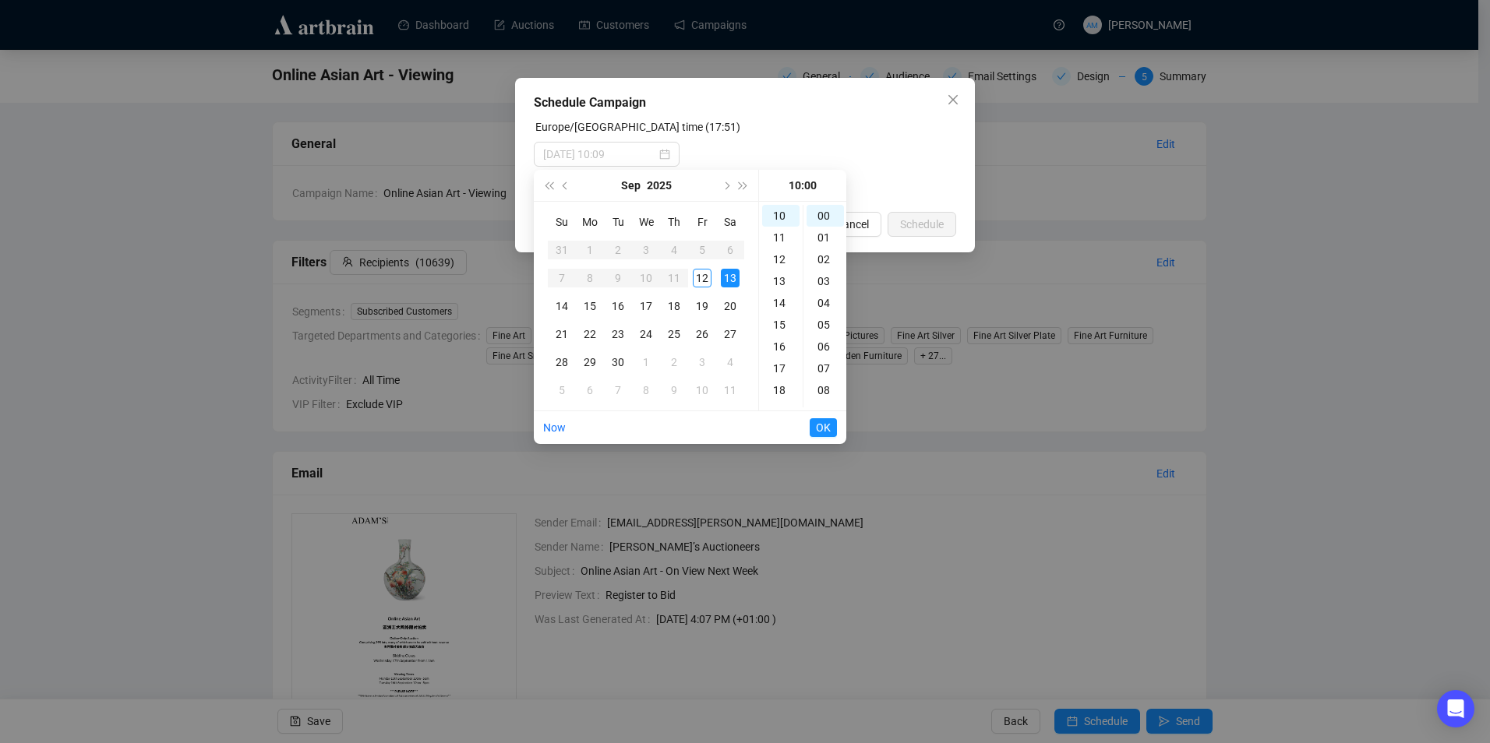
type input "[DATE] 10:00"
click at [832, 425] on button "OK" at bounding box center [822, 427] width 27 height 19
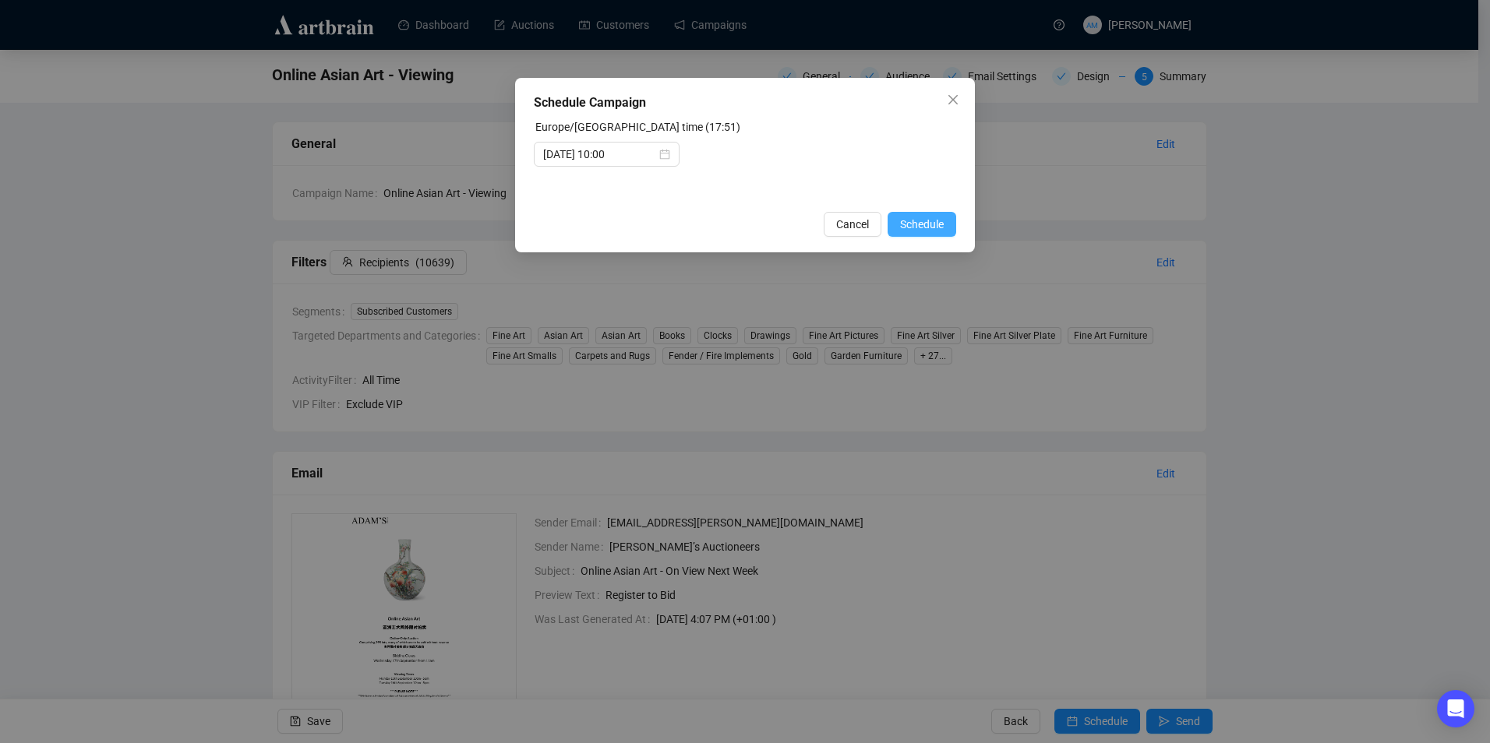
click at [922, 223] on span "Schedule" at bounding box center [922, 224] width 44 height 17
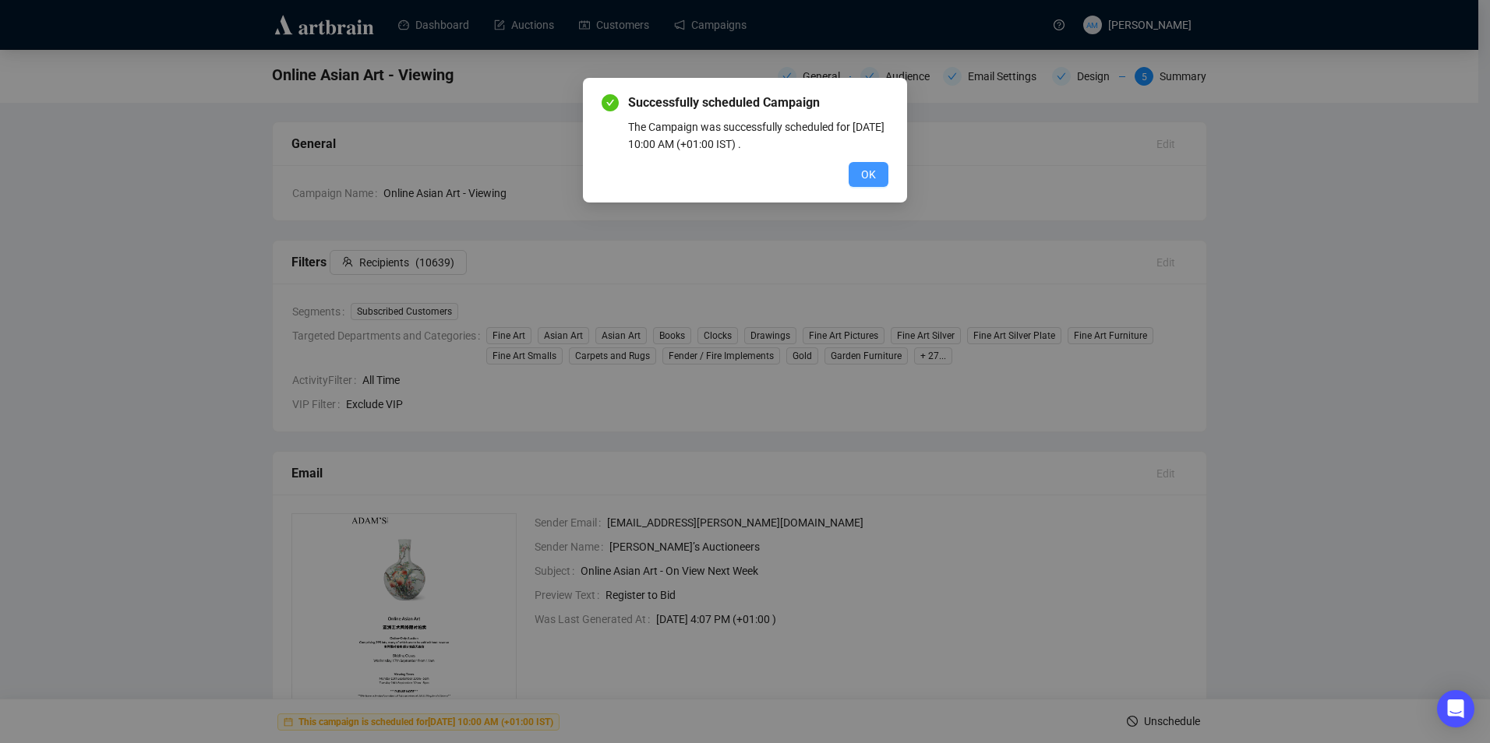
click at [873, 178] on span "OK" at bounding box center [868, 174] width 15 height 17
